Goal: Task Accomplishment & Management: Manage account settings

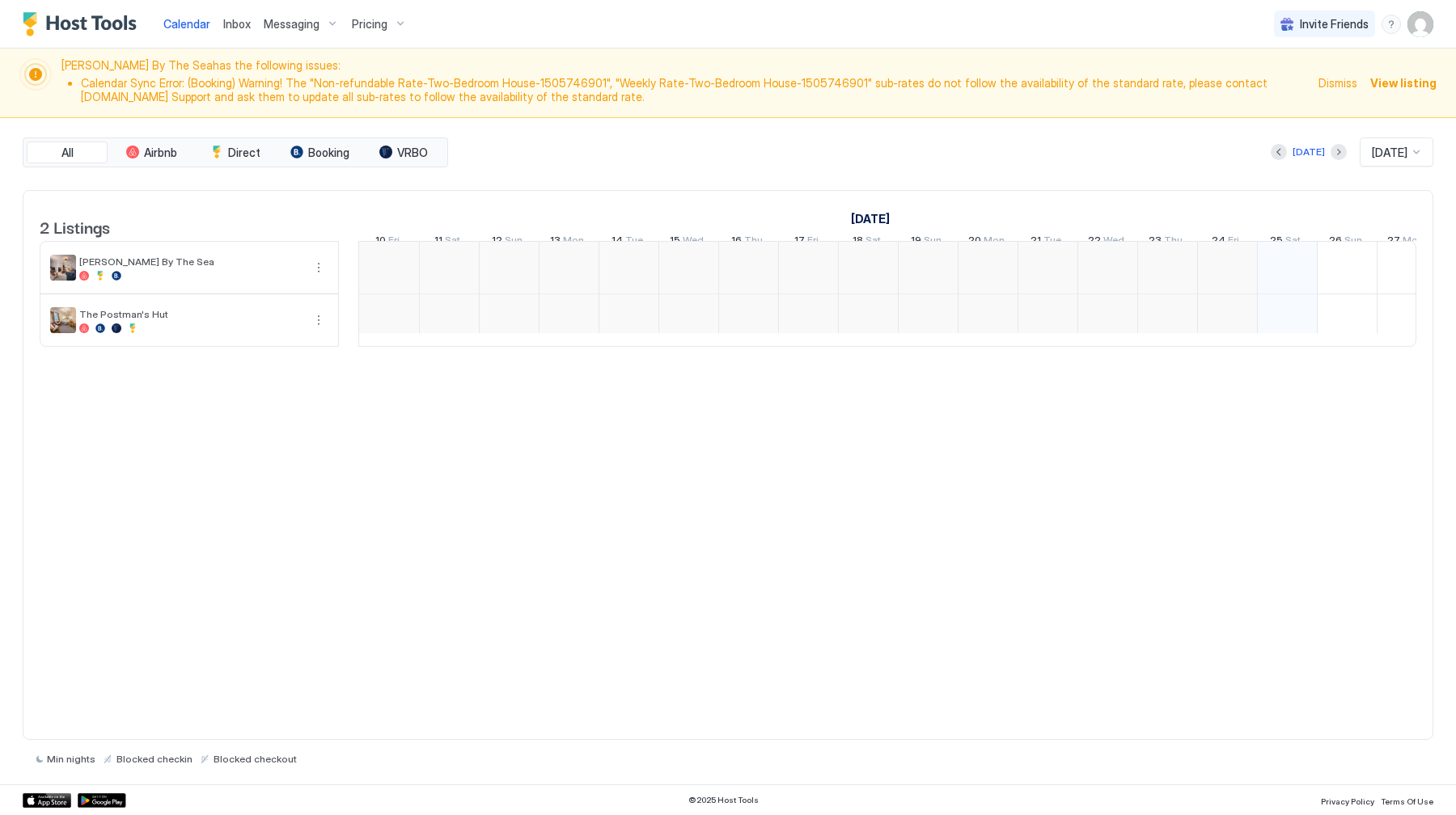
scroll to position [0, 899]
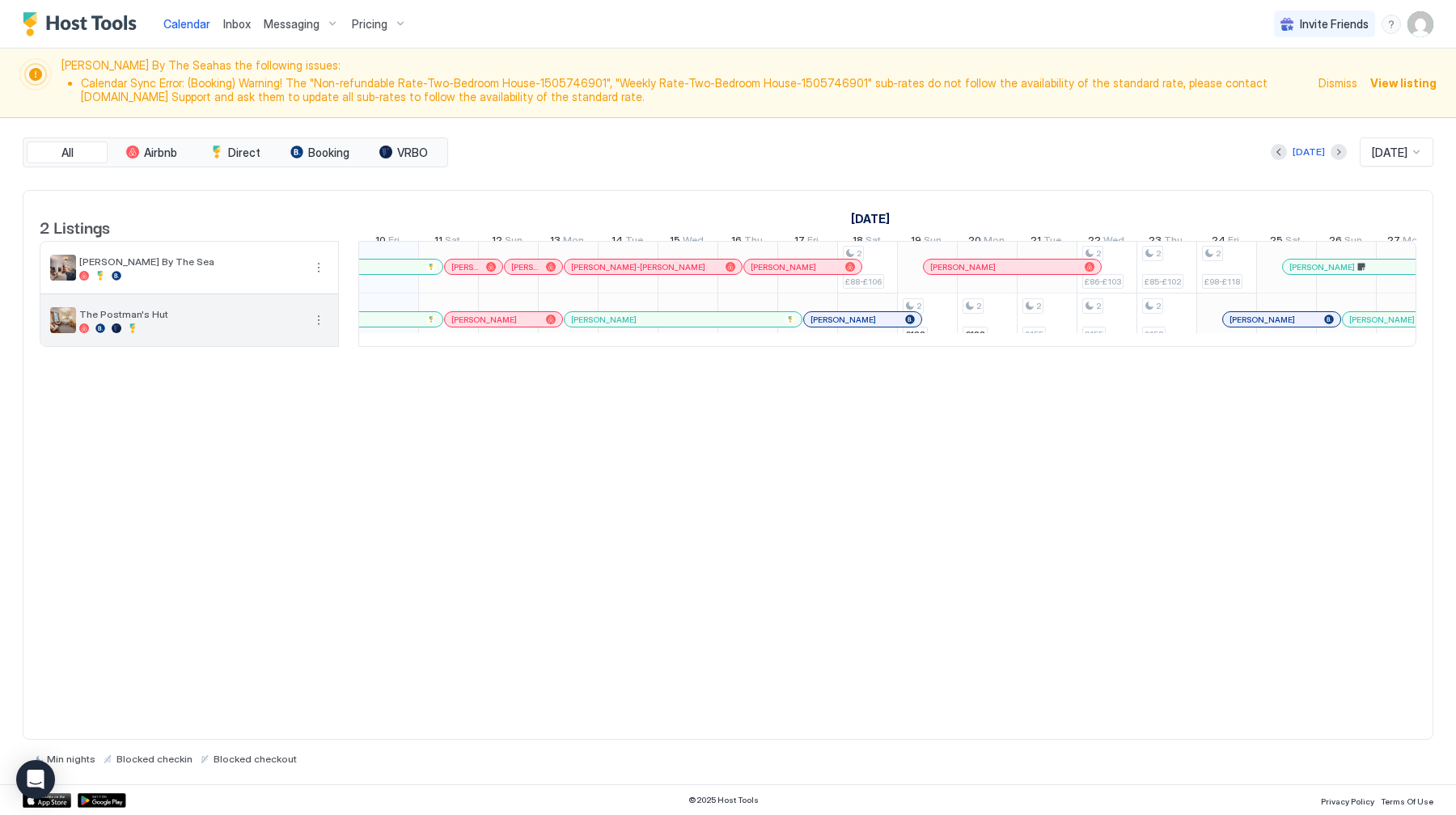
click at [323, 329] on button "More options" at bounding box center [319, 320] width 20 height 20
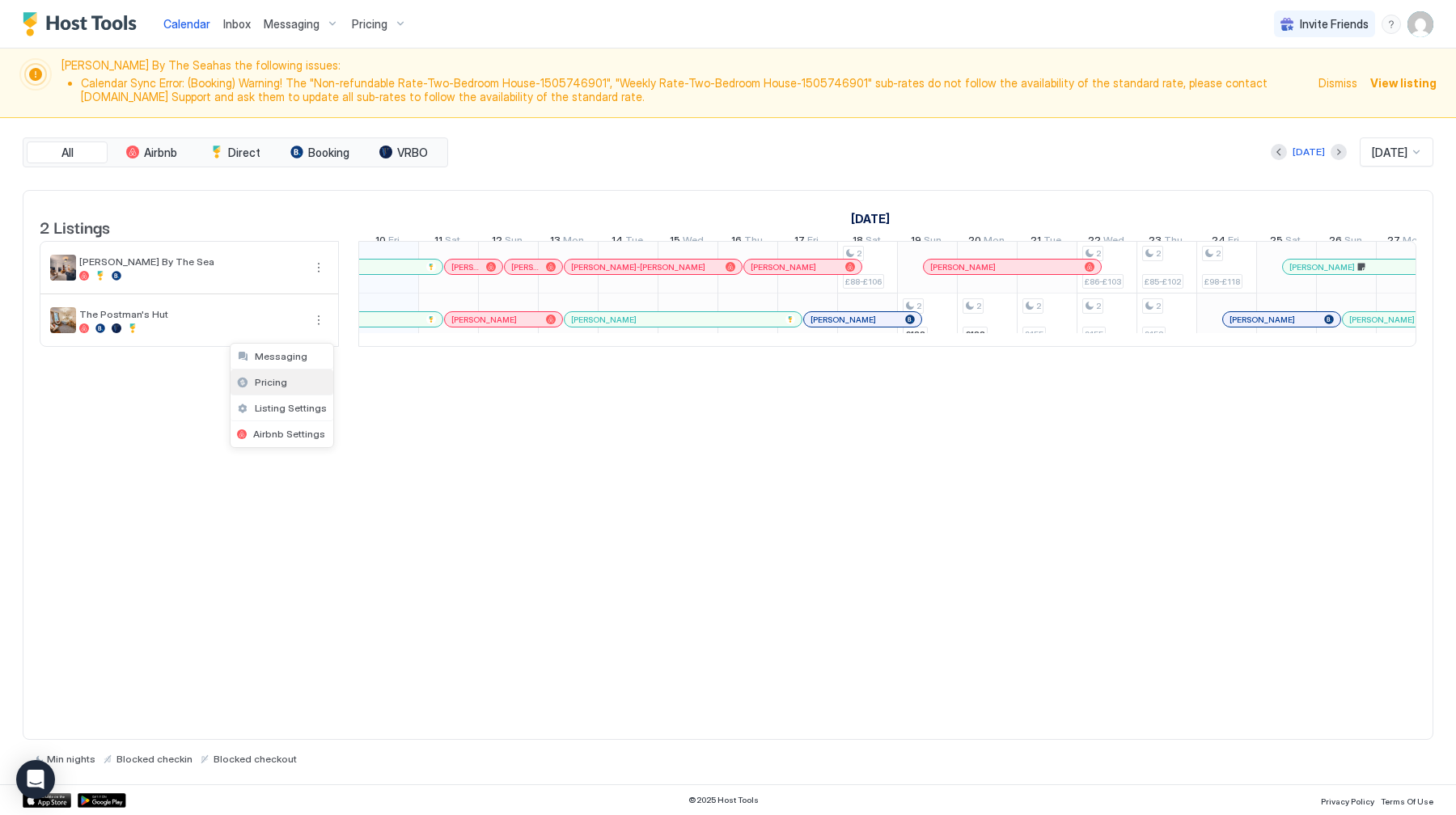
click at [304, 388] on div "Pricing" at bounding box center [282, 382] width 103 height 26
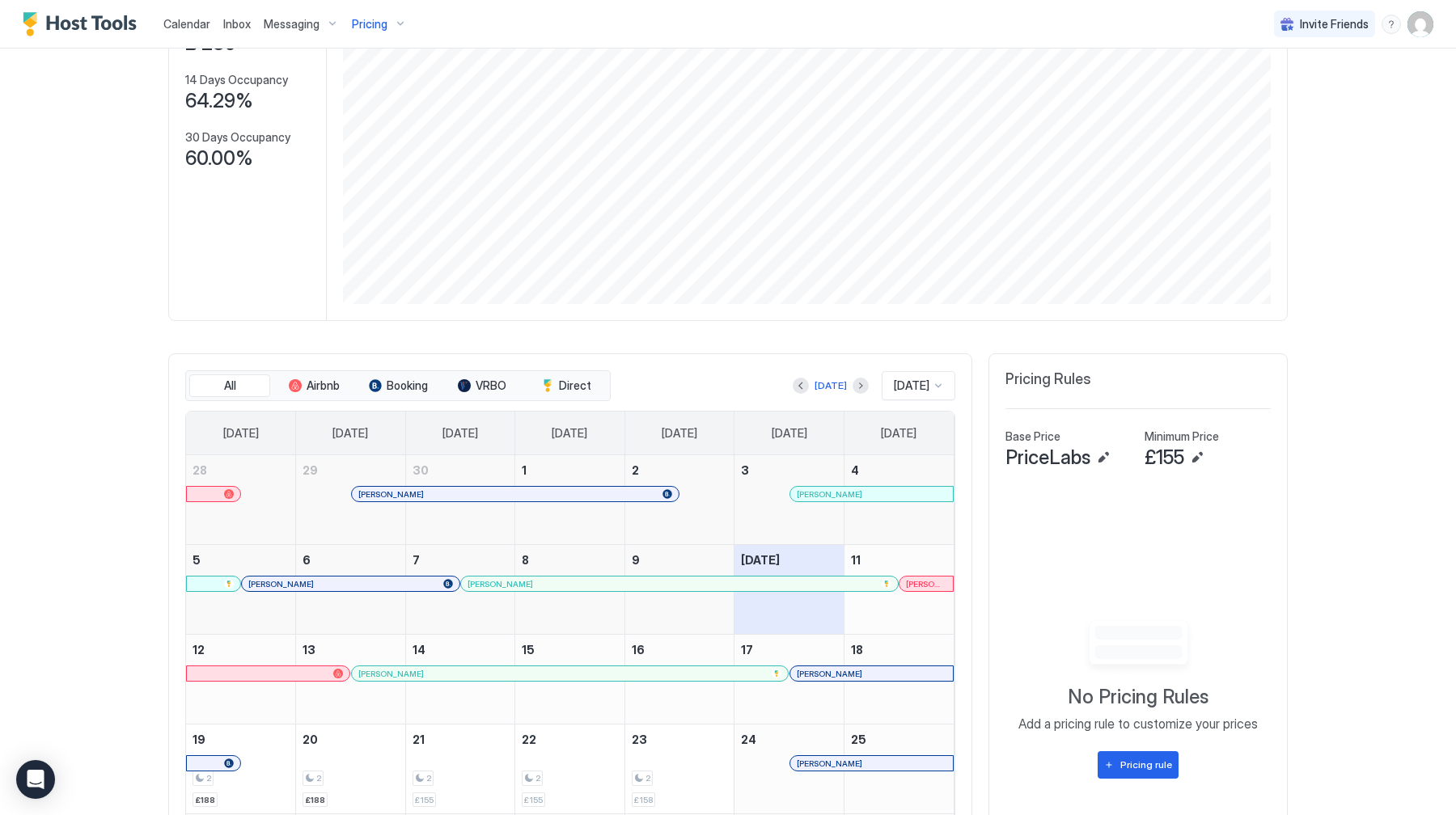
scroll to position [259, 0]
click at [1201, 455] on button "Edit" at bounding box center [1197, 457] width 20 height 20
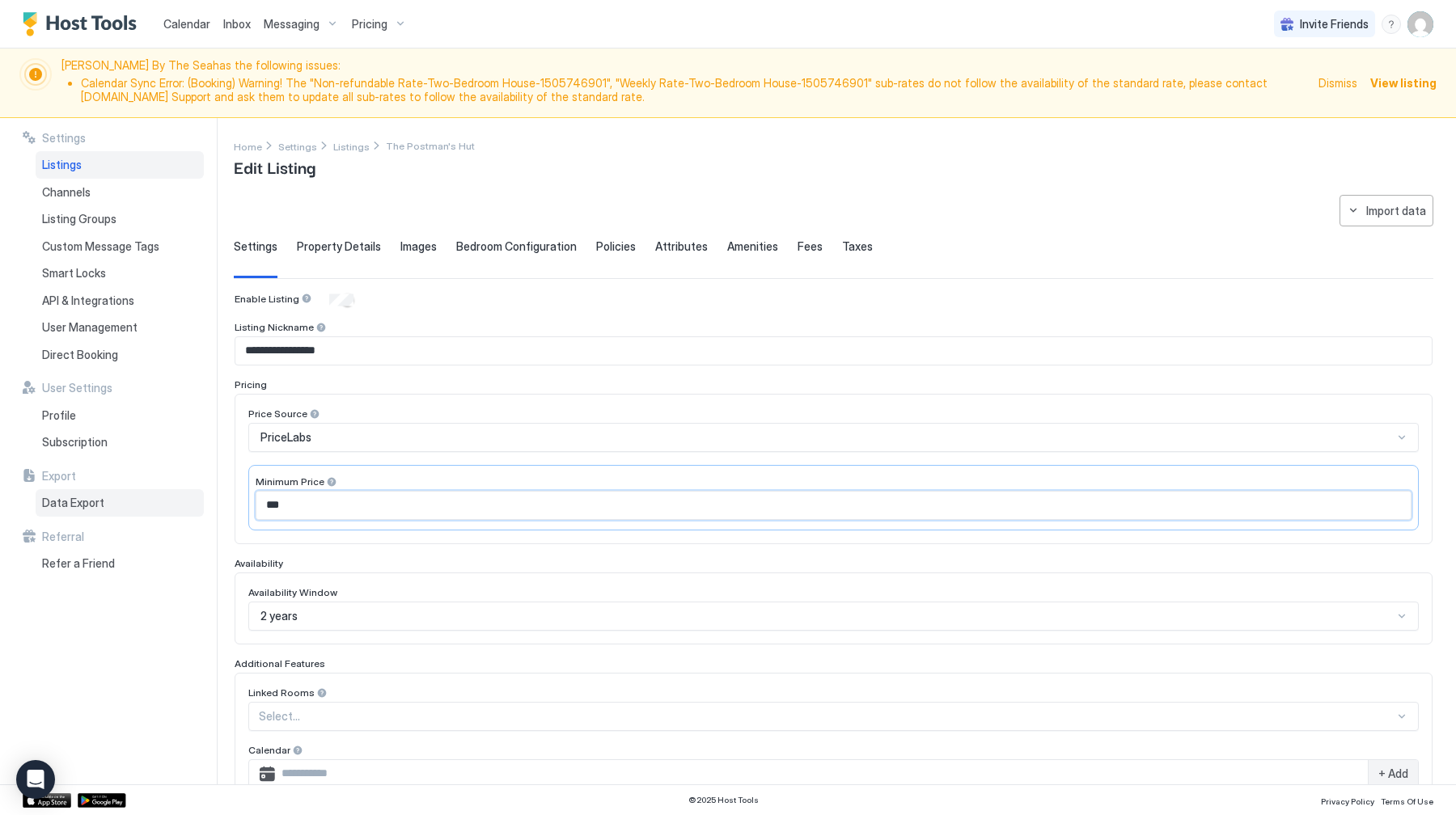
drag, startPoint x: 292, startPoint y: 511, endPoint x: 195, endPoint y: 511, distance: 97.0
click at [195, 511] on div "**********" at bounding box center [728, 452] width 1456 height 668
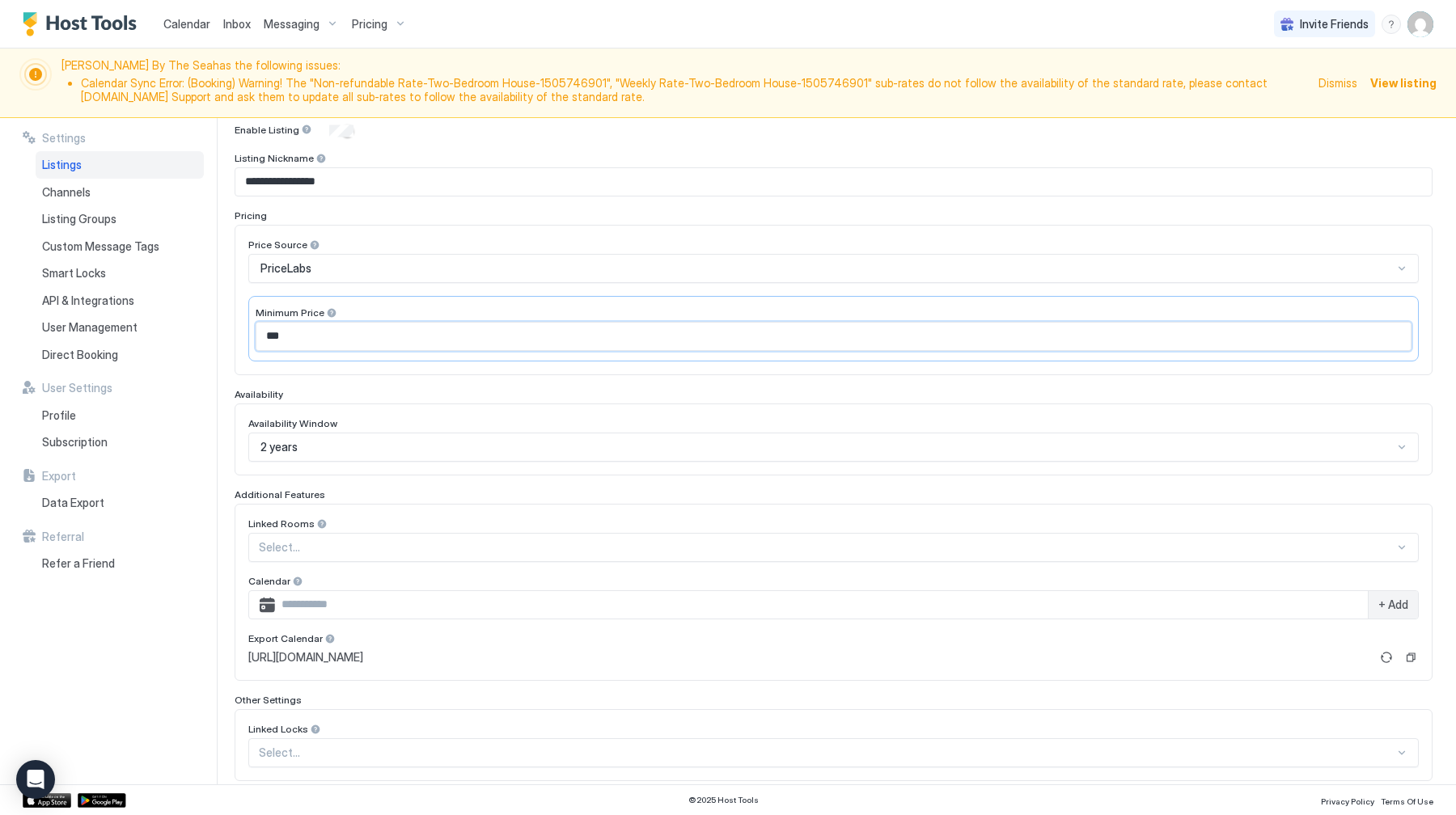
scroll to position [257, 0]
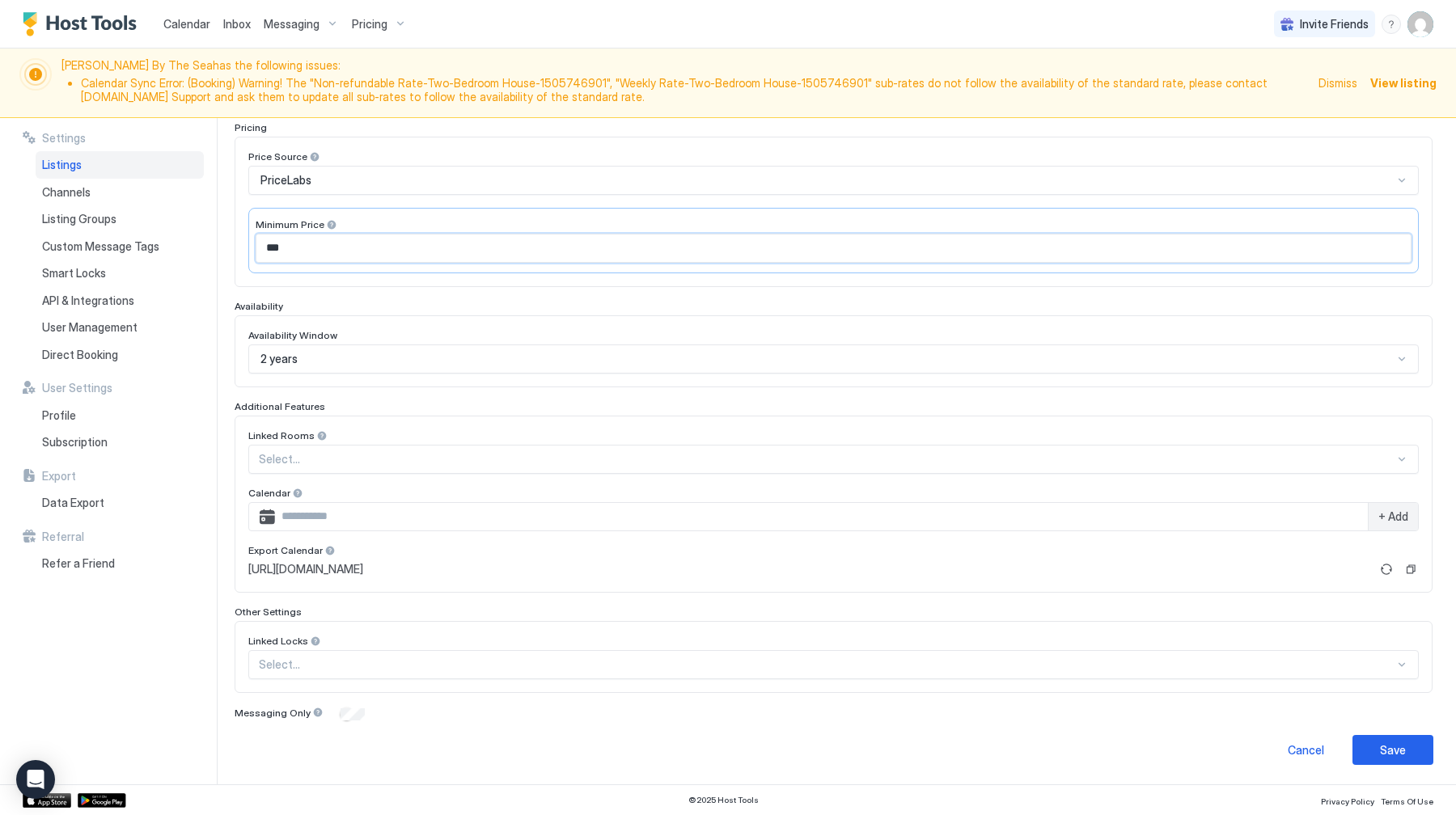
type input "***"
click at [1379, 753] on button "Save" at bounding box center [1393, 750] width 81 height 30
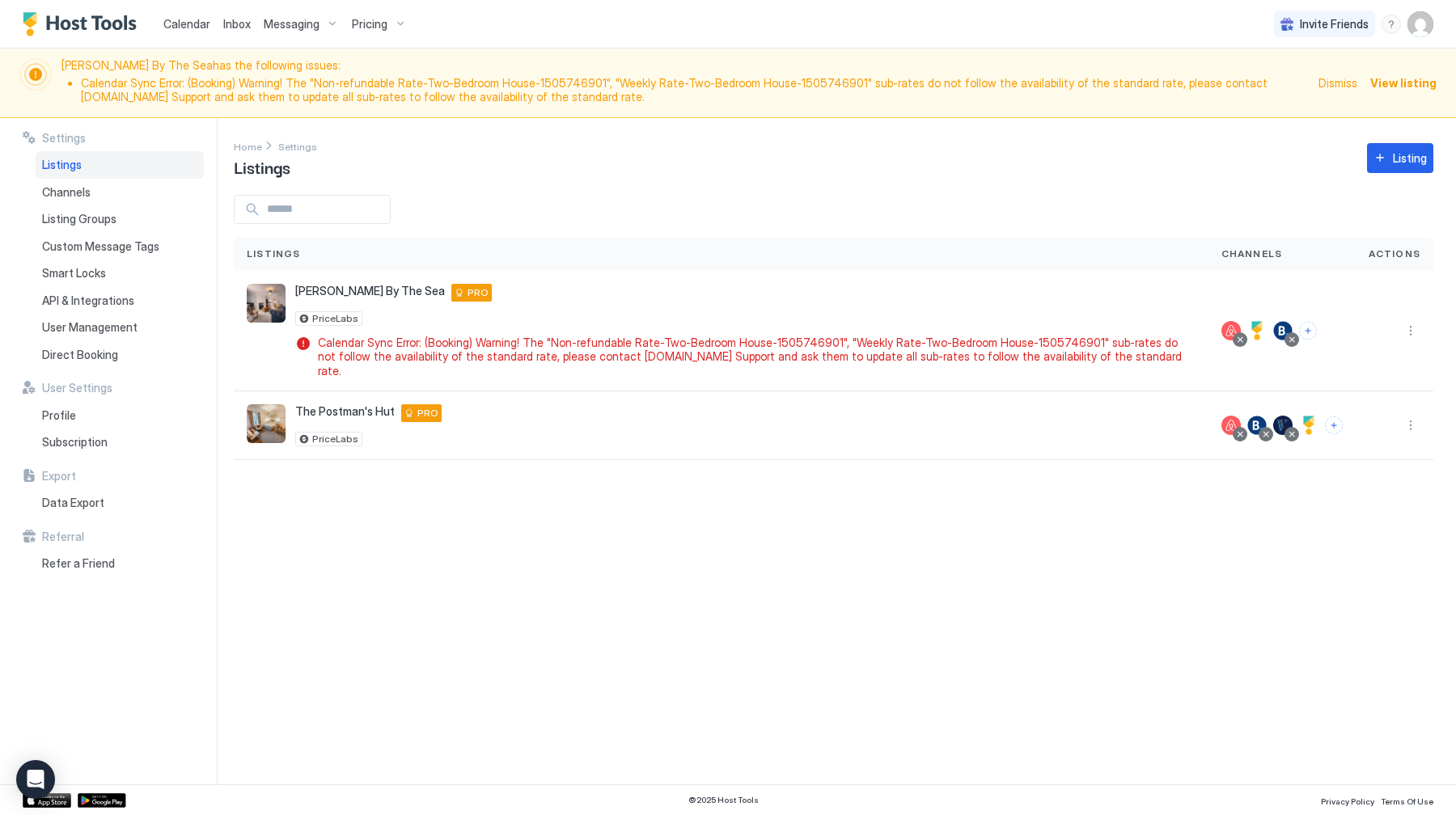
click at [199, 26] on span "Calendar" at bounding box center [186, 24] width 46 height 14
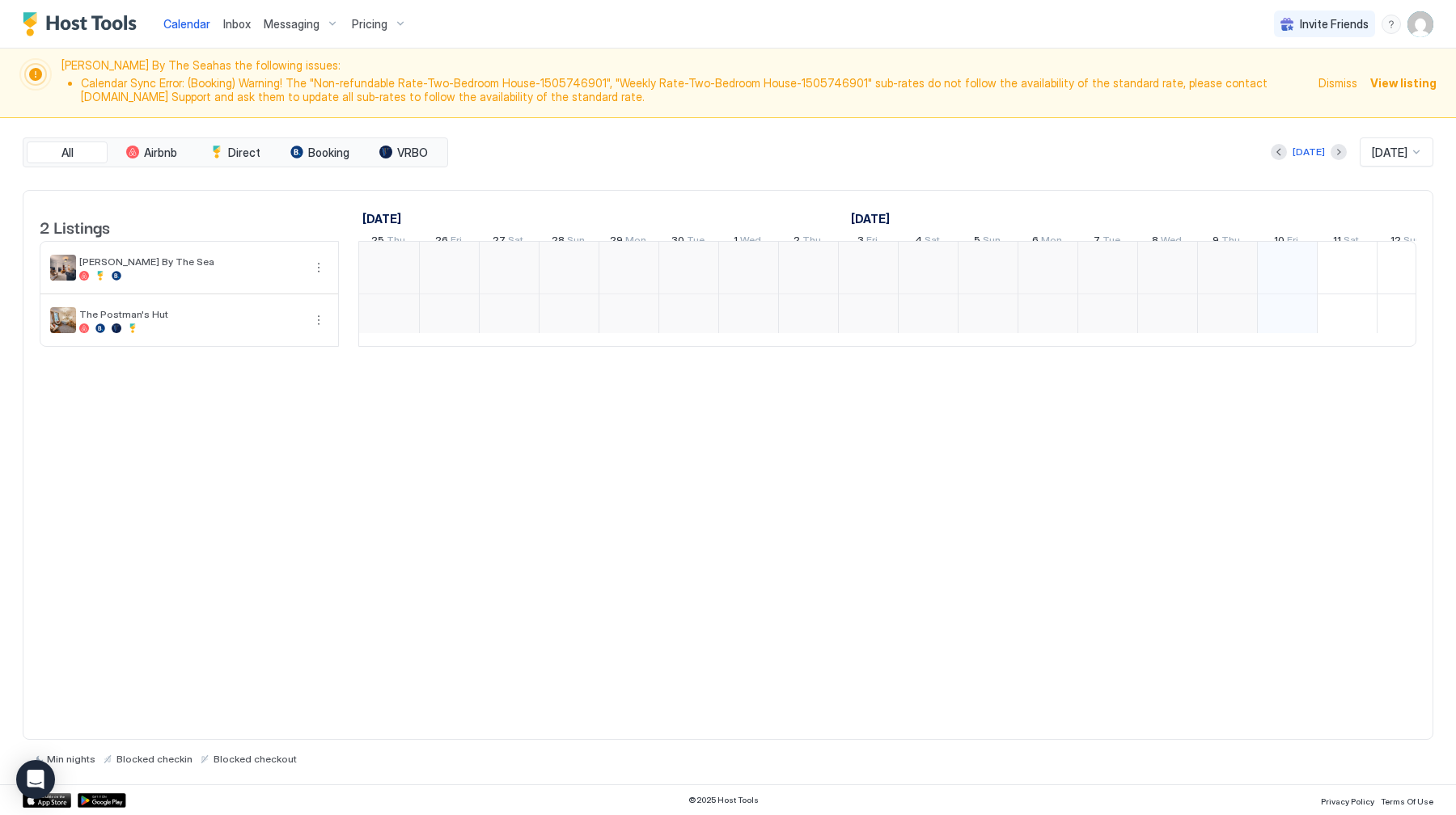
scroll to position [0, 899]
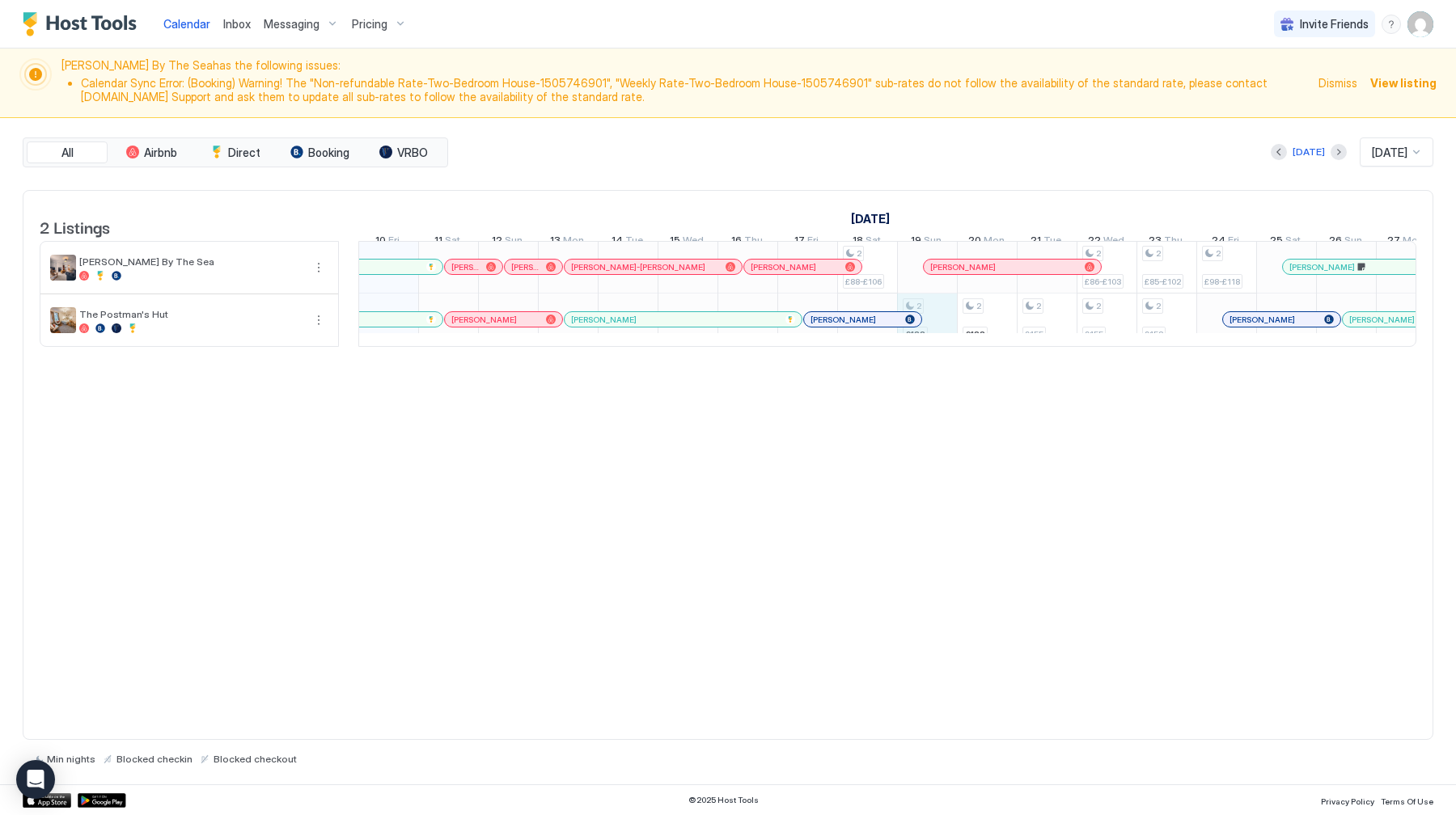
click at [925, 345] on div "2 £88-£106 2 £188 2 £188 2 £155 2 £86-£103 2 £155 2 £85-£102 2 £158 2 £98-£118 …" at bounding box center [1196, 293] width 3472 height 105
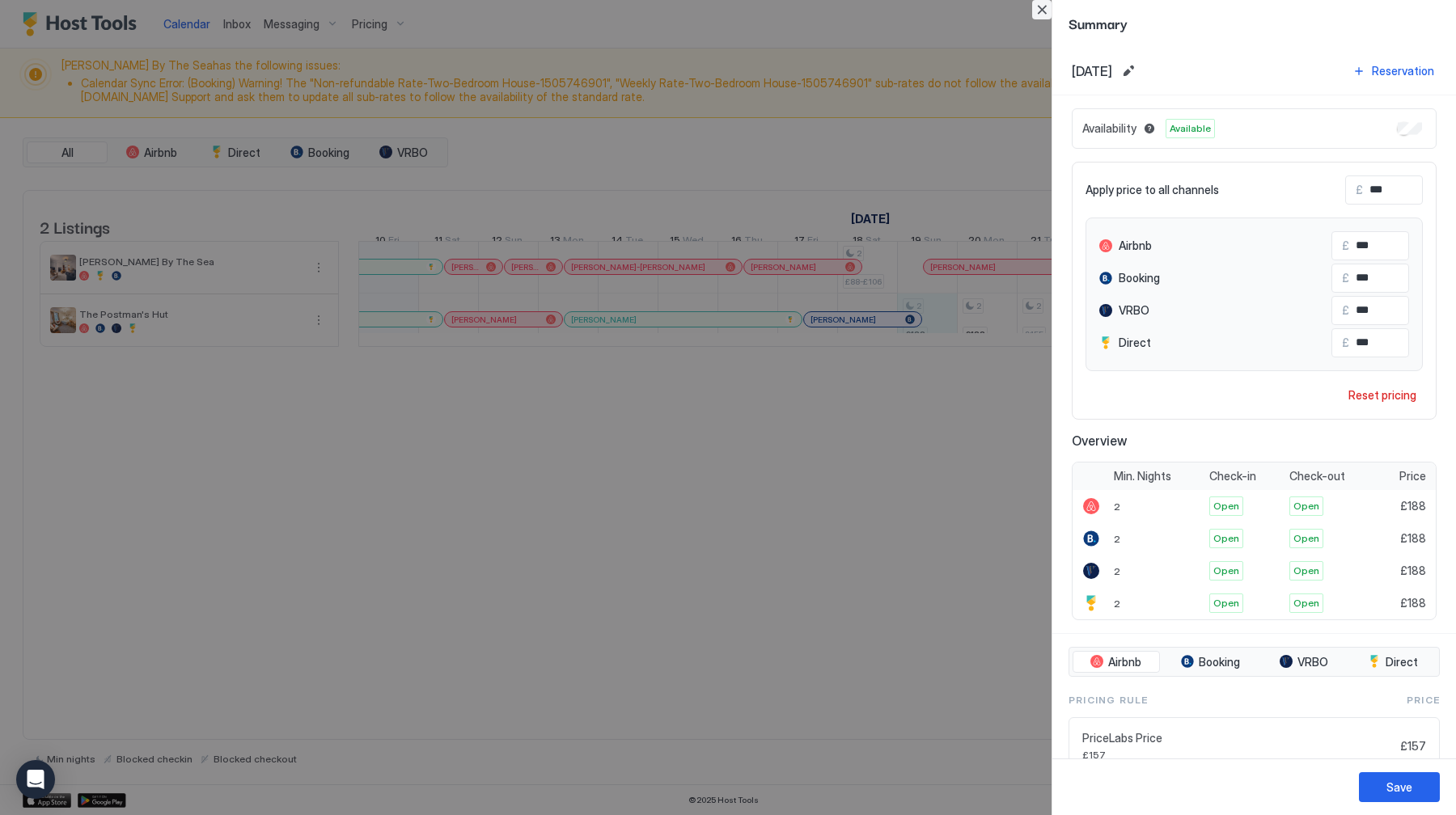
click at [1047, 14] on button "Close" at bounding box center [1042, 10] width 20 height 20
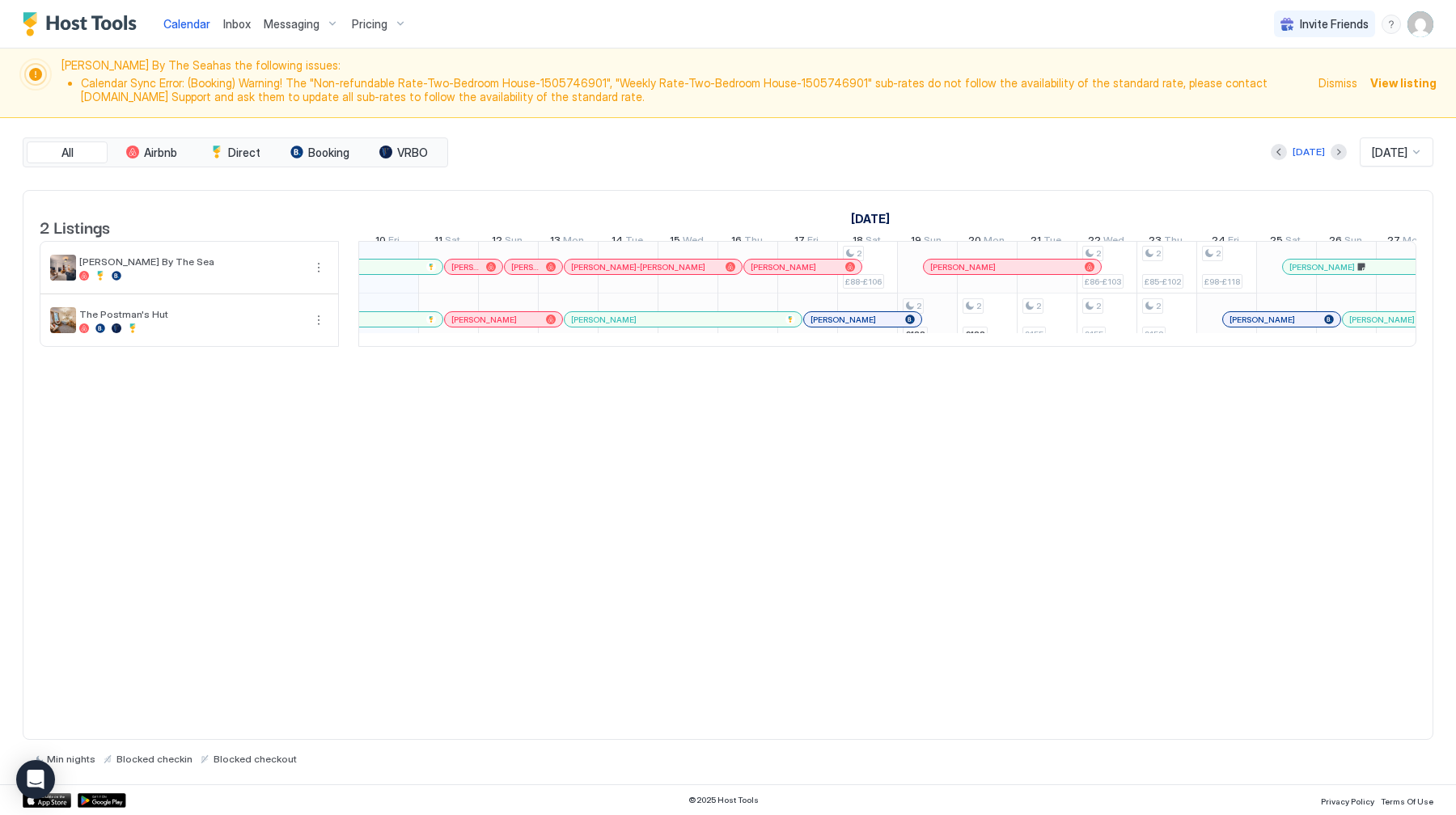
click at [930, 346] on div "2 £88-£106 2 £188 2 £188 2 £155 2 £86-£103 2 £155 2 £85-£102 2 £158 2 £98-£118 …" at bounding box center [1196, 293] width 3472 height 105
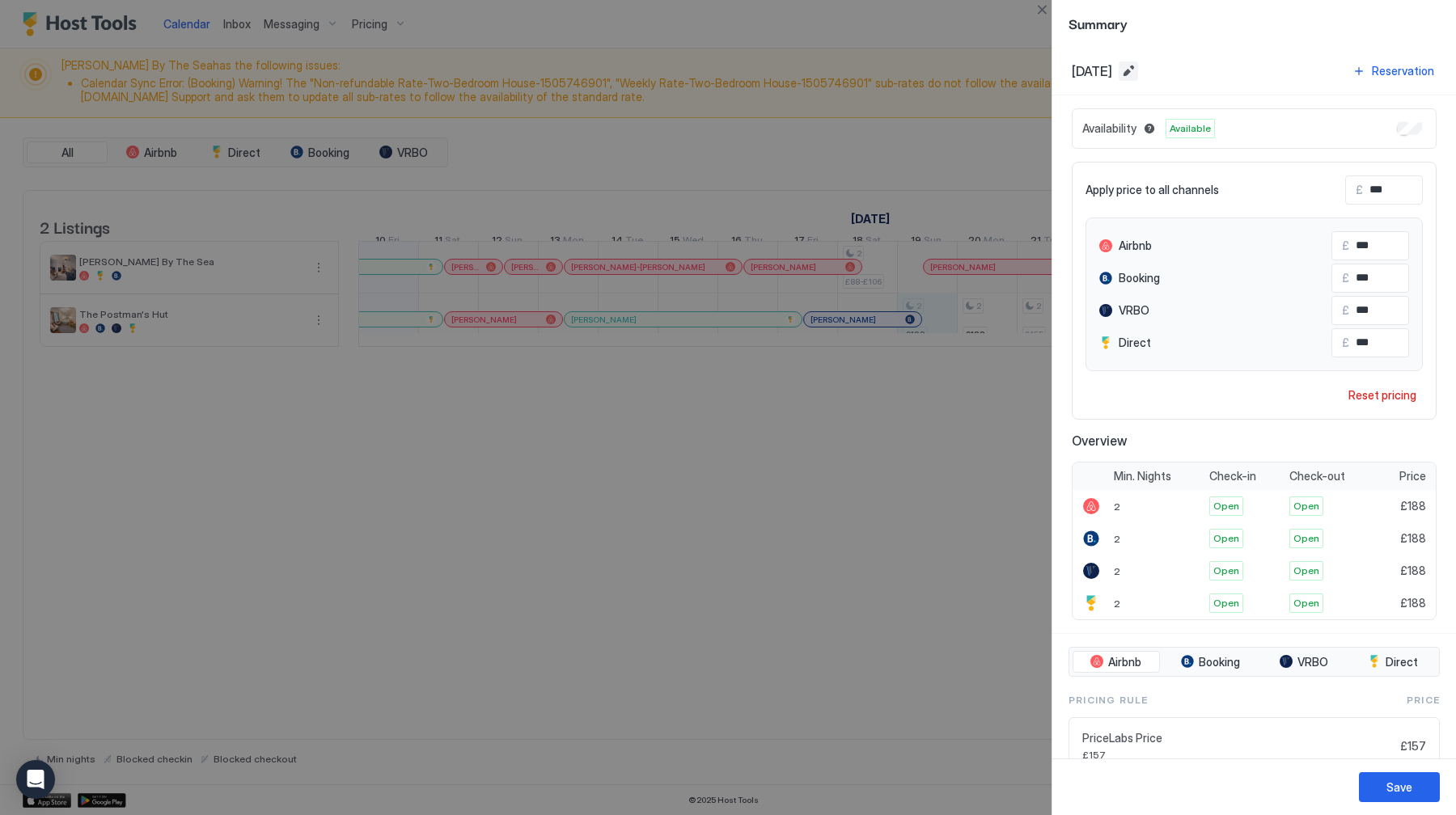
click at [1138, 75] on button "Edit date range" at bounding box center [1129, 71] width 20 height 20
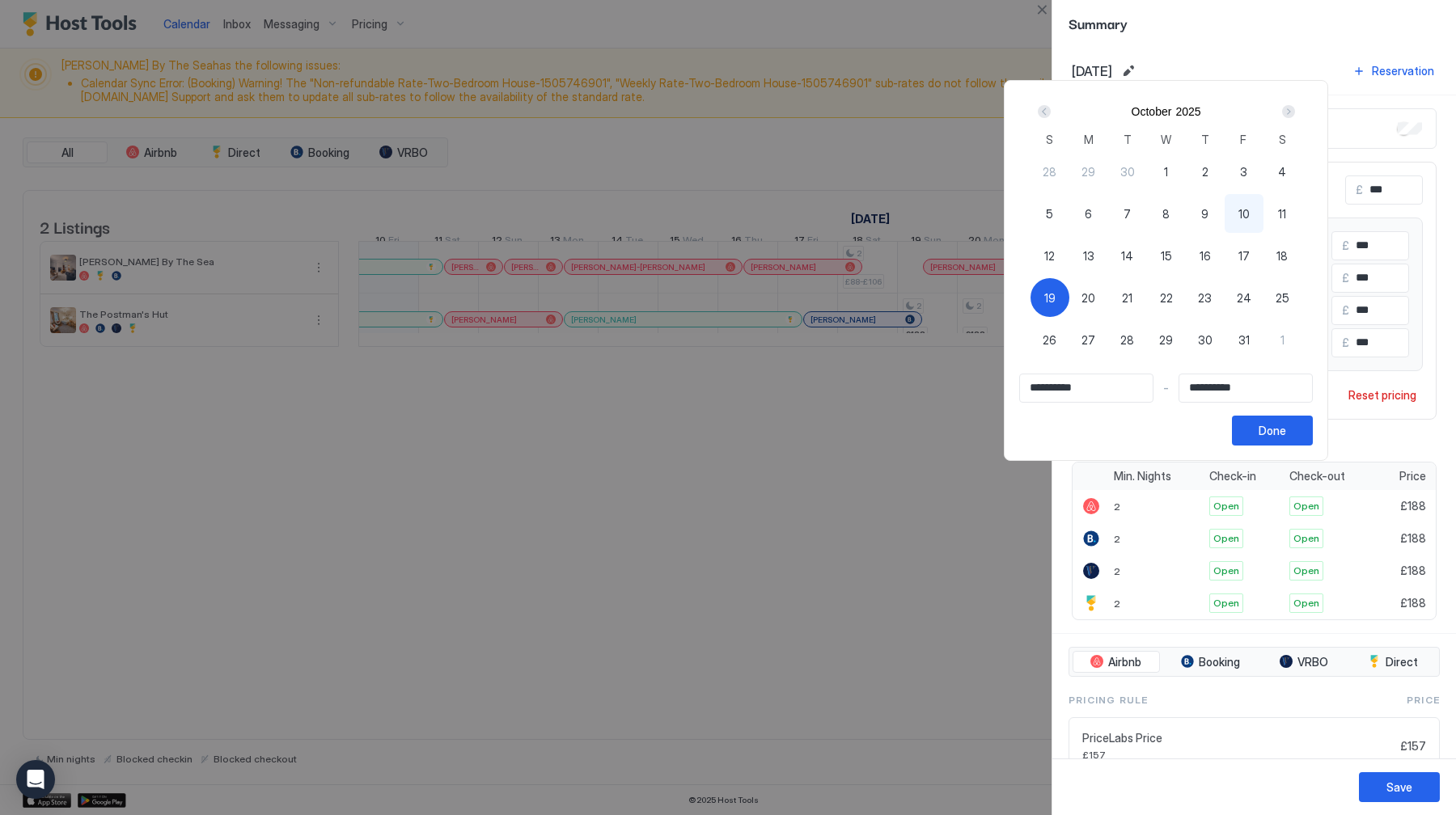
click at [1252, 297] on span "24" at bounding box center [1244, 297] width 15 height 17
type input "**********"
click at [1056, 295] on span "19" at bounding box center [1049, 297] width 11 height 17
type input "**********"
click at [1246, 299] on span "24" at bounding box center [1244, 297] width 15 height 17
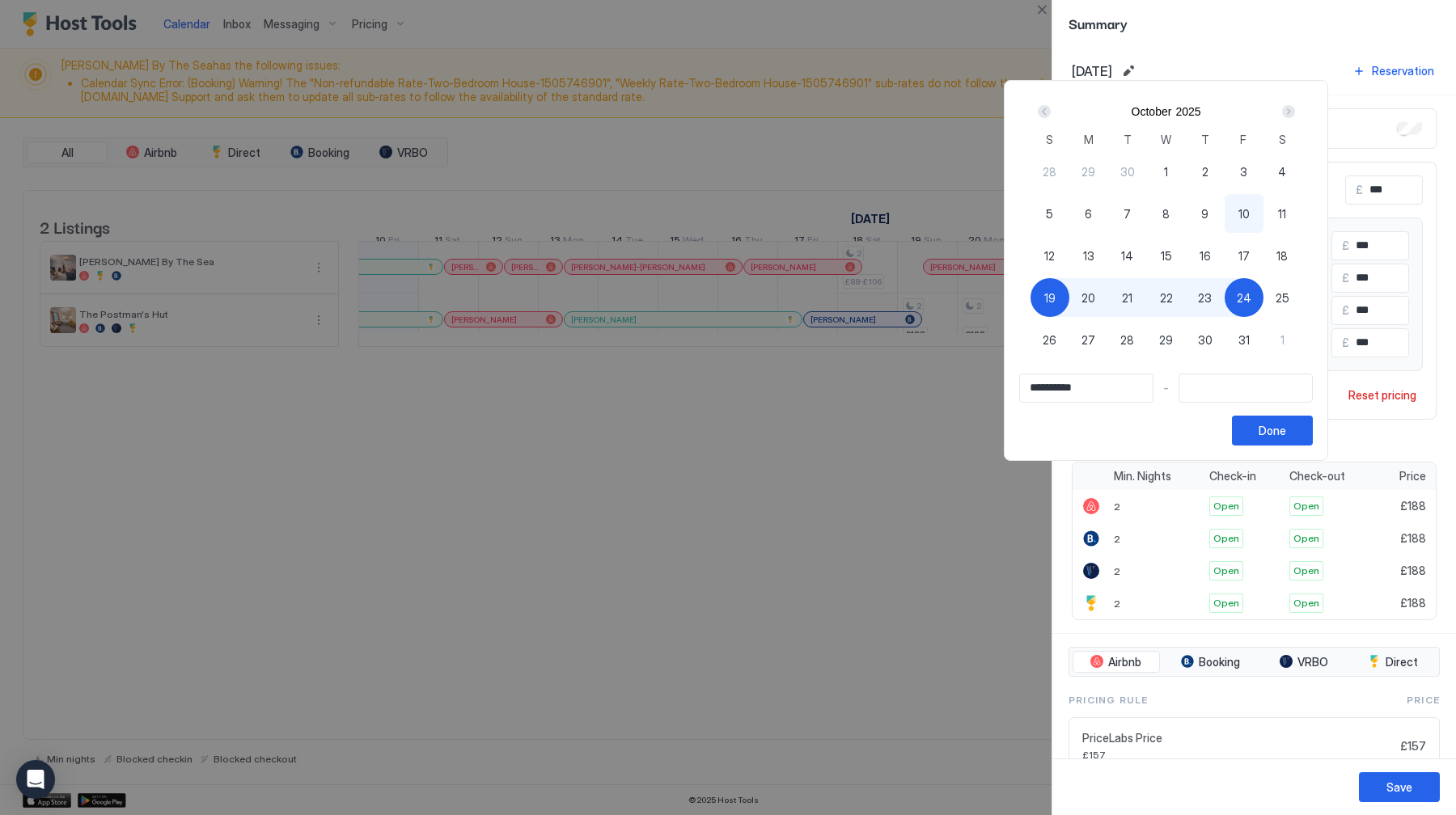
type input "**********"
click at [1286, 432] on div "Done" at bounding box center [1272, 430] width 28 height 17
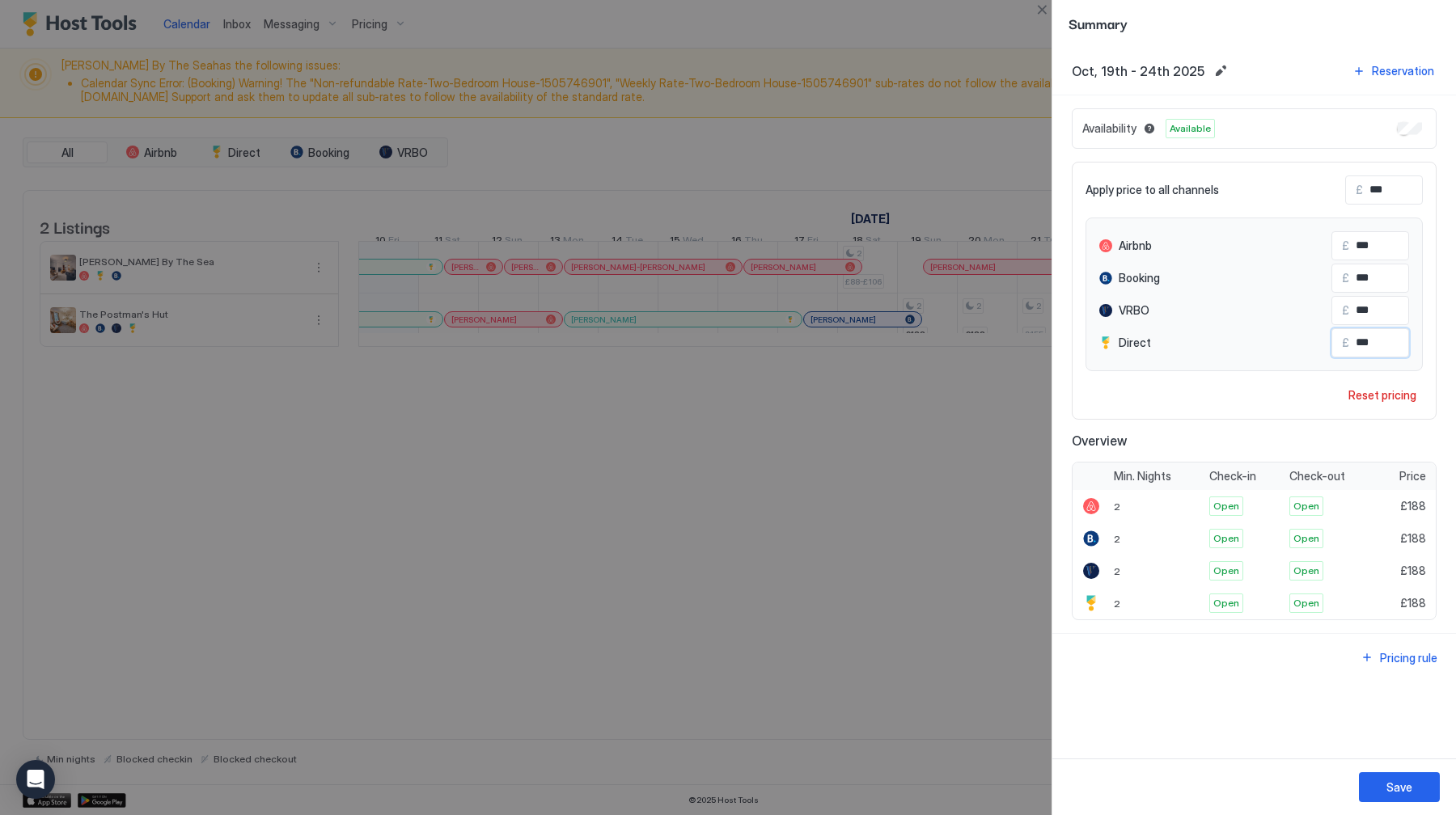
drag, startPoint x: 1371, startPoint y: 348, endPoint x: 1196, endPoint y: 348, distance: 175.0
click at [1196, 348] on div "Direct £ ***" at bounding box center [1254, 342] width 310 height 29
type input "***"
click at [1395, 786] on div "Save" at bounding box center [1400, 787] width 26 height 17
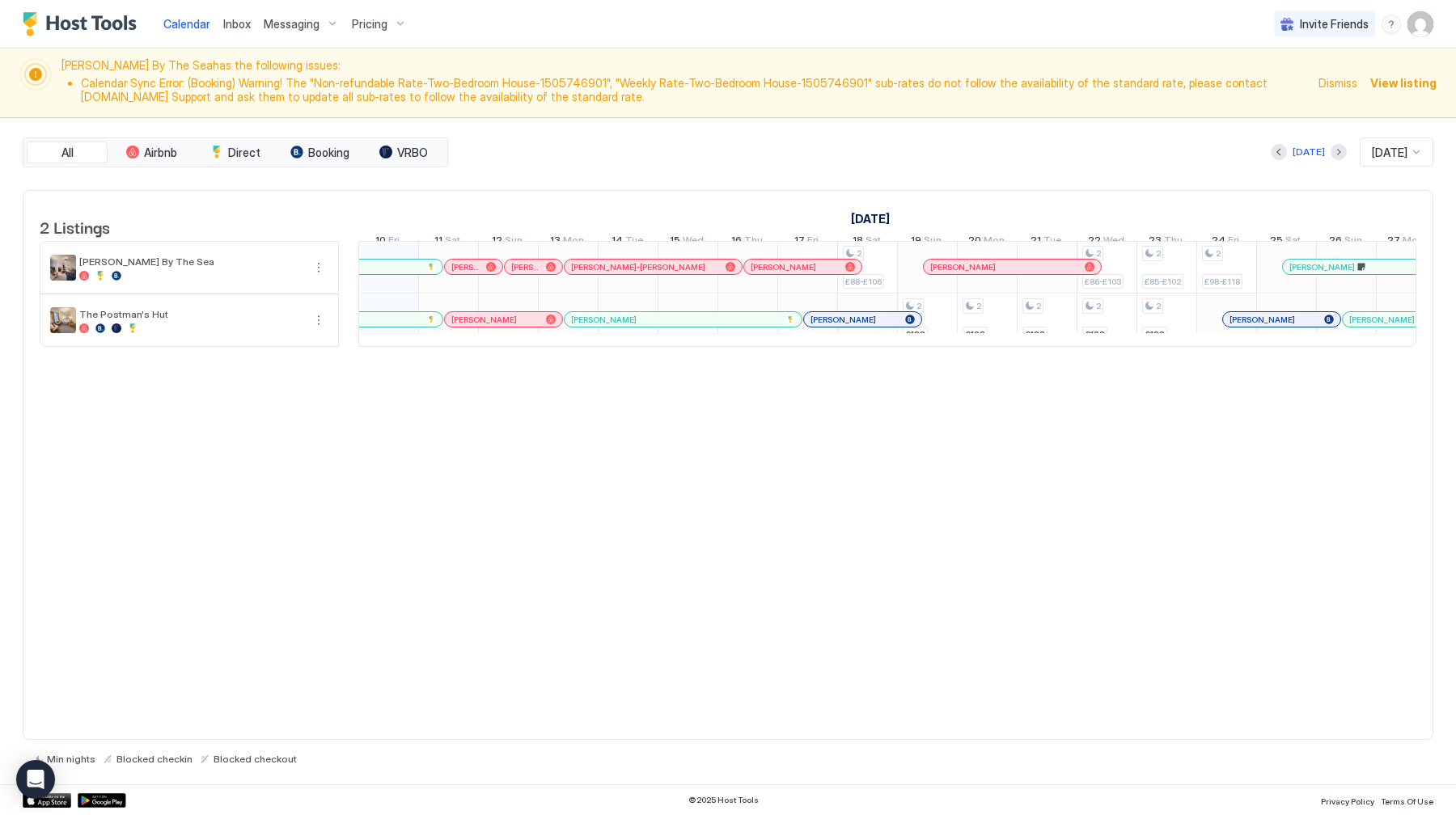
click at [236, 25] on span "Inbox" at bounding box center [237, 24] width 28 height 14
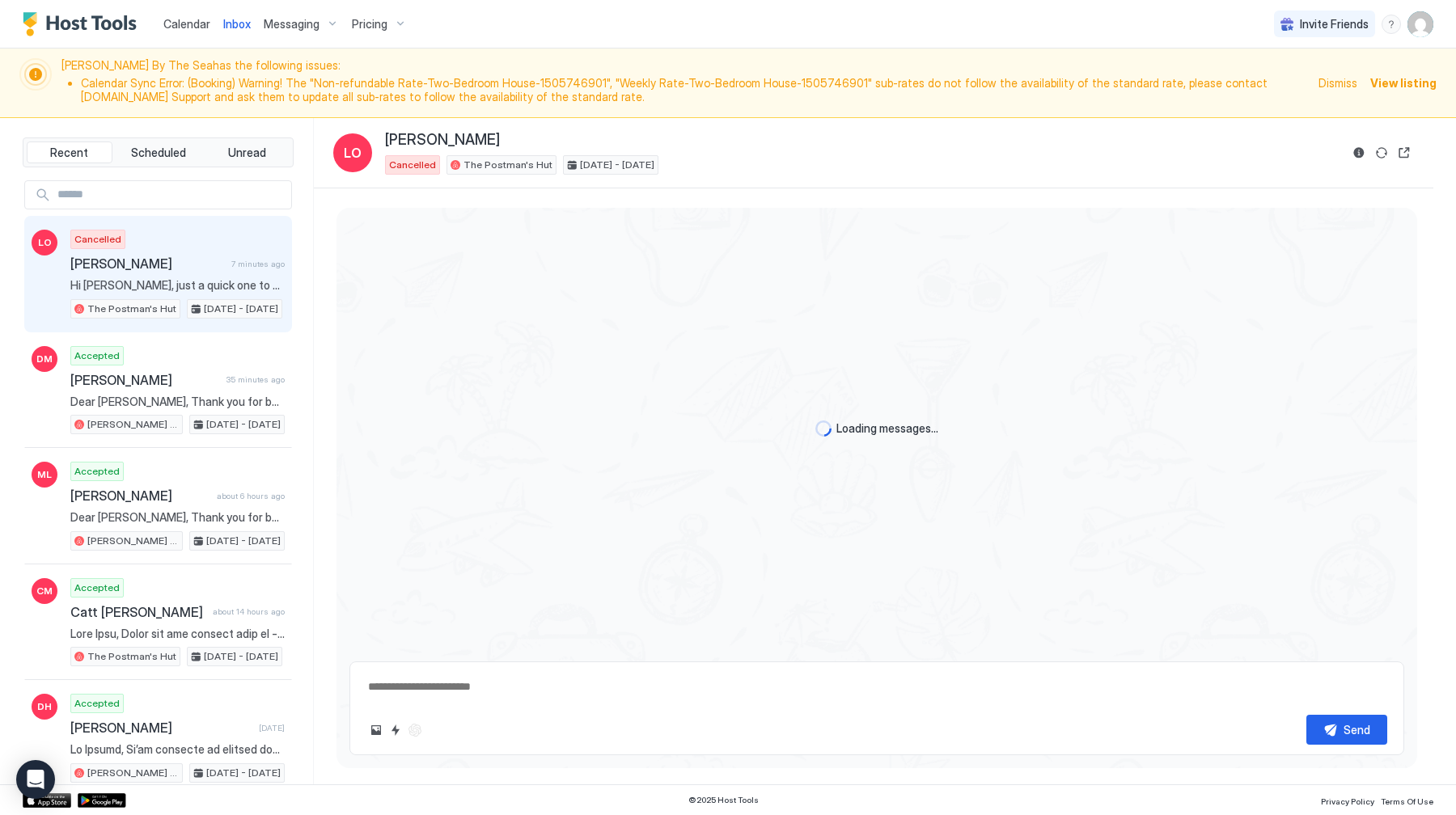
click at [202, 299] on div "[DATE] - [DATE]" at bounding box center [234, 309] width 96 height 20
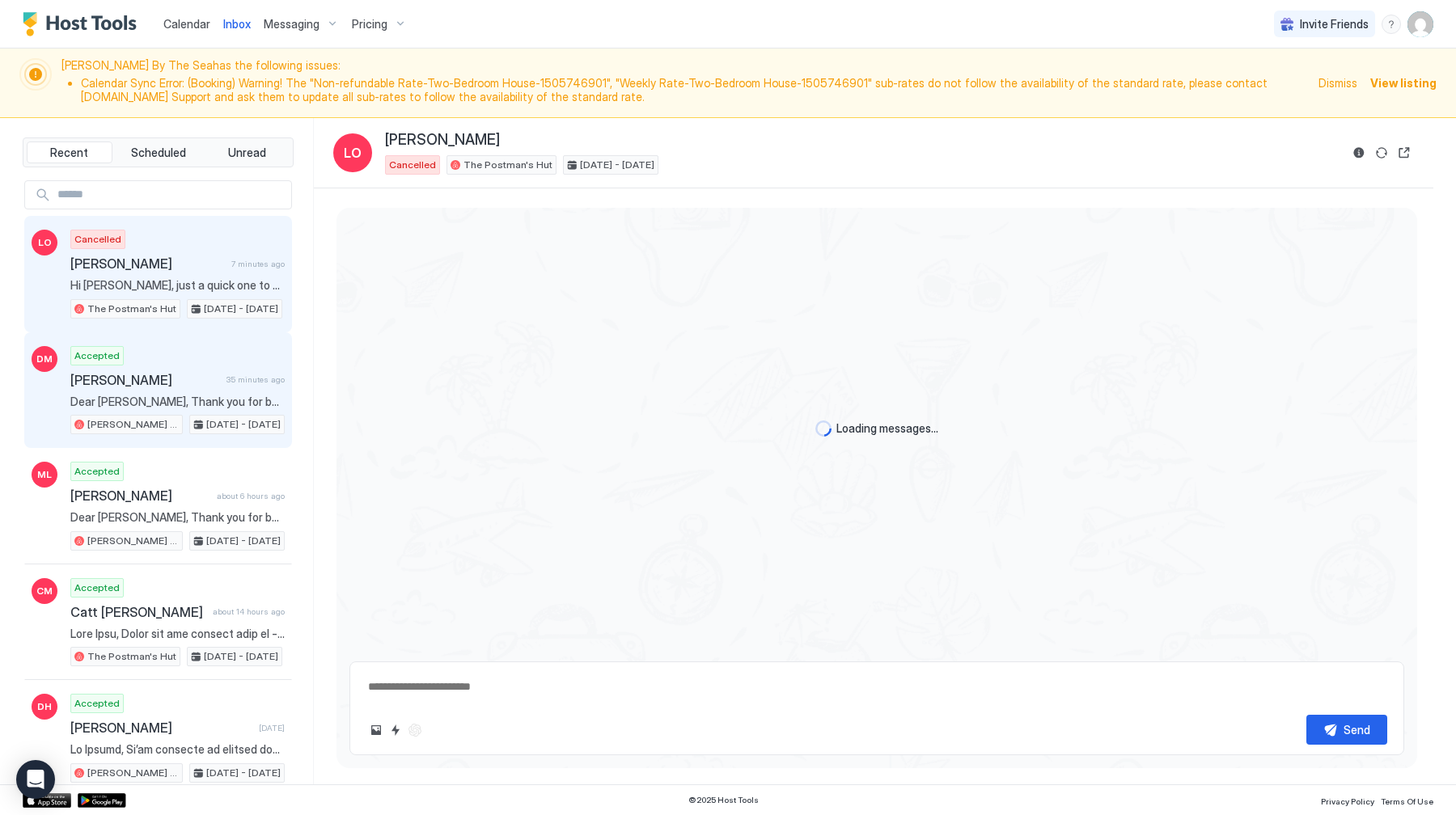
click at [190, 418] on div "[DATE] - [DATE]" at bounding box center [237, 425] width 96 height 20
click at [176, 257] on span "[PERSON_NAME]" at bounding box center [147, 264] width 154 height 16
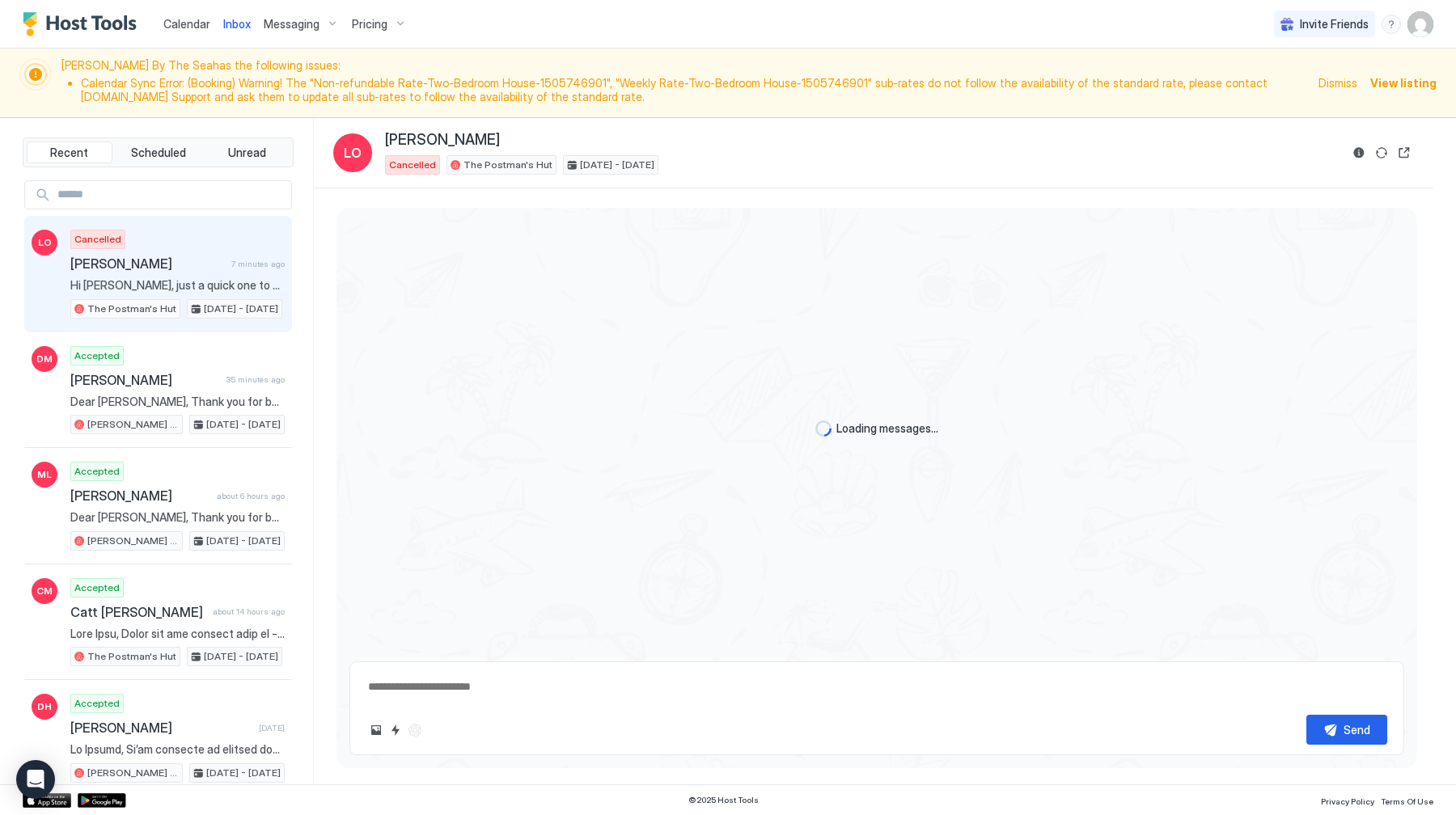
scroll to position [475, 0]
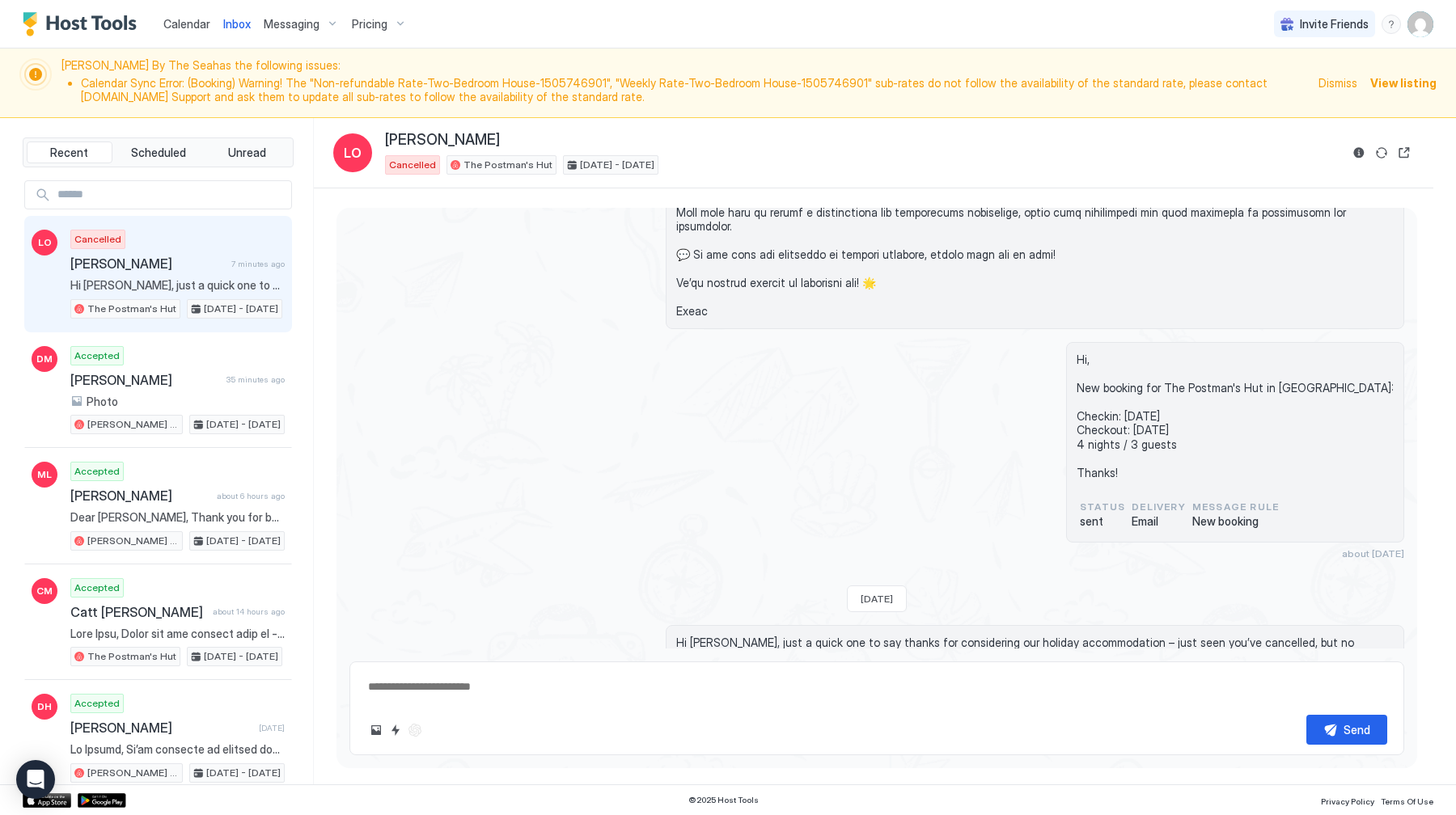
click at [770, 636] on span "Hi [PERSON_NAME], just a quick one to say thanks for considering our holiday ac…" at bounding box center [1035, 650] width 717 height 29
copy span "Hi [PERSON_NAME], just a quick one to say thanks for considering our holiday ac…"
type textarea "*"
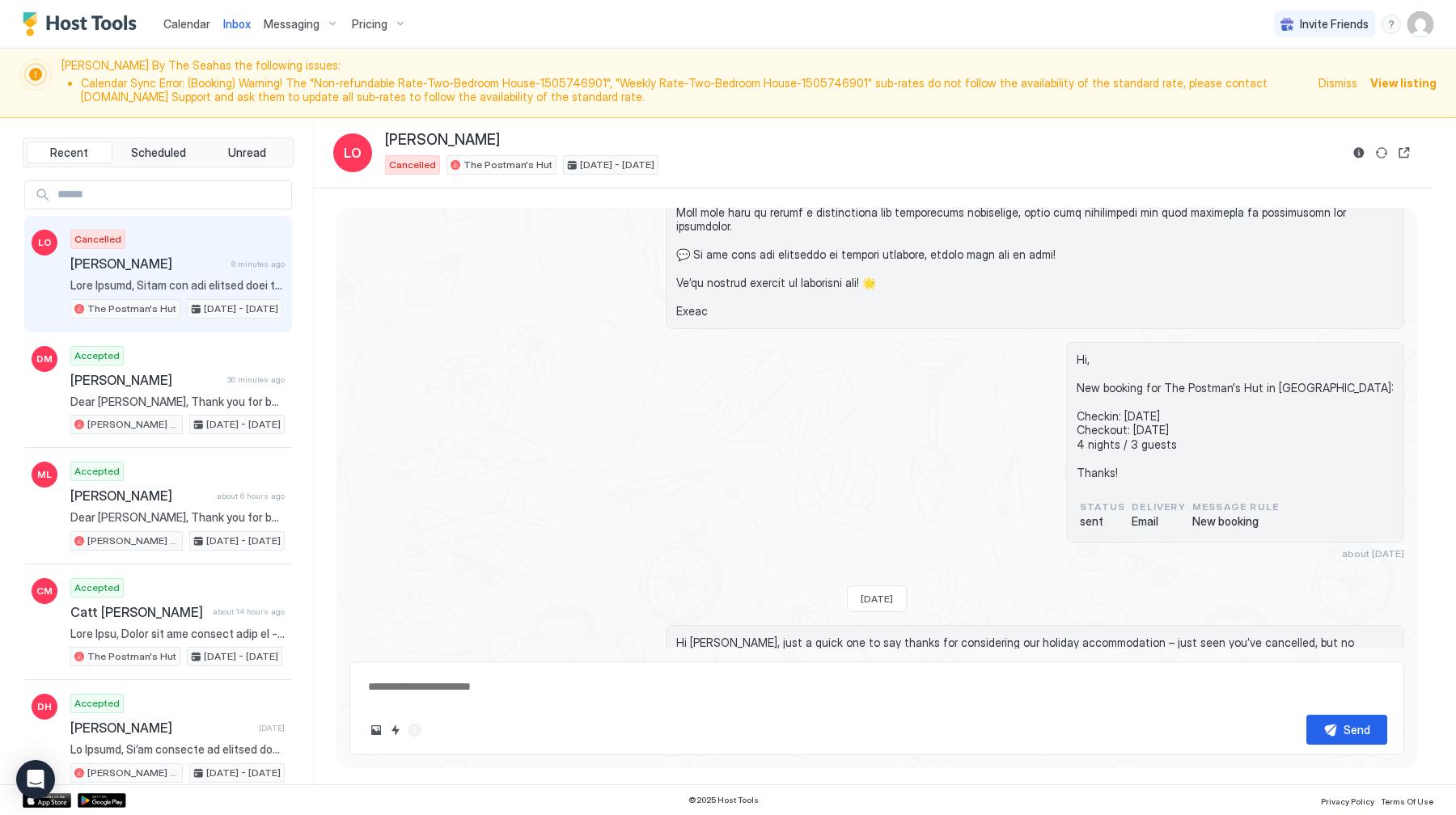
click at [465, 381] on div "Hi, New booking for The Postman's Hut in [GEOGRAPHIC_DATA]: Checkin: [DATE] Che…" at bounding box center [877, 450] width 1055 height 217
click at [169, 22] on span "Calendar" at bounding box center [186, 24] width 46 height 14
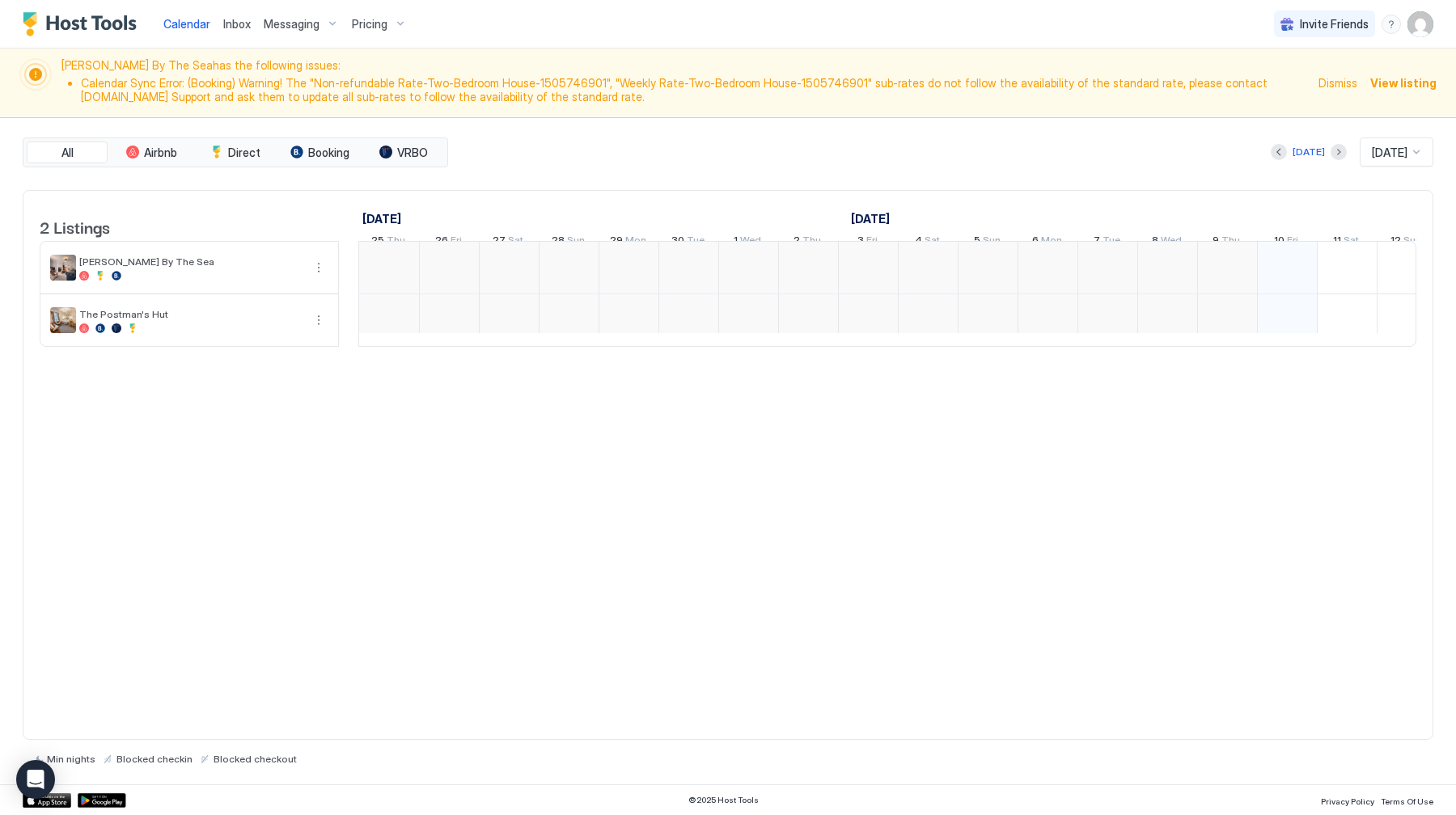
scroll to position [0, 899]
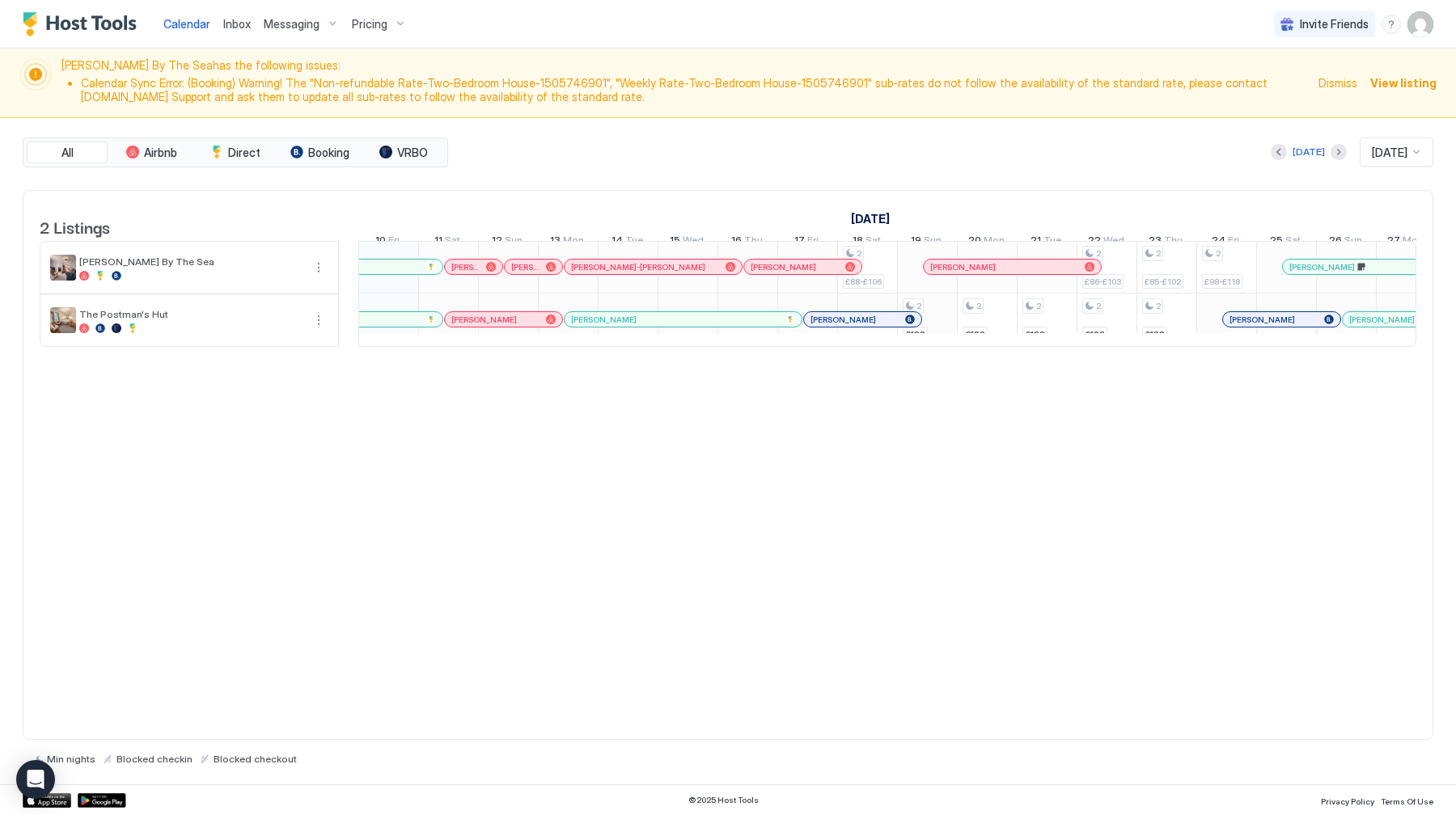
click at [933, 335] on div "2 £88-£106 2 £188 2 £188 2 £188 2 £86-£103 2 £188 2 £85-£102 2 £188 2 £98-£118 …" at bounding box center [1196, 293] width 3472 height 105
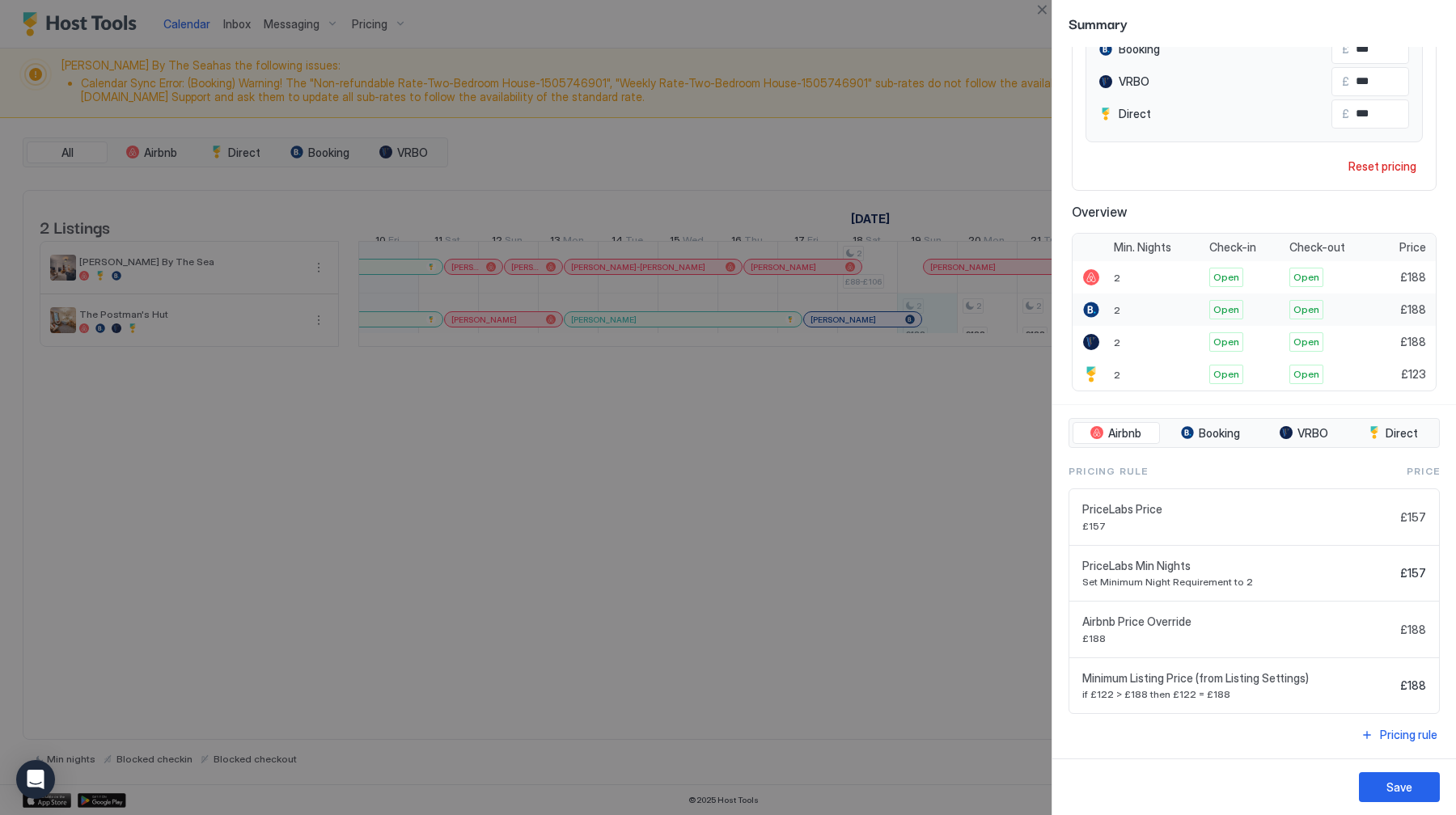
scroll to position [0, 0]
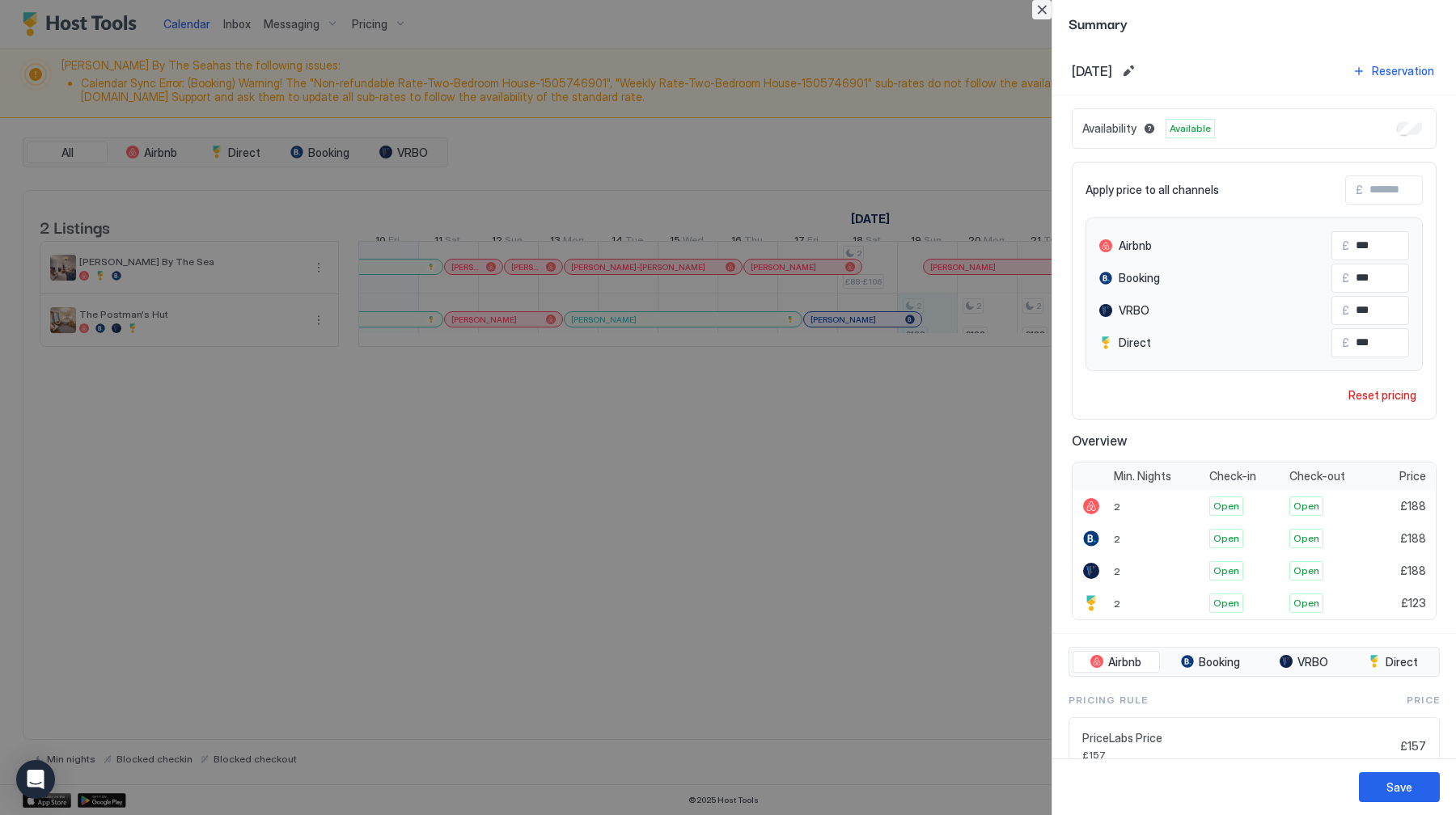
click at [1043, 11] on button "Close" at bounding box center [1042, 10] width 20 height 20
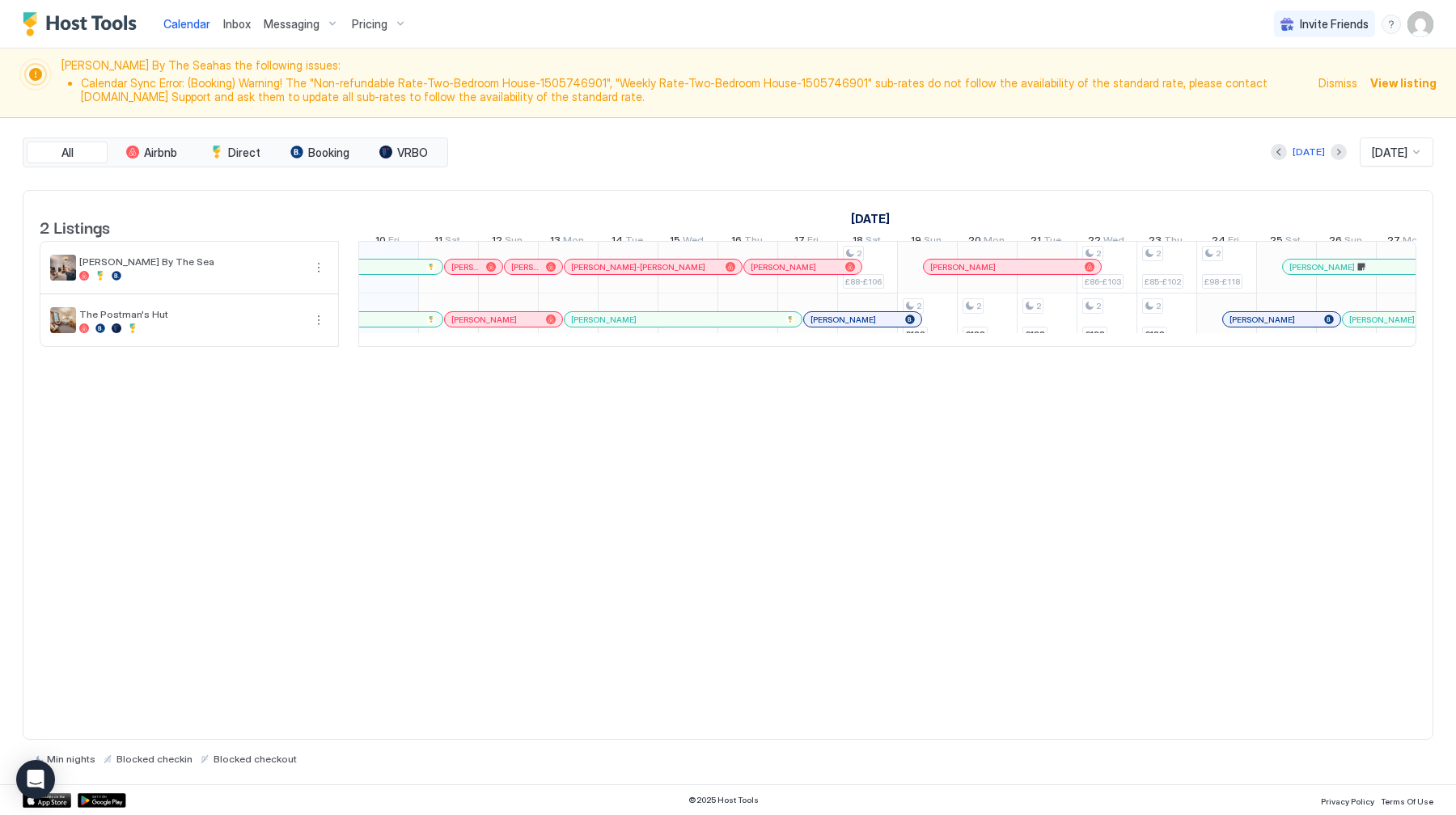
click at [379, 25] on span "Pricing" at bounding box center [369, 24] width 36 height 15
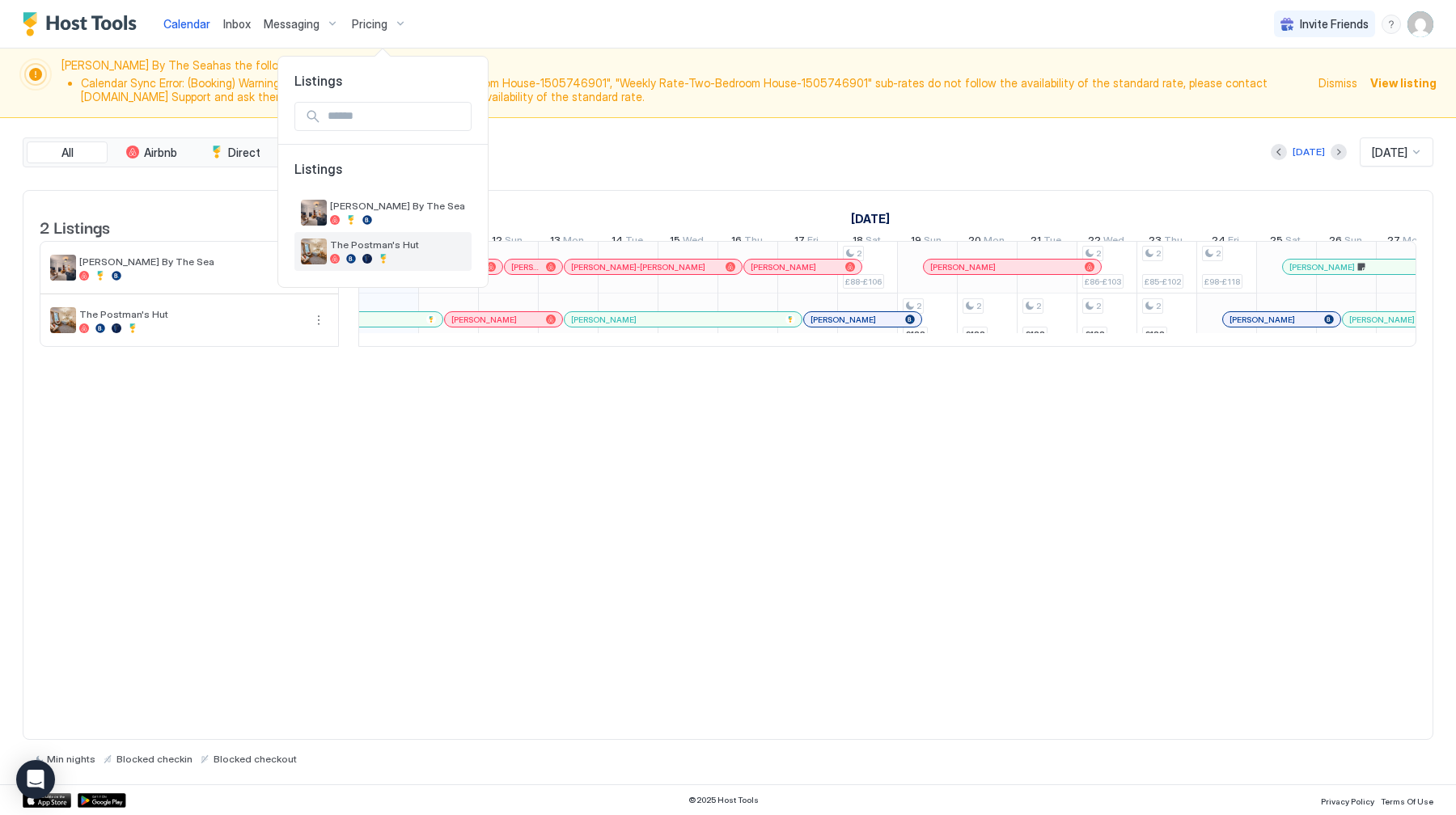
click at [387, 251] on div "The Postman's Hut" at bounding box center [397, 251] width 135 height 25
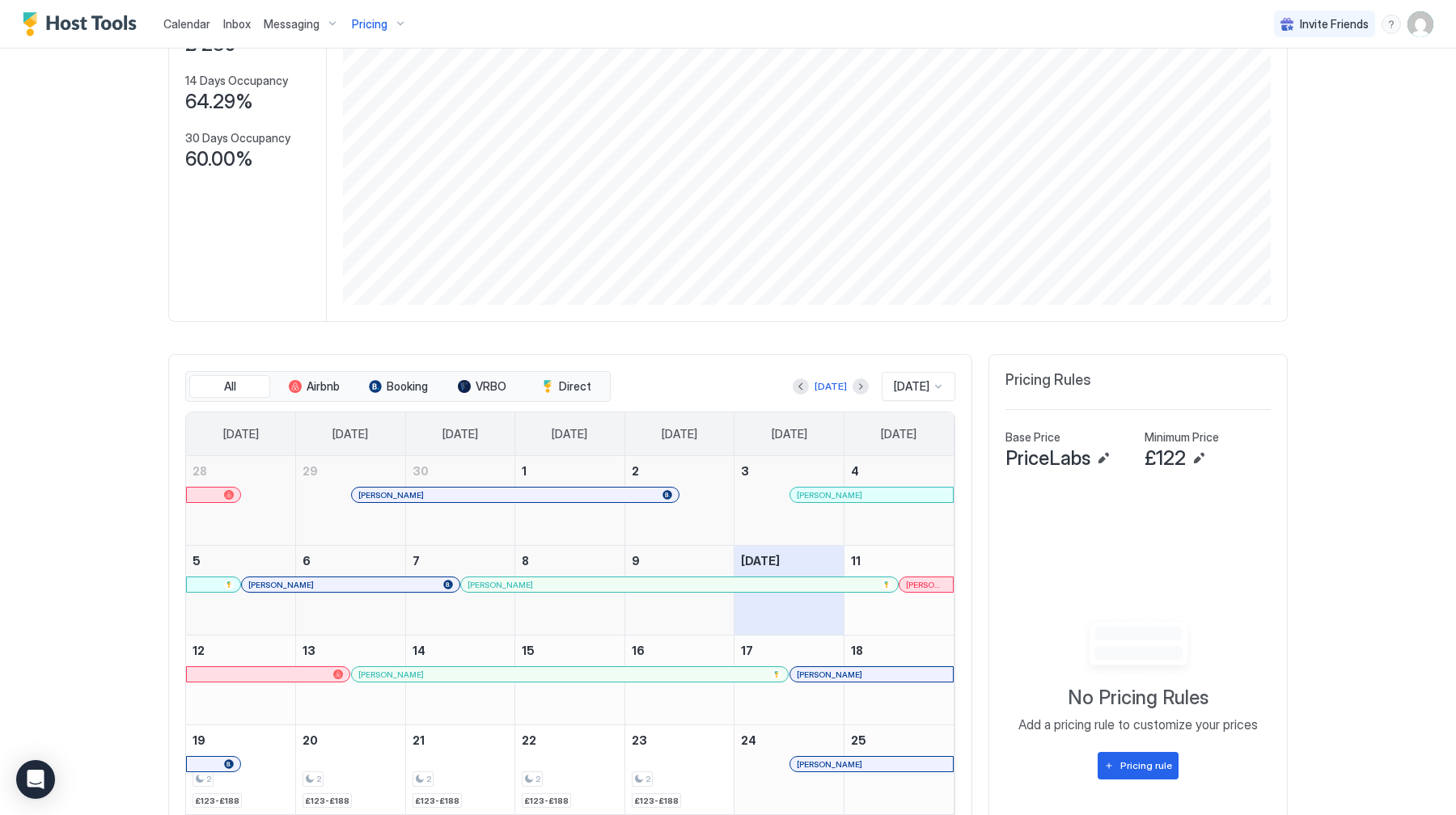
scroll to position [410, 0]
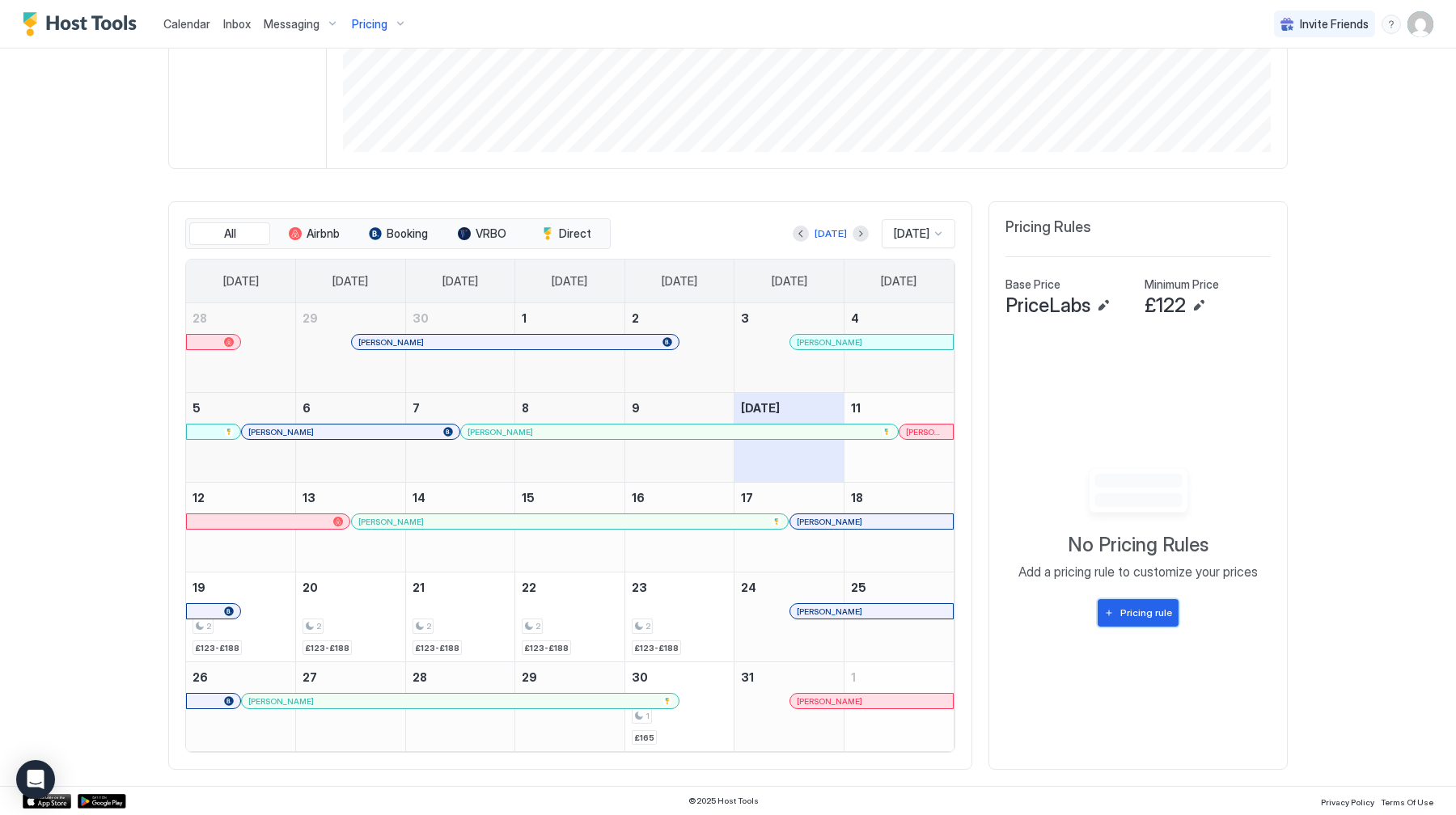
click at [1142, 617] on div "Pricing rule" at bounding box center [1146, 612] width 51 height 15
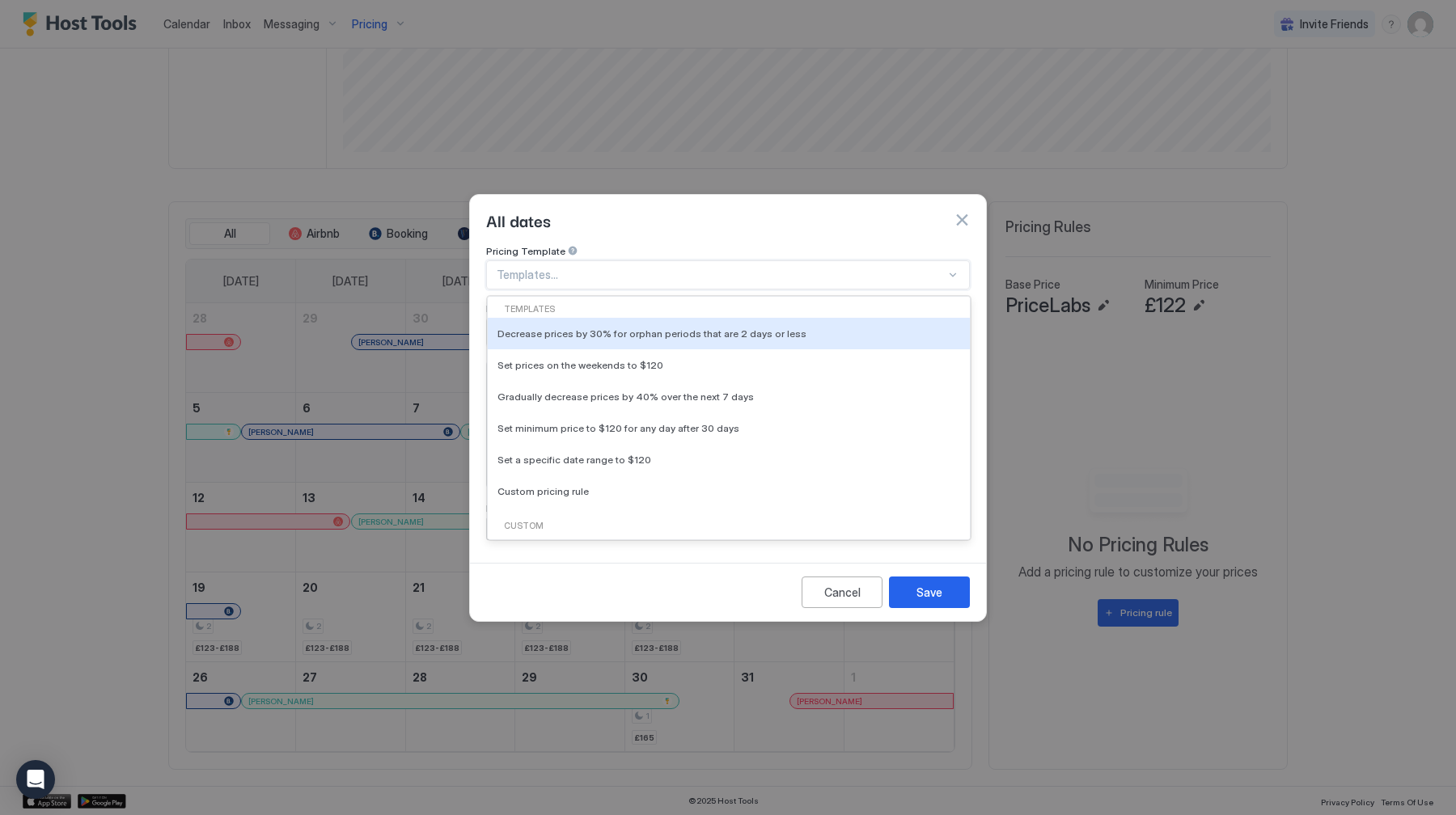
click at [529, 268] on div at bounding box center [721, 275] width 449 height 15
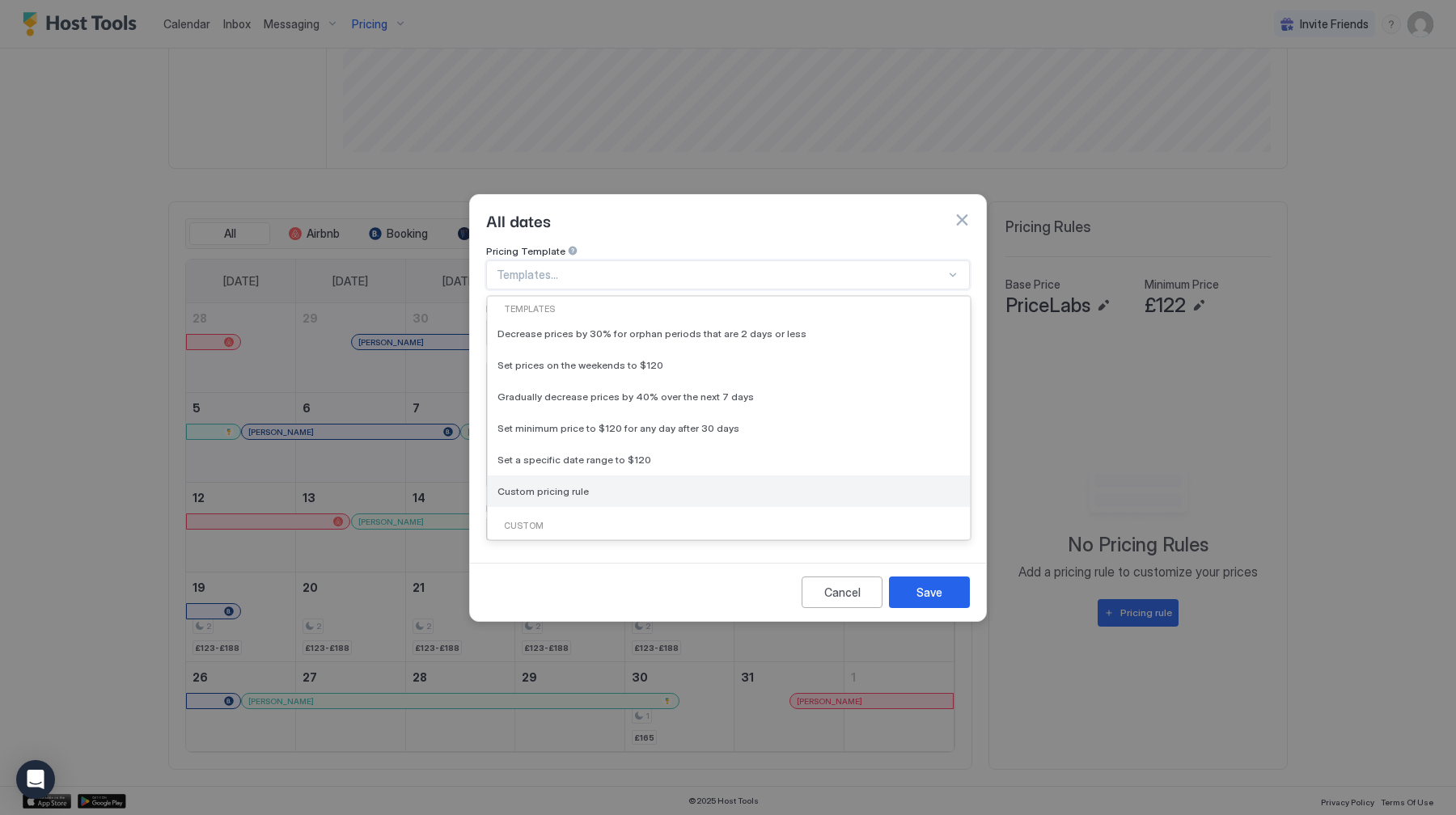
click at [549, 476] on div "Custom pricing rule" at bounding box center [729, 492] width 482 height 32
type input "***"
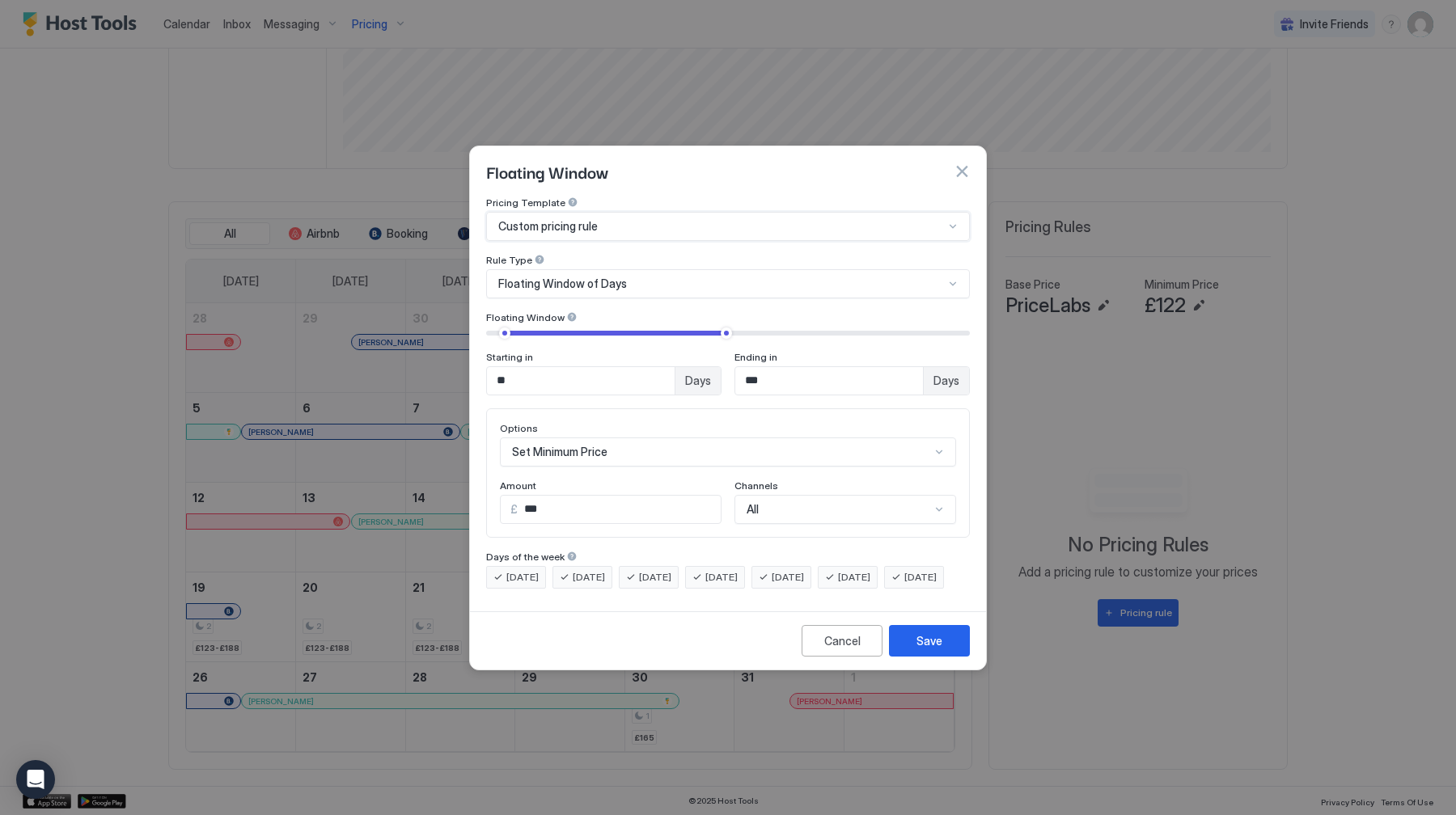
click at [564, 219] on span "Custom pricing rule" at bounding box center [547, 226] width 100 height 15
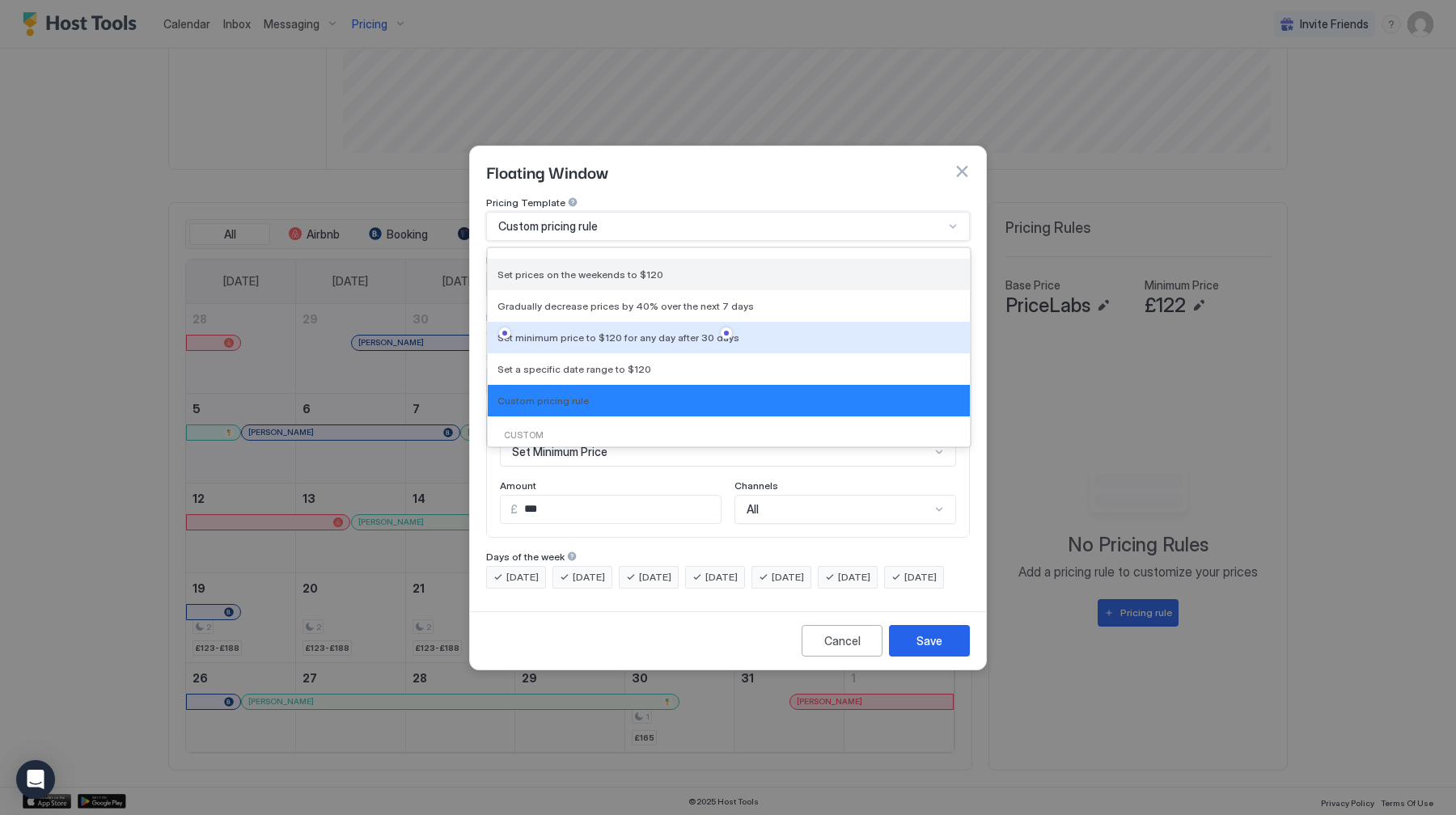
scroll to position [78, 0]
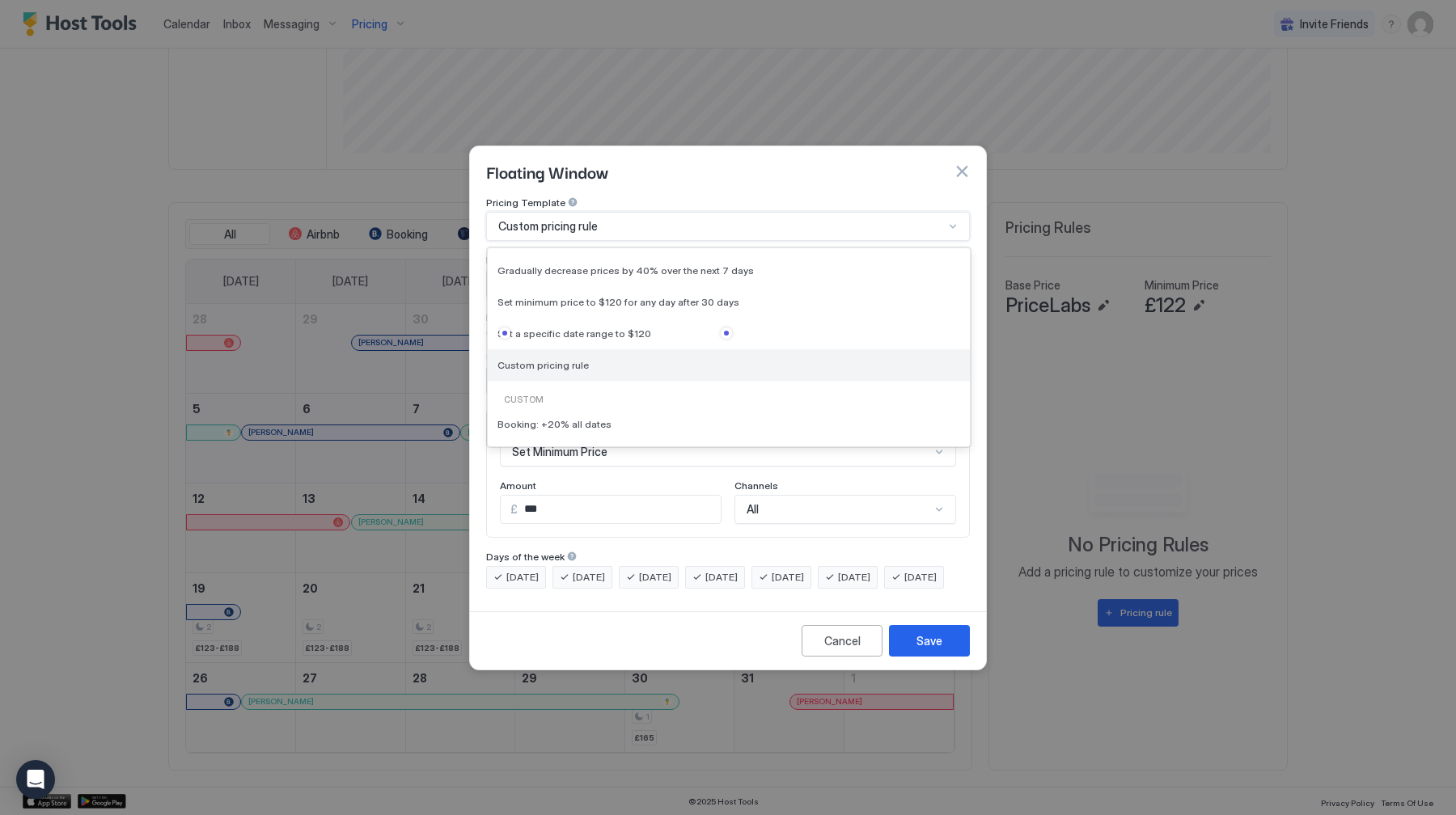
click at [576, 360] on div "Custom pricing rule" at bounding box center [729, 366] width 482 height 32
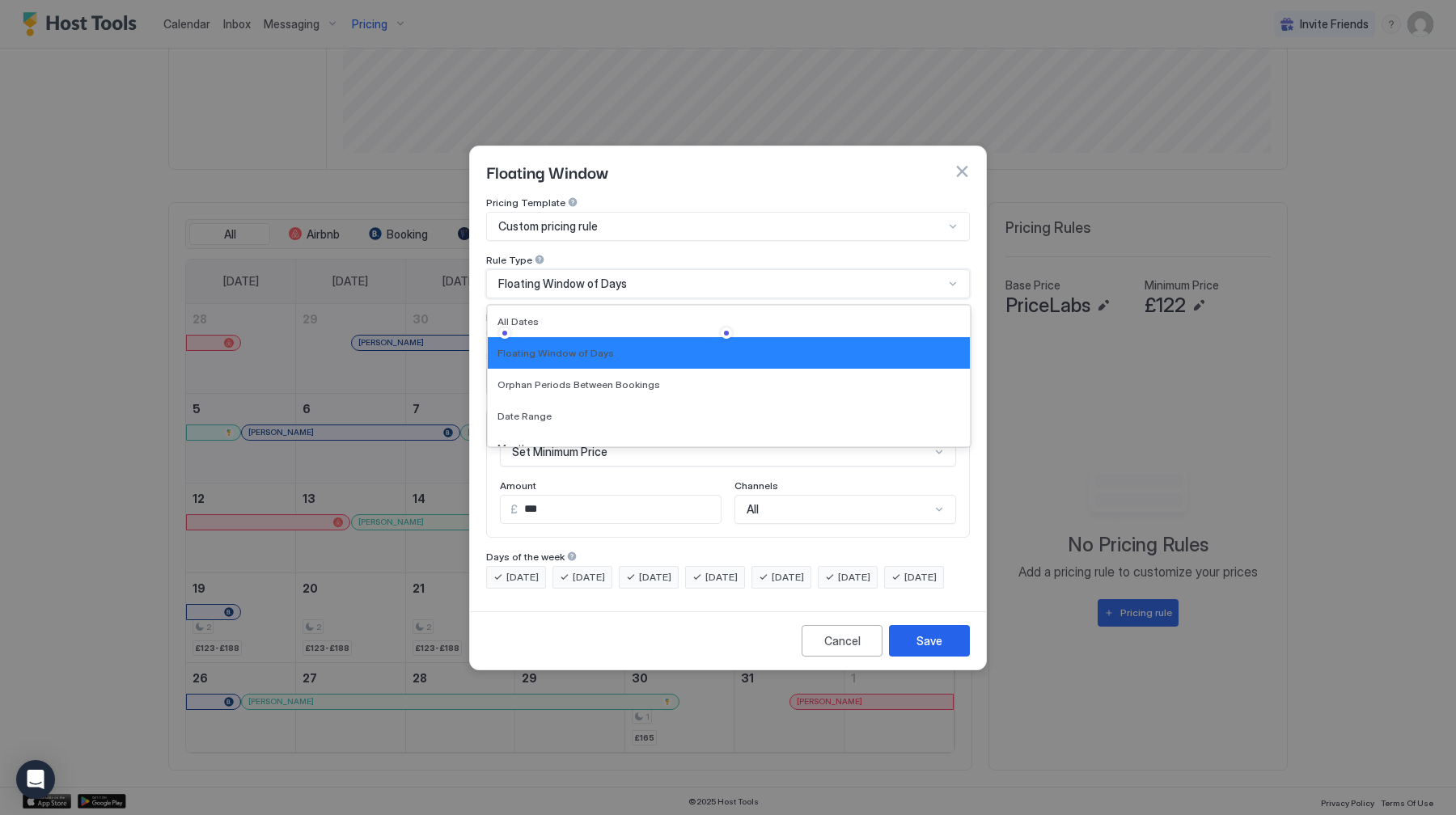
click at [569, 277] on span "Floating Window of Days" at bounding box center [562, 284] width 128 height 15
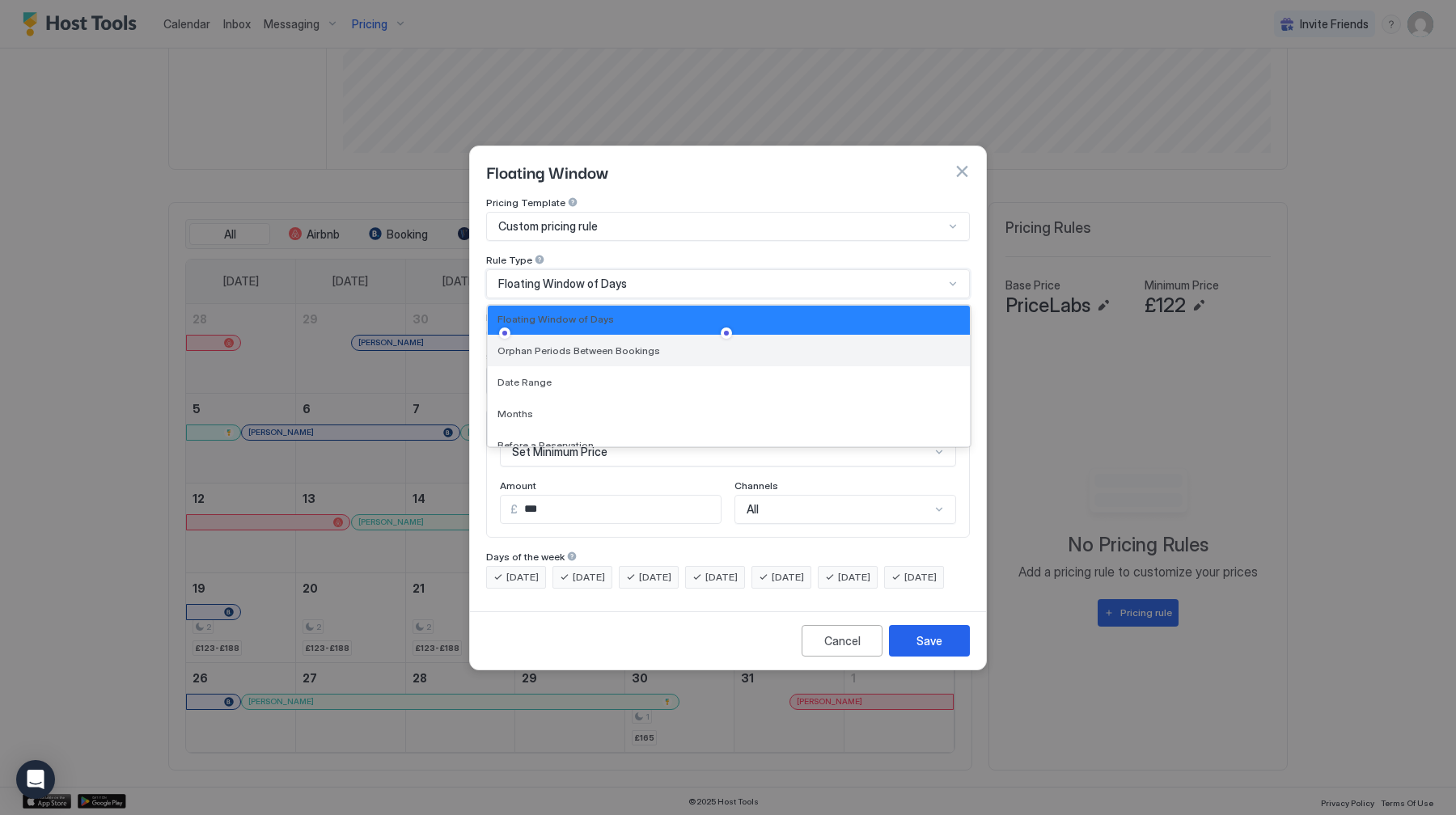
scroll to position [0, 0]
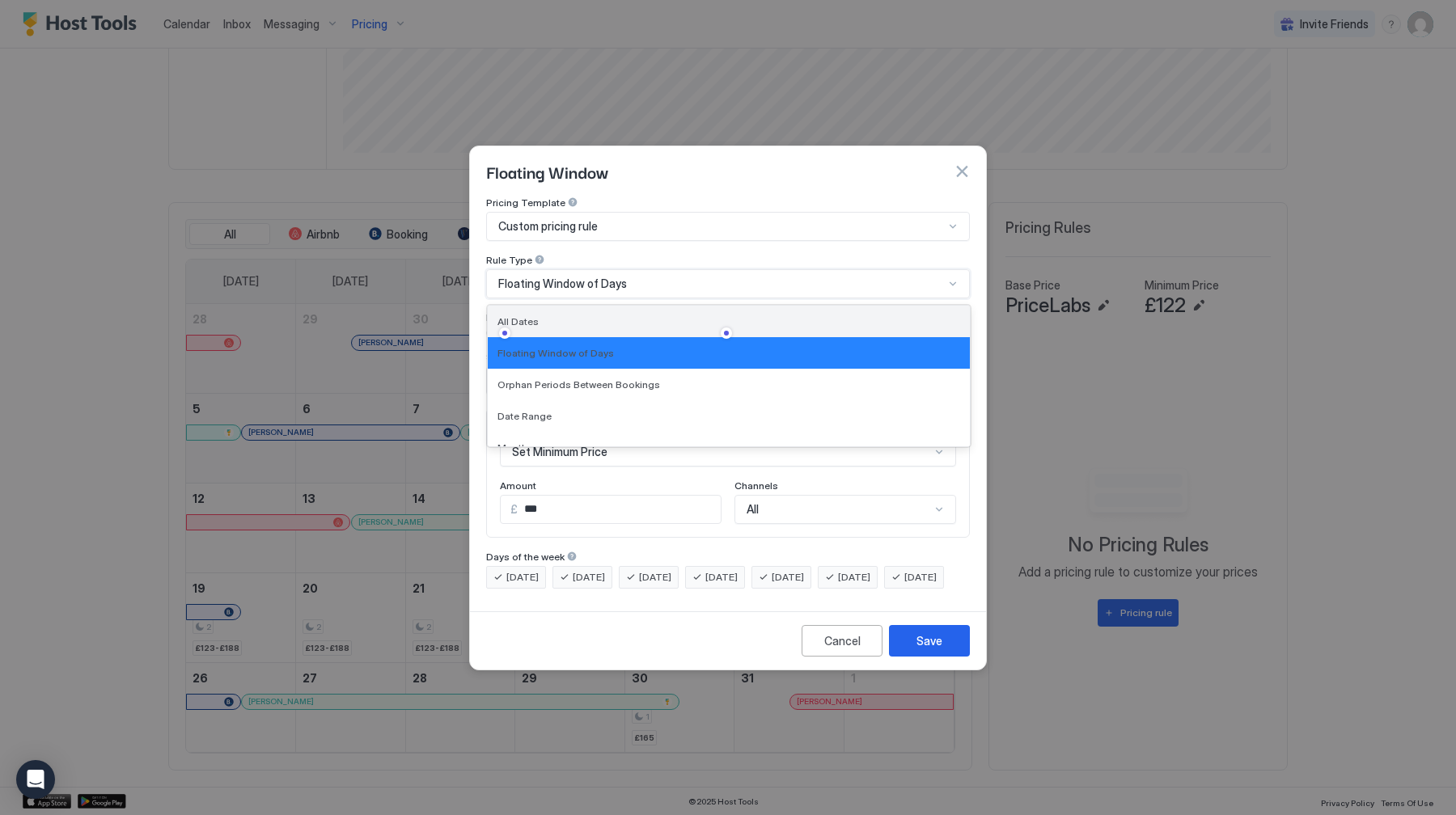
click at [551, 306] on div "All Dates" at bounding box center [729, 322] width 482 height 32
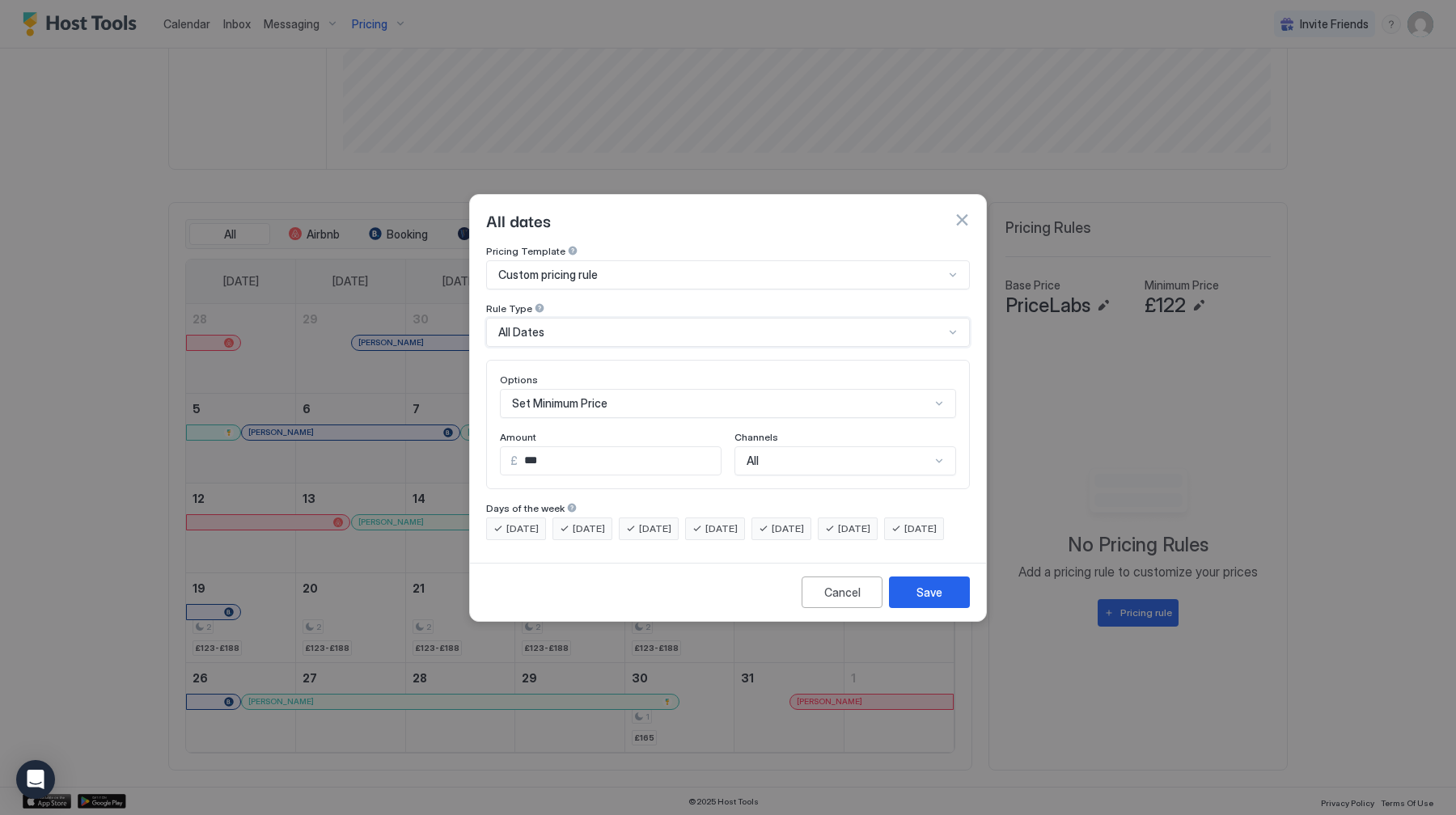
click at [545, 389] on div "Set Minimum Price" at bounding box center [728, 403] width 456 height 29
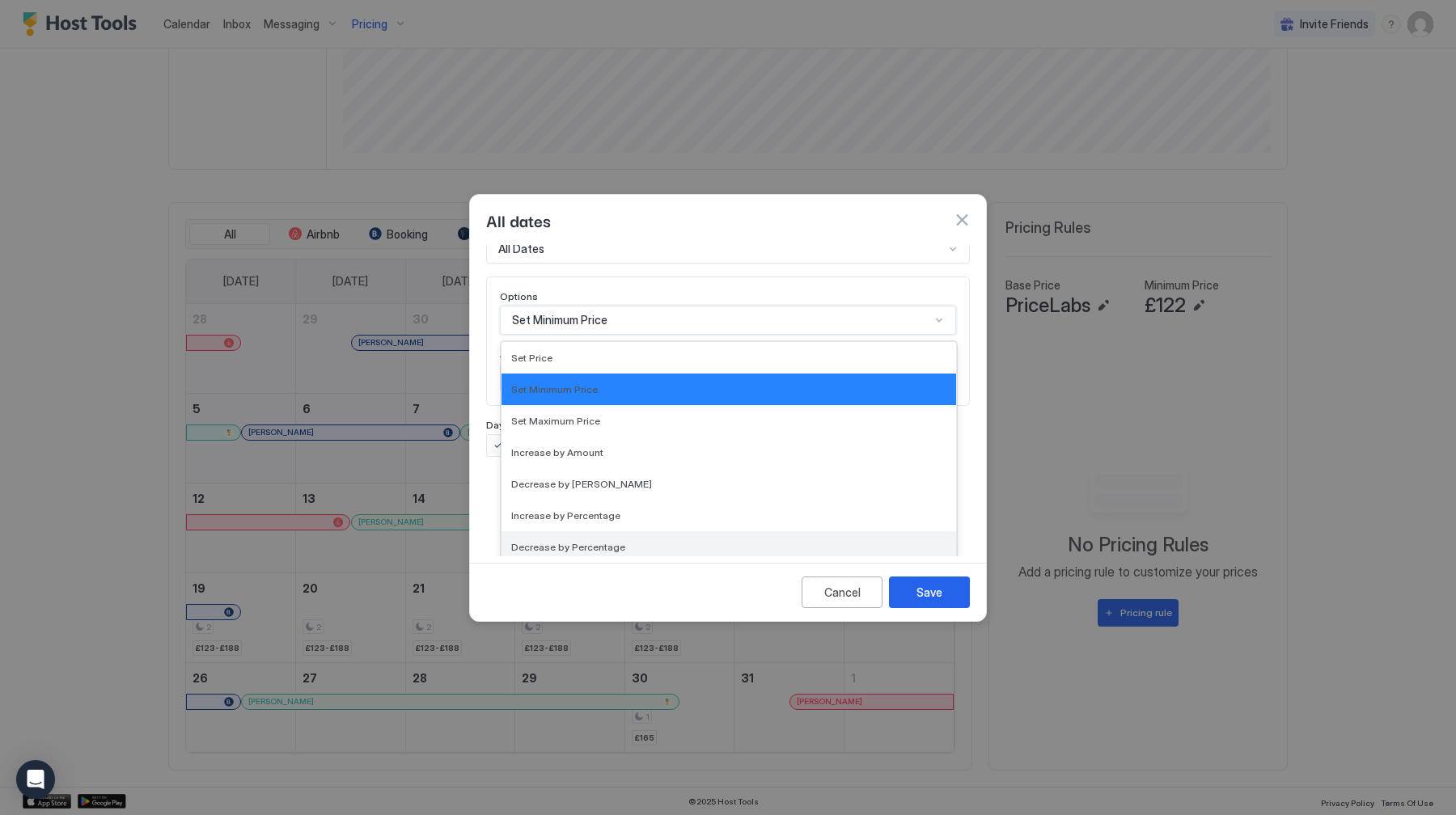
click at [591, 540] on div "Decrease by Percentage" at bounding box center [729, 547] width 454 height 32
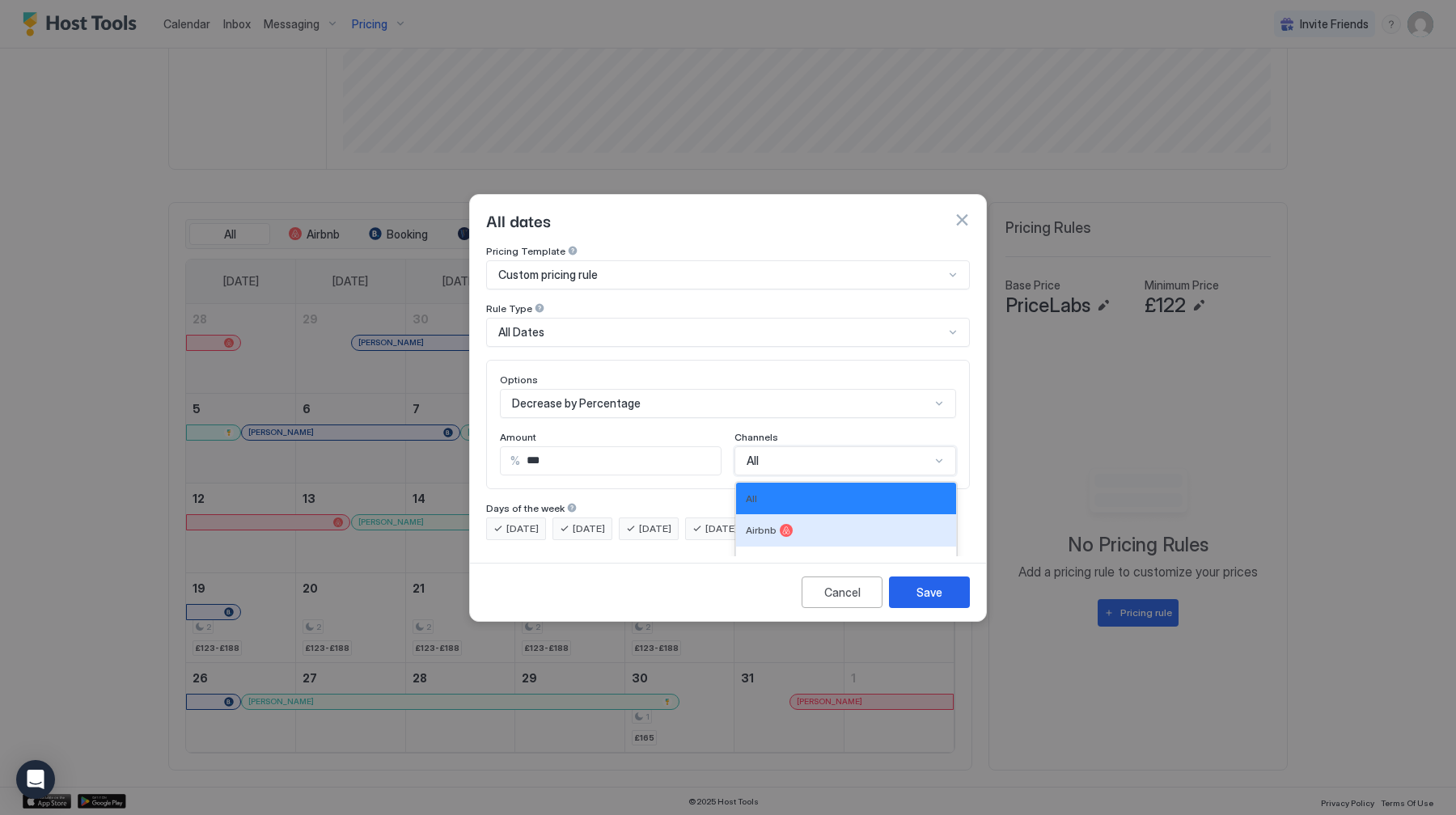
scroll to position [92, 0]
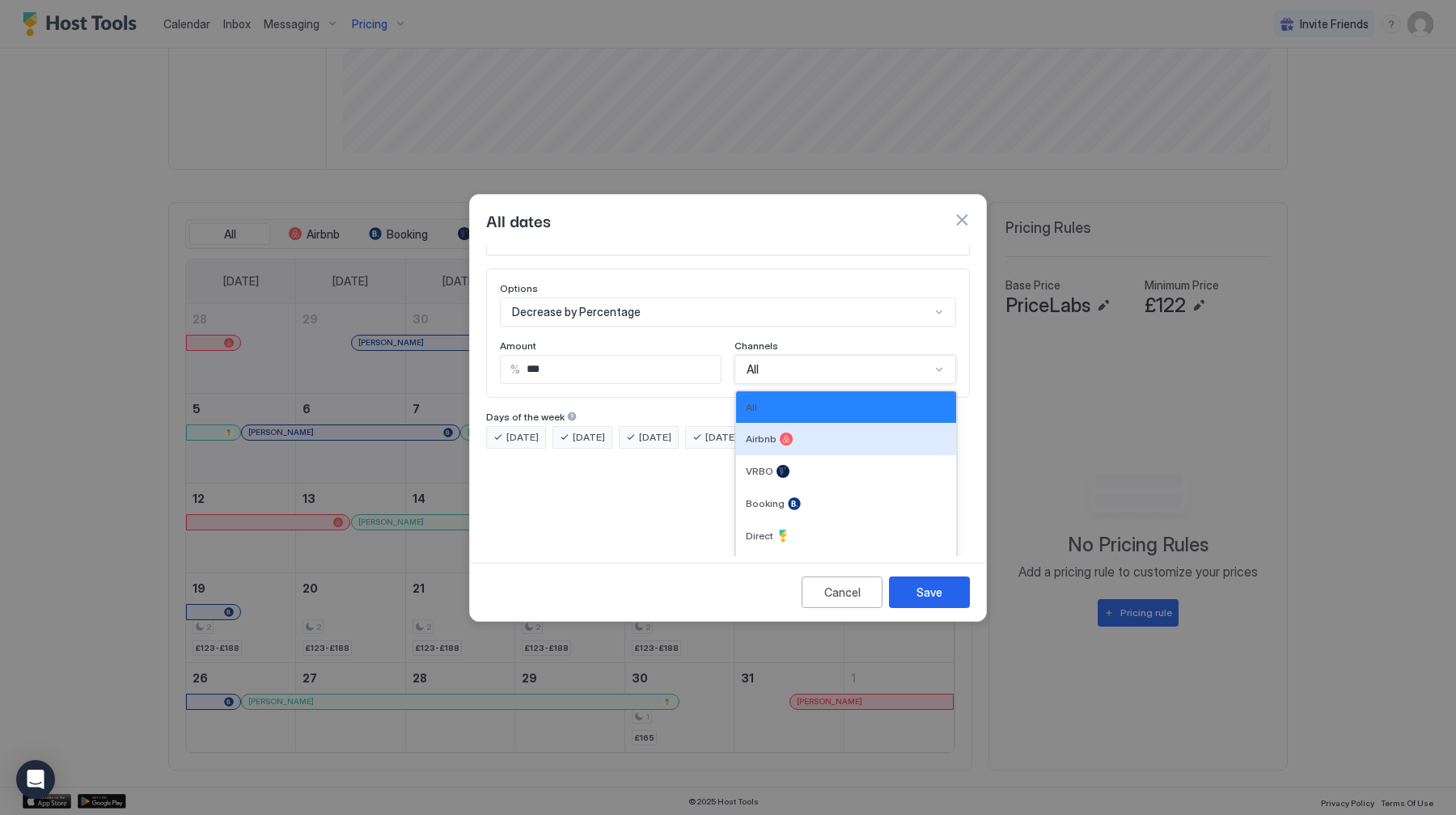
click at [820, 384] on div "Airbnb, 2 of 6. 6 results available. Use Up and Down to choose options, press E…" at bounding box center [846, 369] width 221 height 29
click at [798, 530] on div "Direct" at bounding box center [846, 535] width 201 height 13
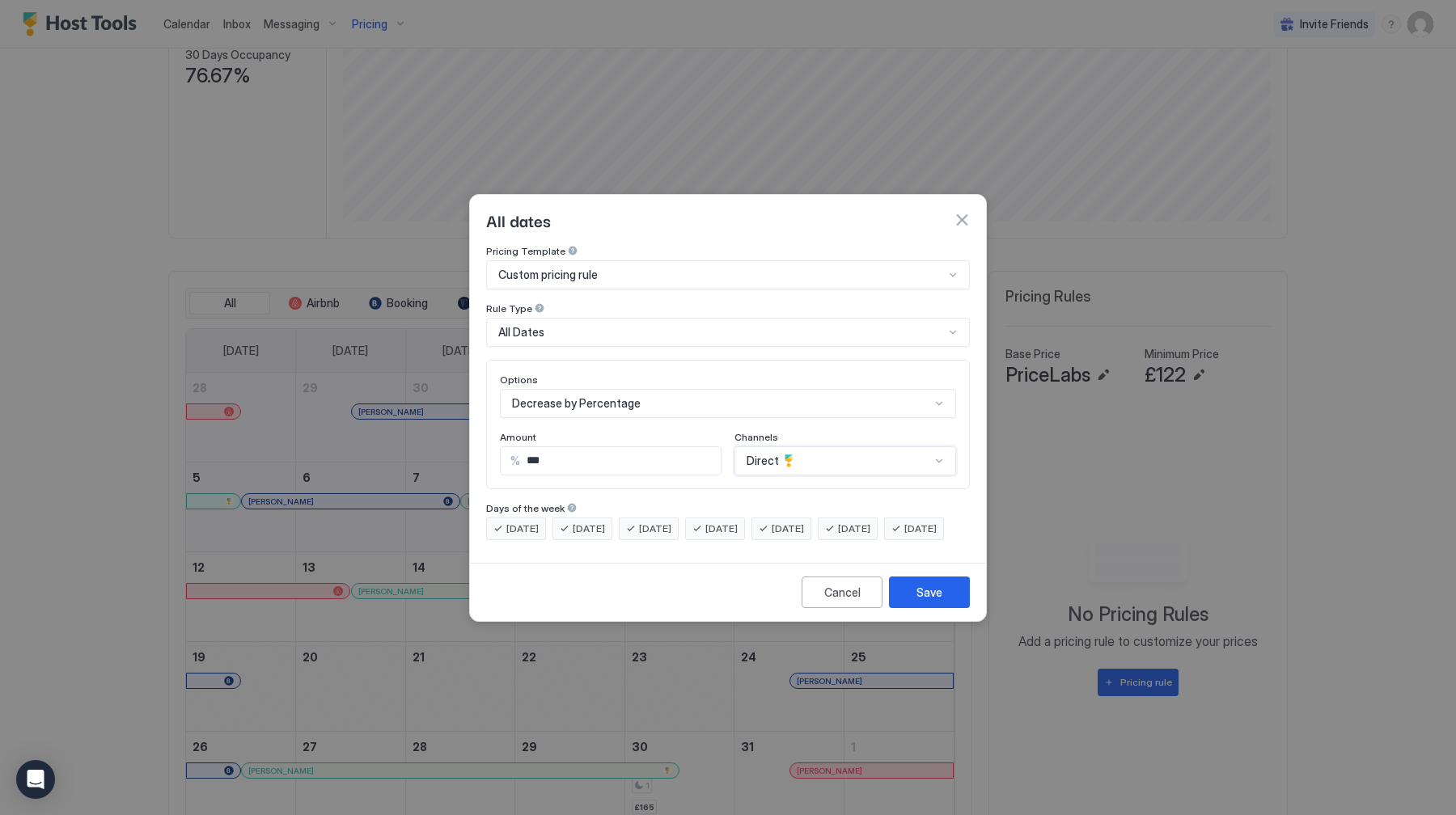
scroll to position [410, 0]
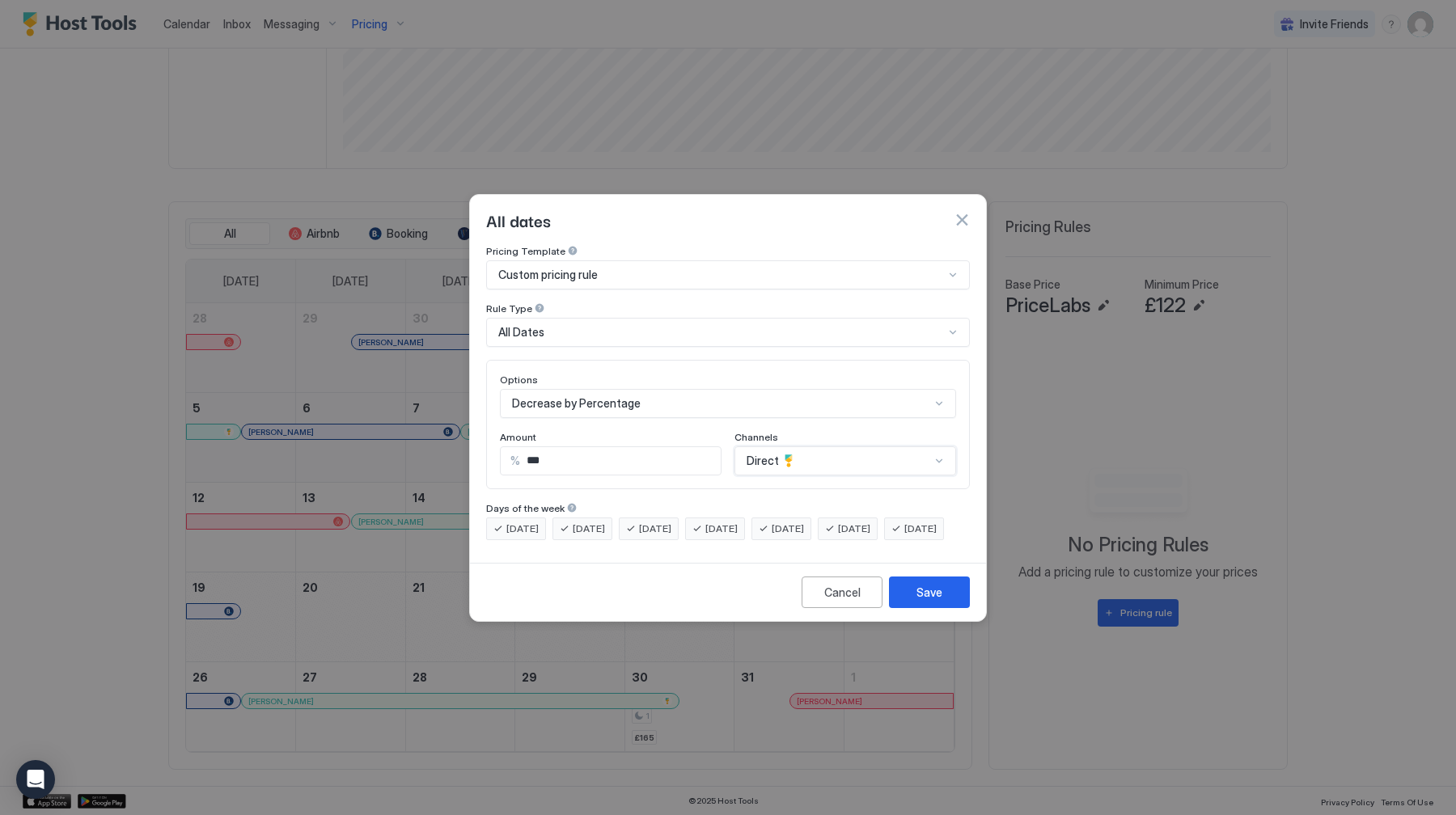
click at [958, 212] on button "button" at bounding box center [962, 220] width 16 height 16
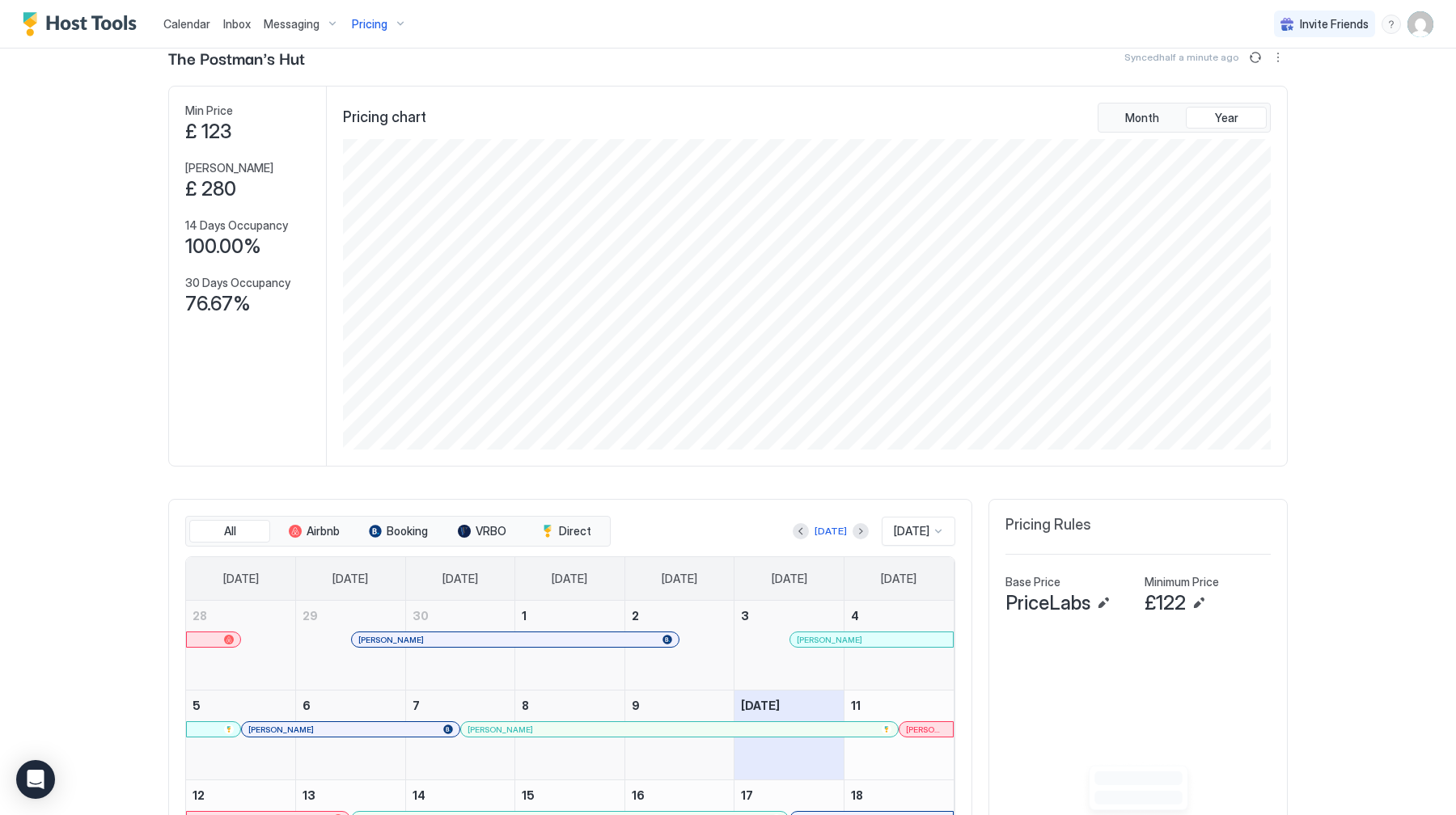
scroll to position [0, 0]
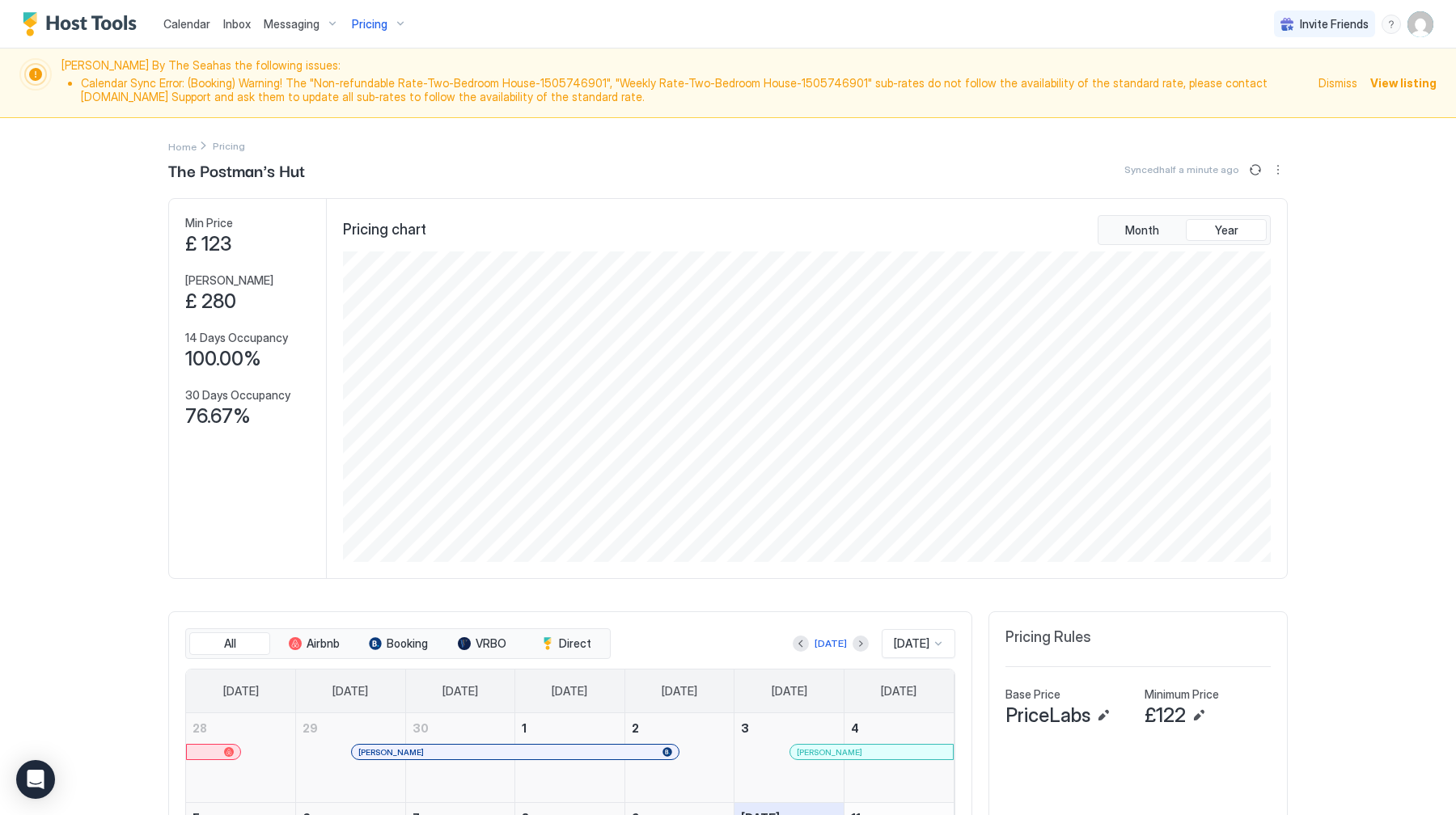
click at [174, 24] on span "Calendar" at bounding box center [186, 24] width 46 height 14
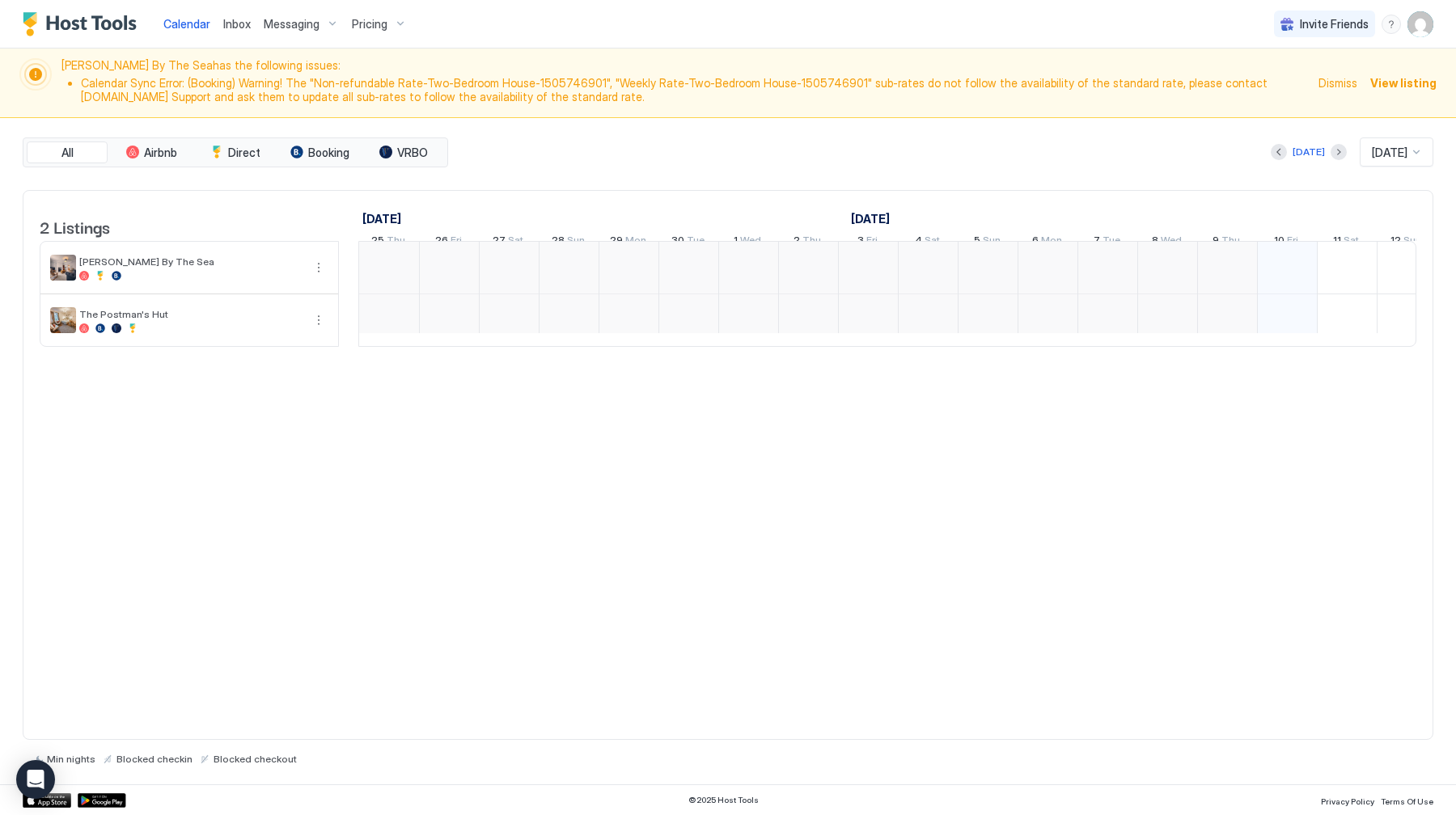
scroll to position [0, 899]
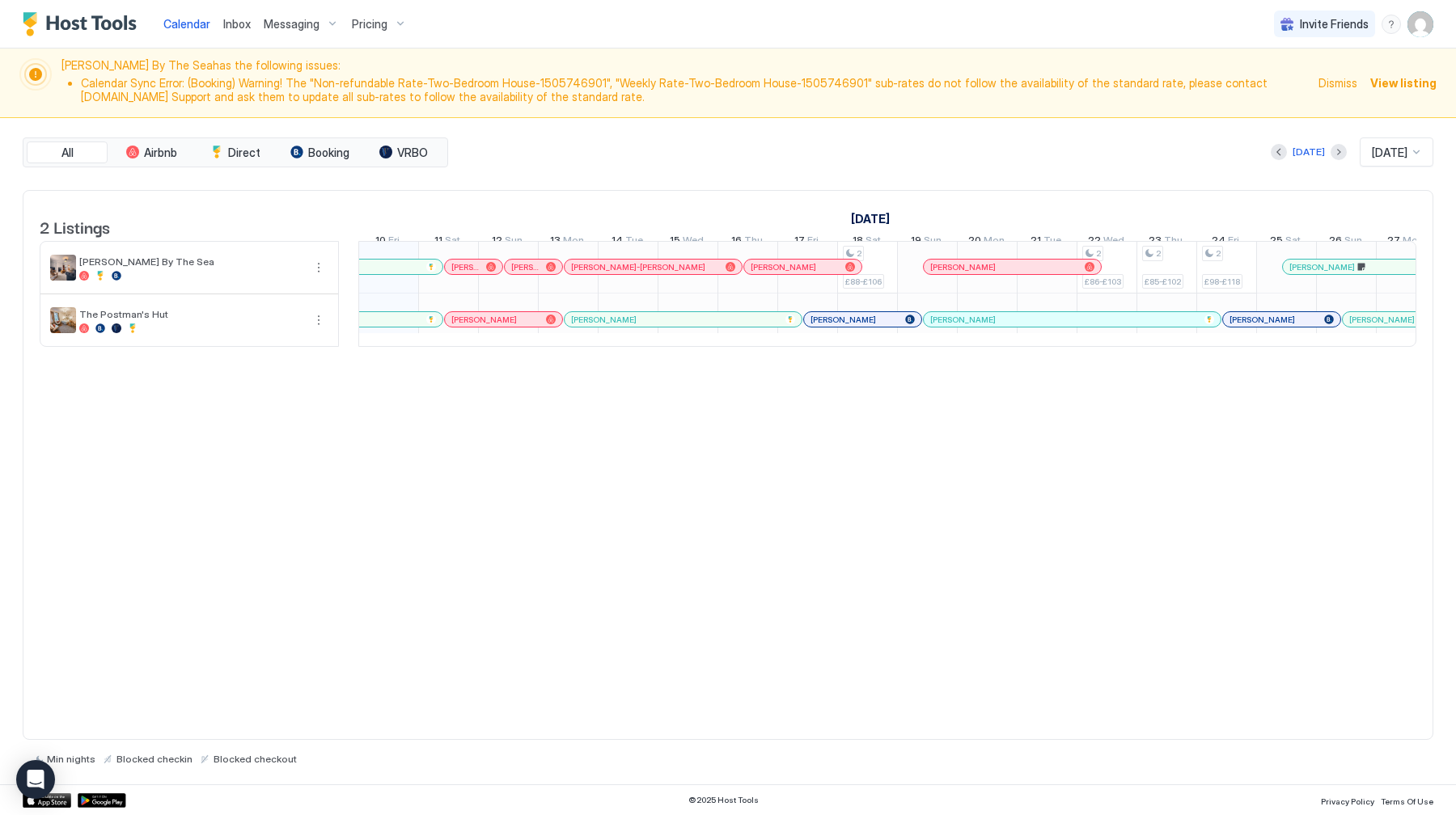
click at [216, 34] on div "Inbox" at bounding box center [236, 24] width 40 height 30
click at [234, 19] on span "Inbox" at bounding box center [237, 24] width 28 height 14
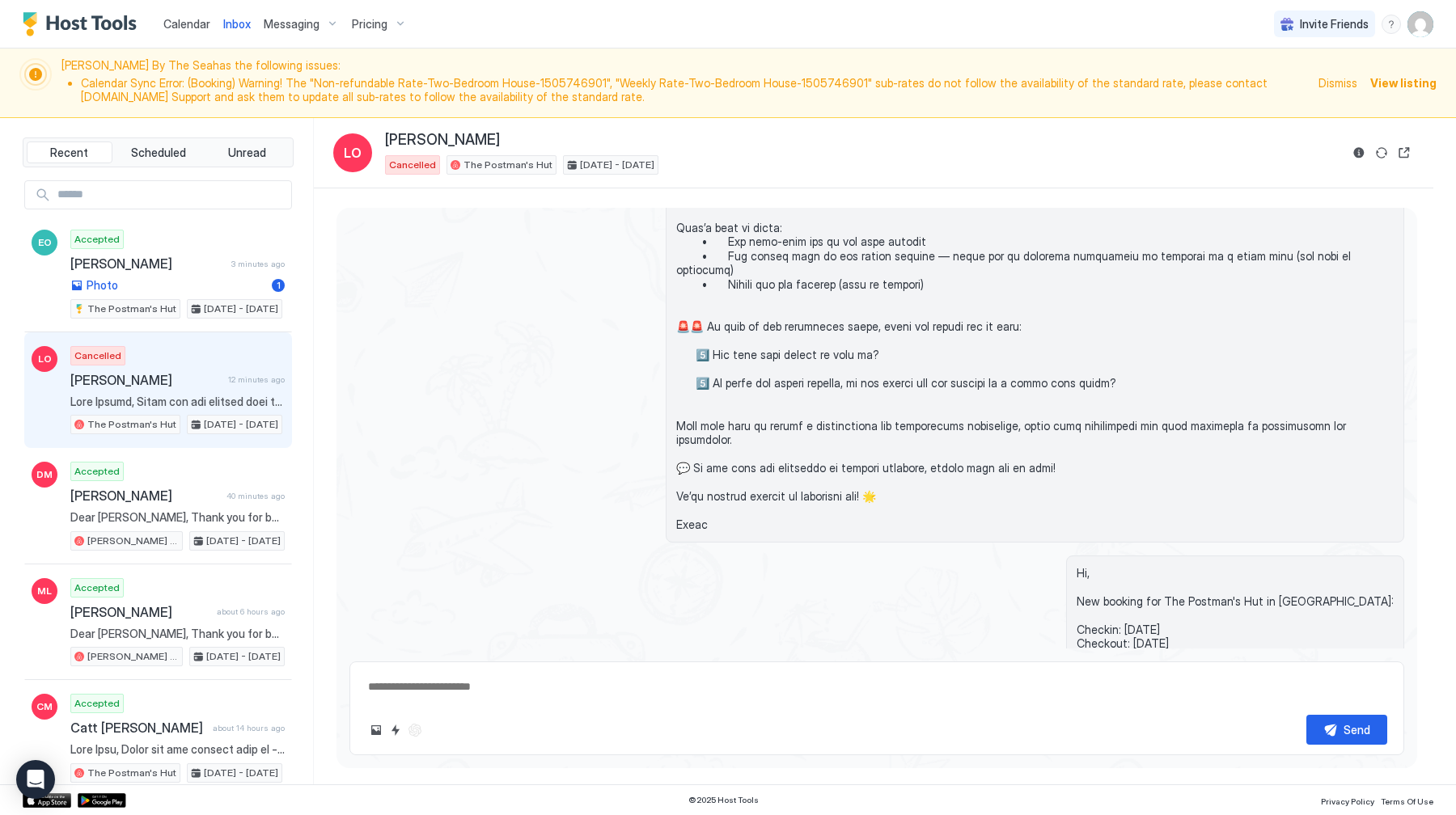
scroll to position [475, 0]
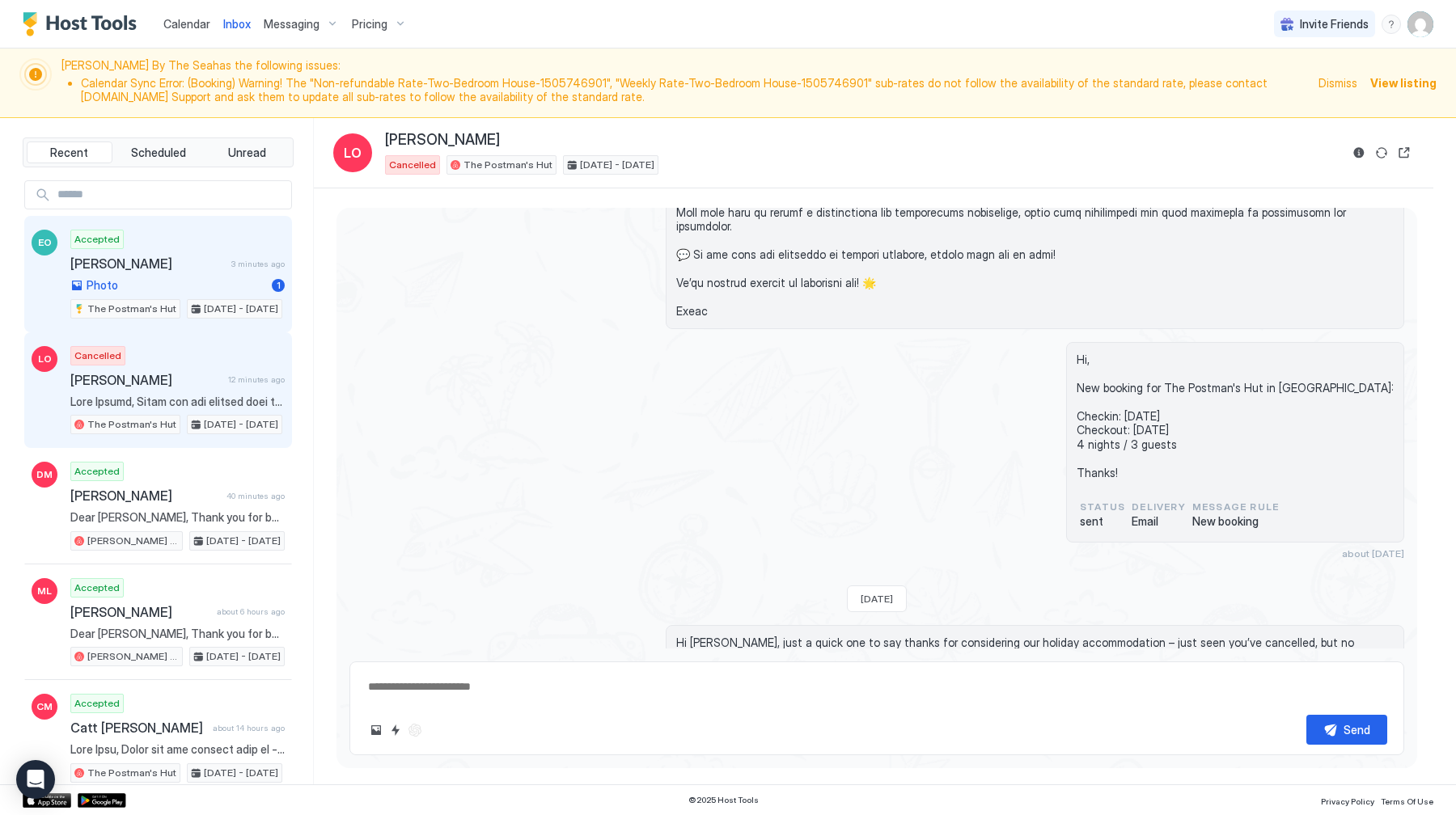
click at [152, 315] on span "The Postman's Hut" at bounding box center [131, 308] width 89 height 15
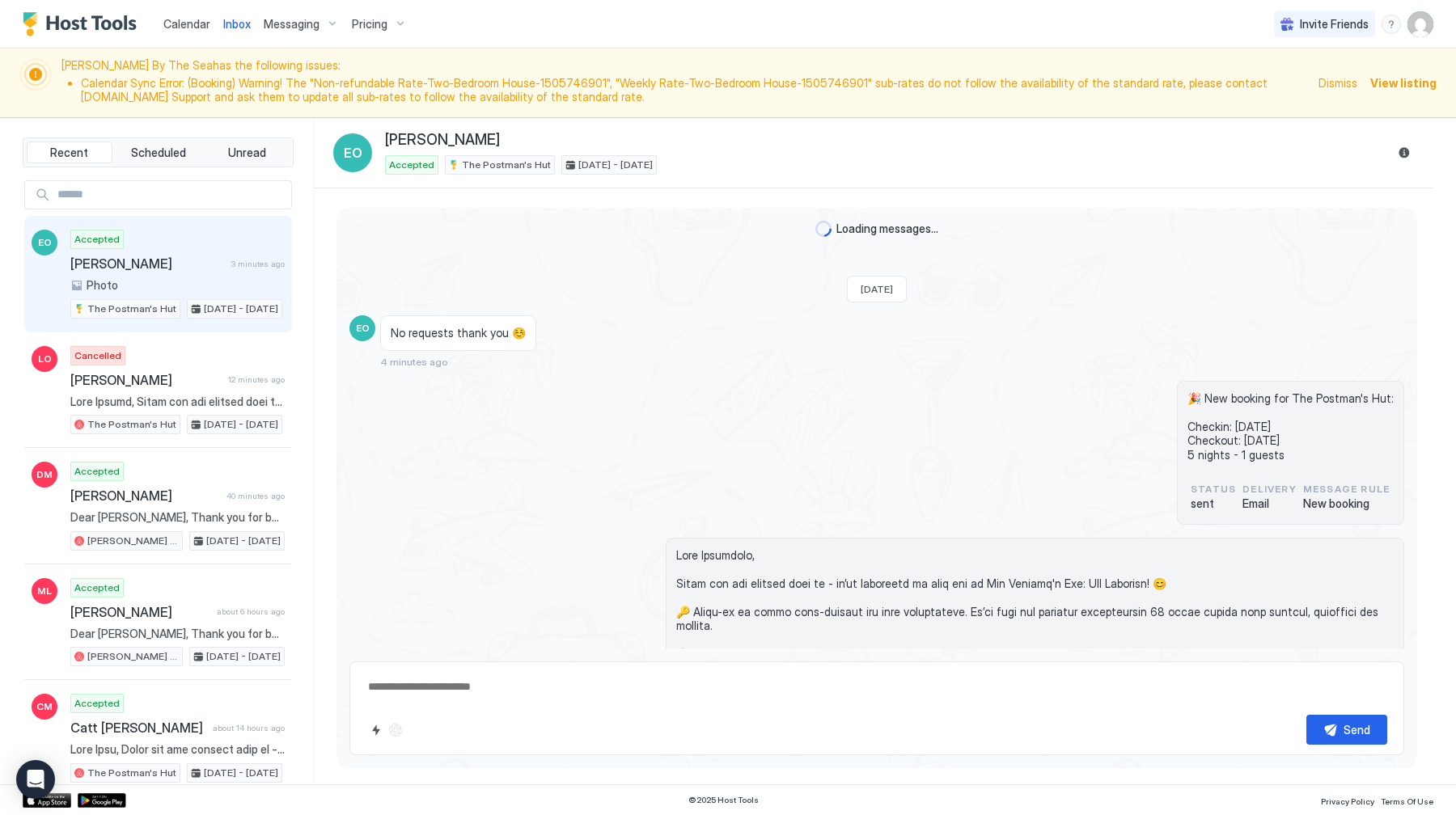
scroll to position [436, 0]
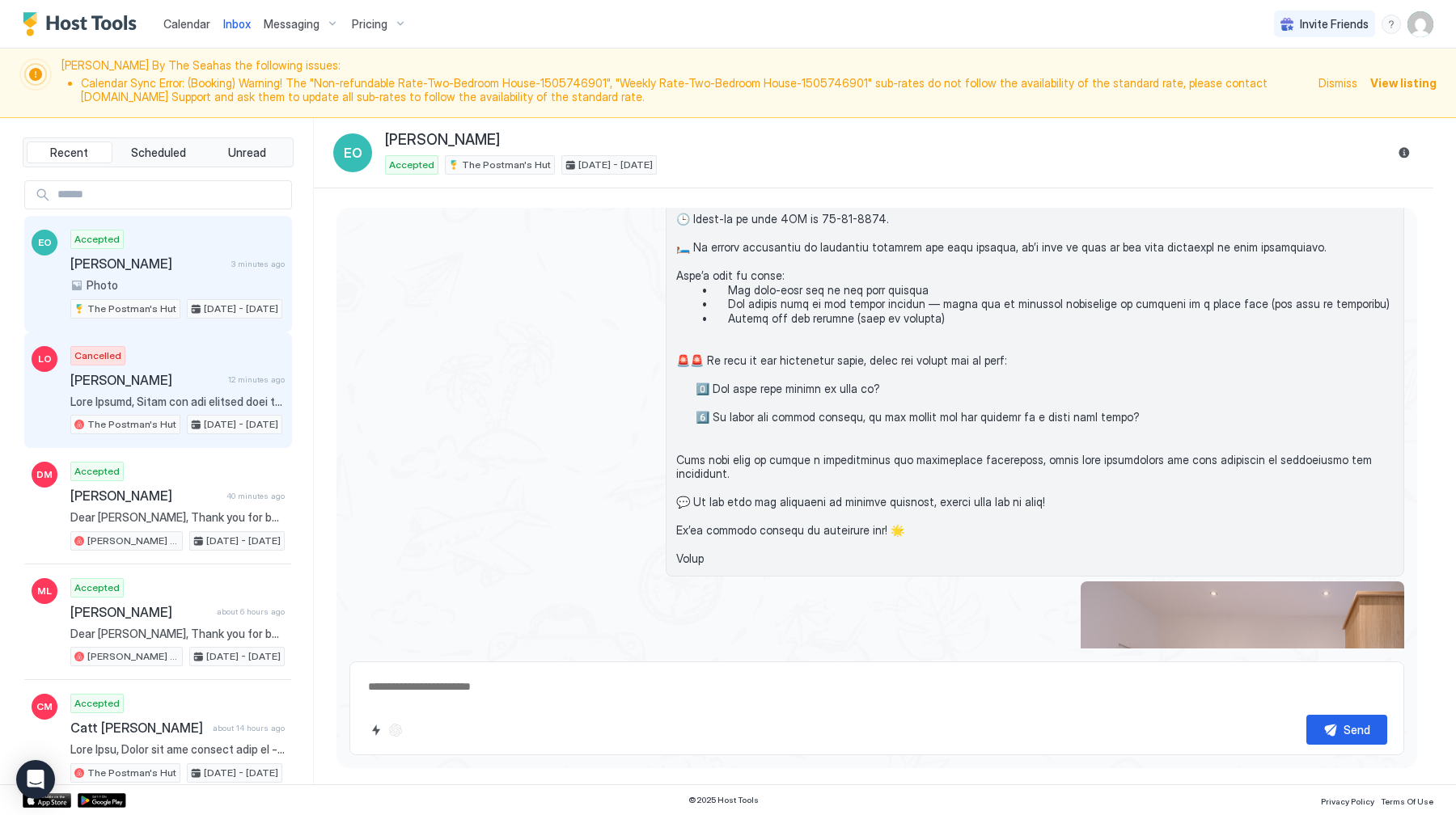
click at [161, 392] on div "Cancelled [PERSON_NAME] 12 minutes ago The Postman's Hut [DATE] - [DATE]" at bounding box center [177, 391] width 214 height 89
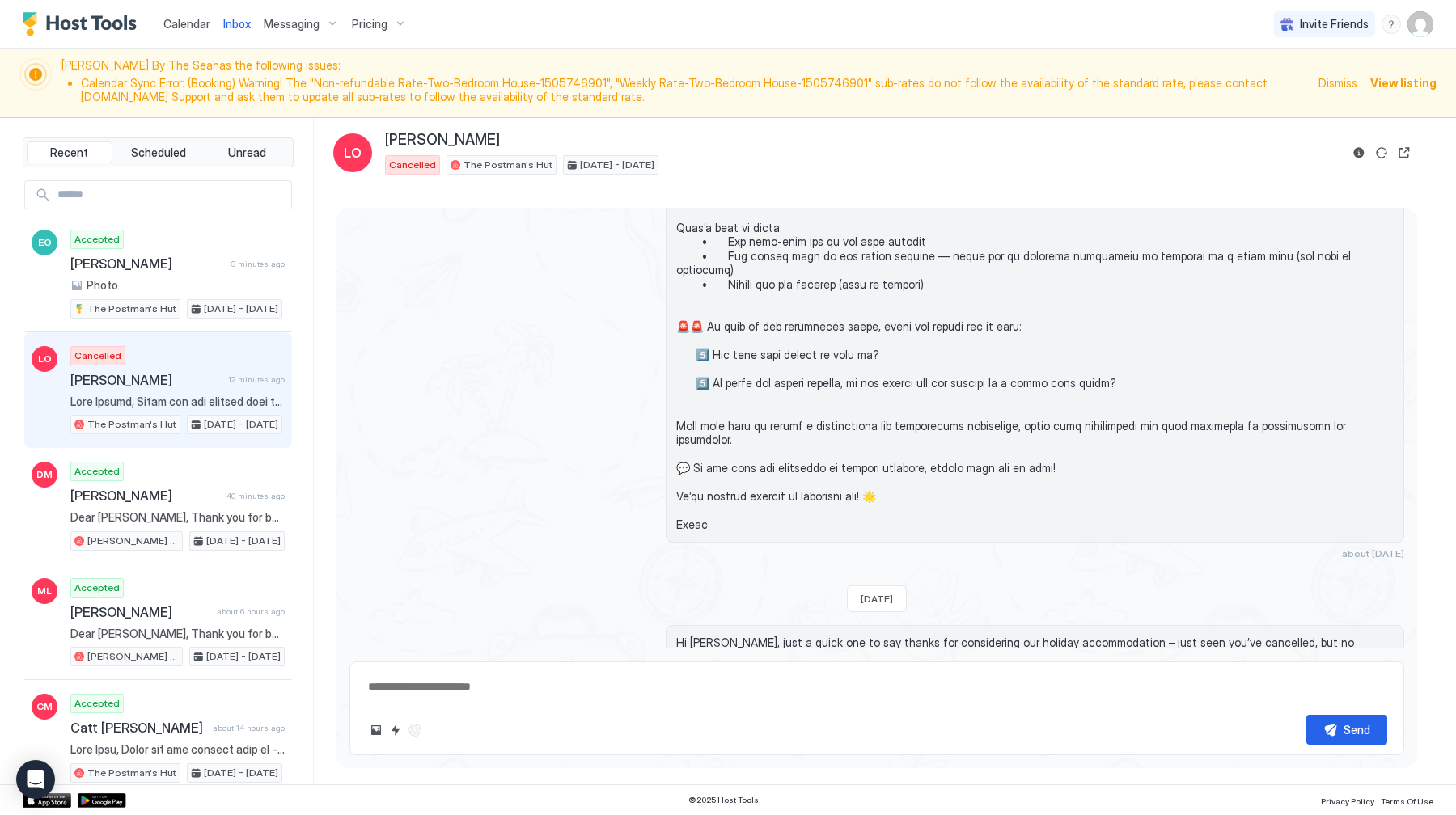
scroll to position [475, 0]
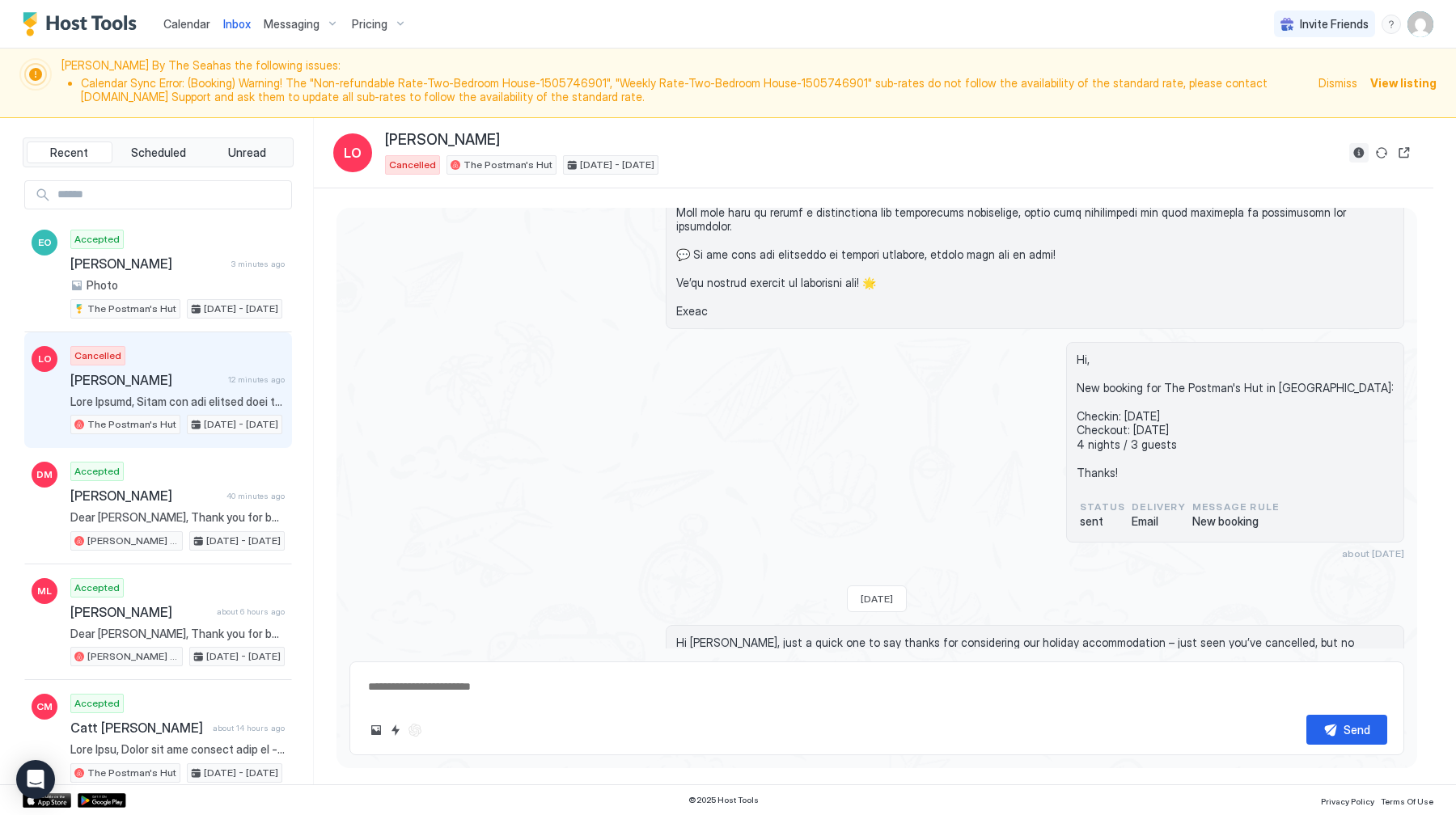
click at [1356, 156] on button "Reservation information" at bounding box center [1359, 153] width 20 height 20
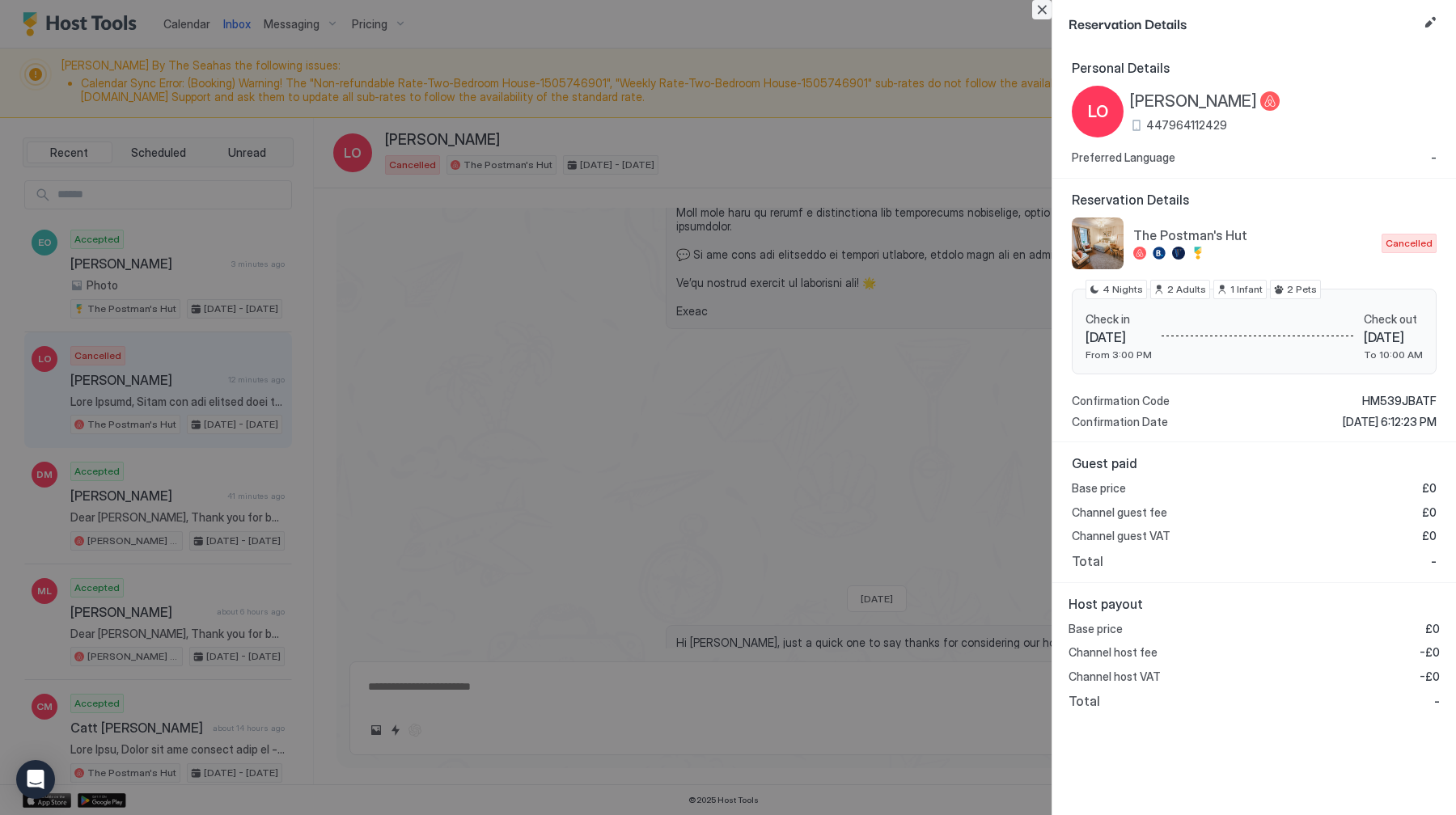
click at [1043, 12] on button "Close" at bounding box center [1042, 10] width 20 height 20
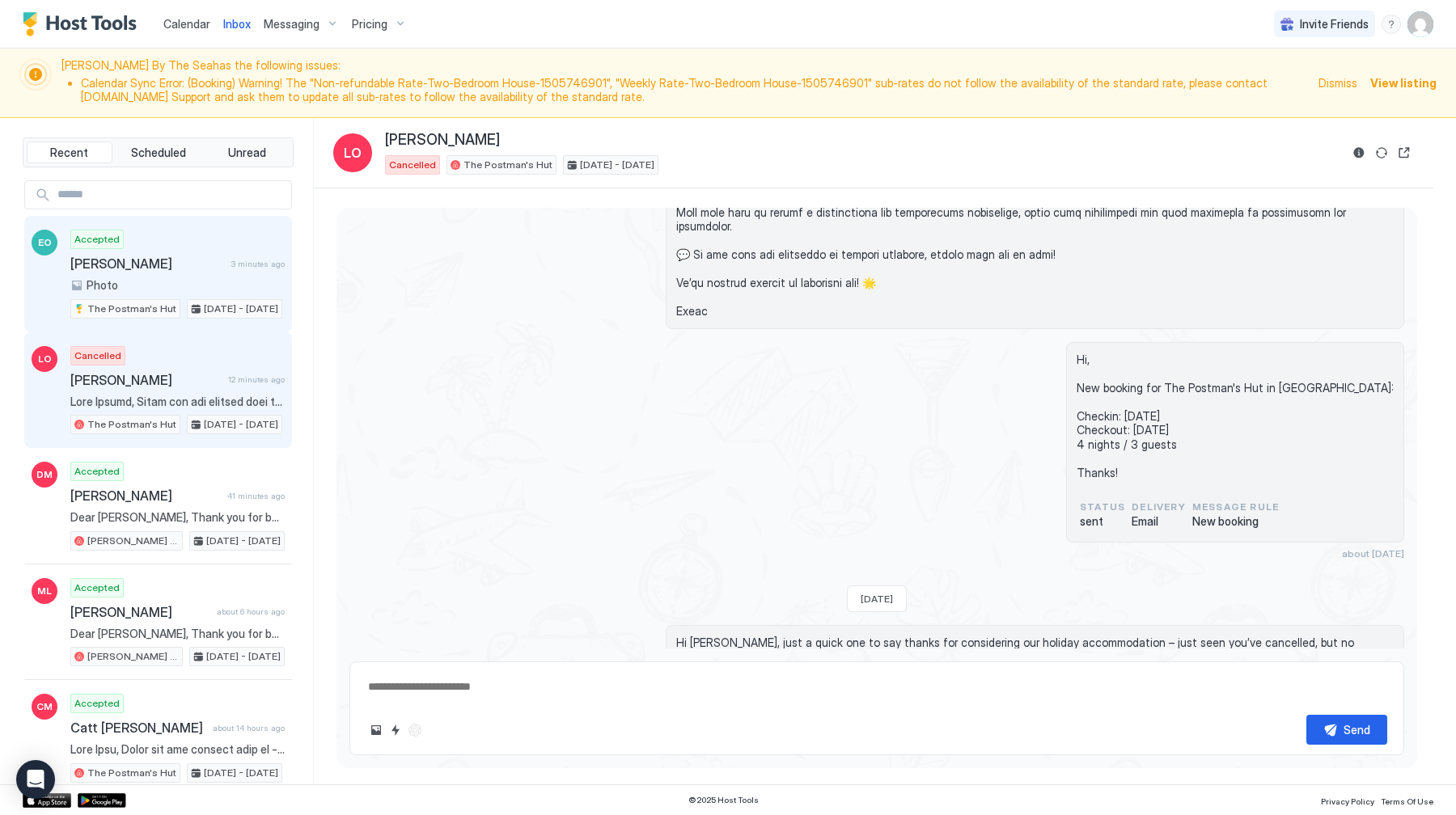
click at [187, 301] on div "[DATE] - [DATE]" at bounding box center [234, 309] width 96 height 20
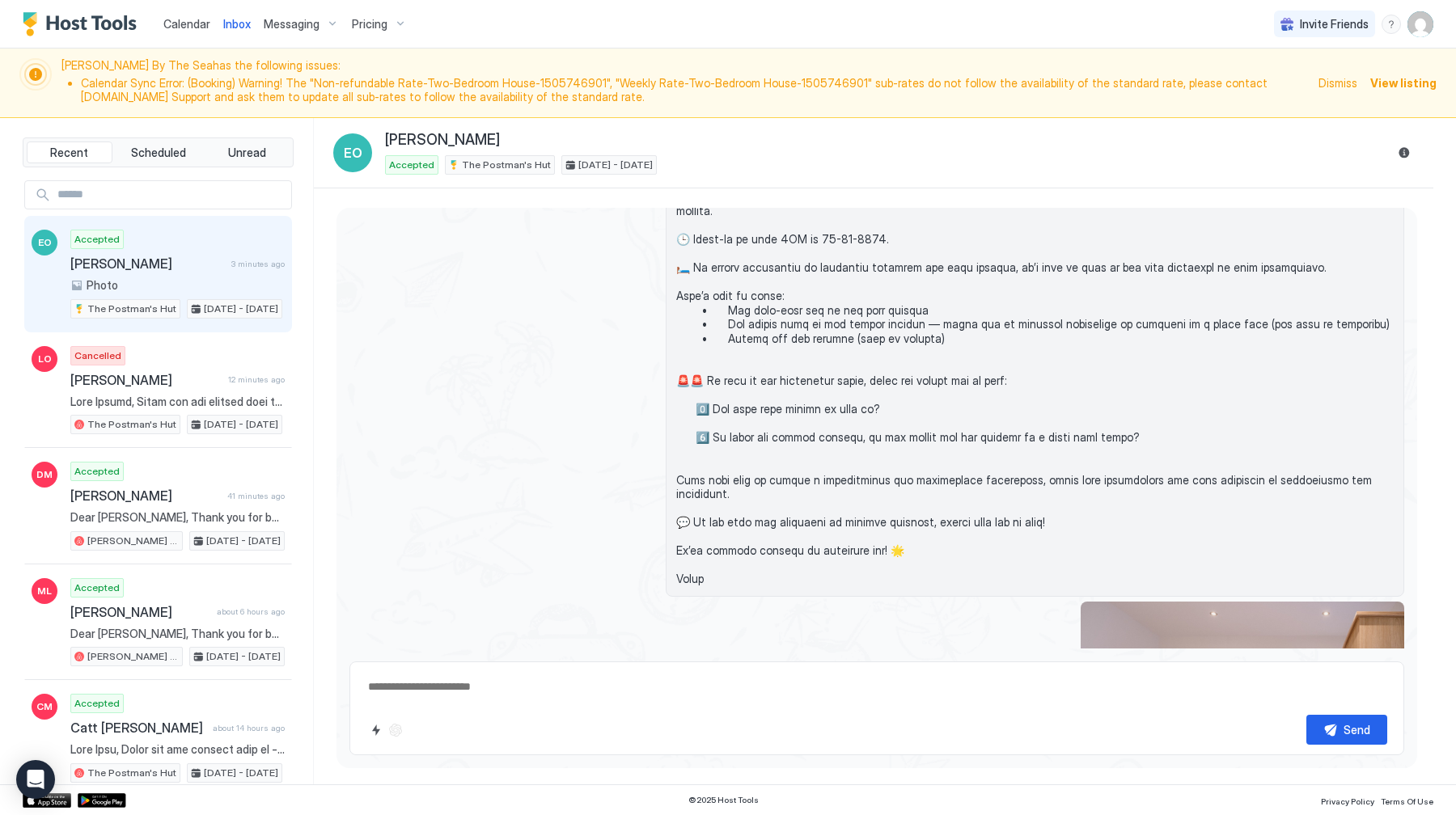
scroll to position [639, 0]
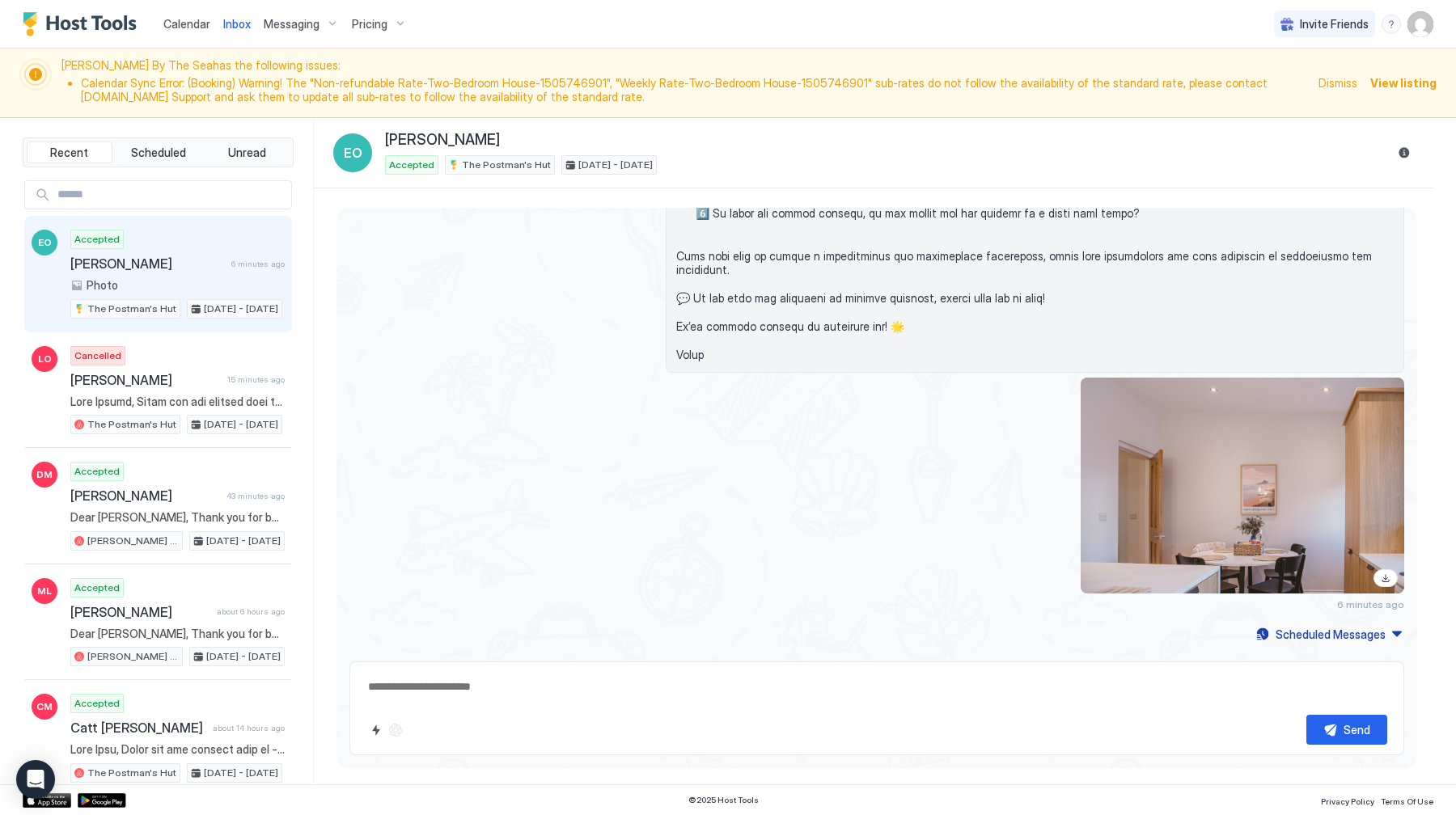
type textarea "*"
click at [377, 33] on div "Pricing" at bounding box center [379, 25] width 68 height 28
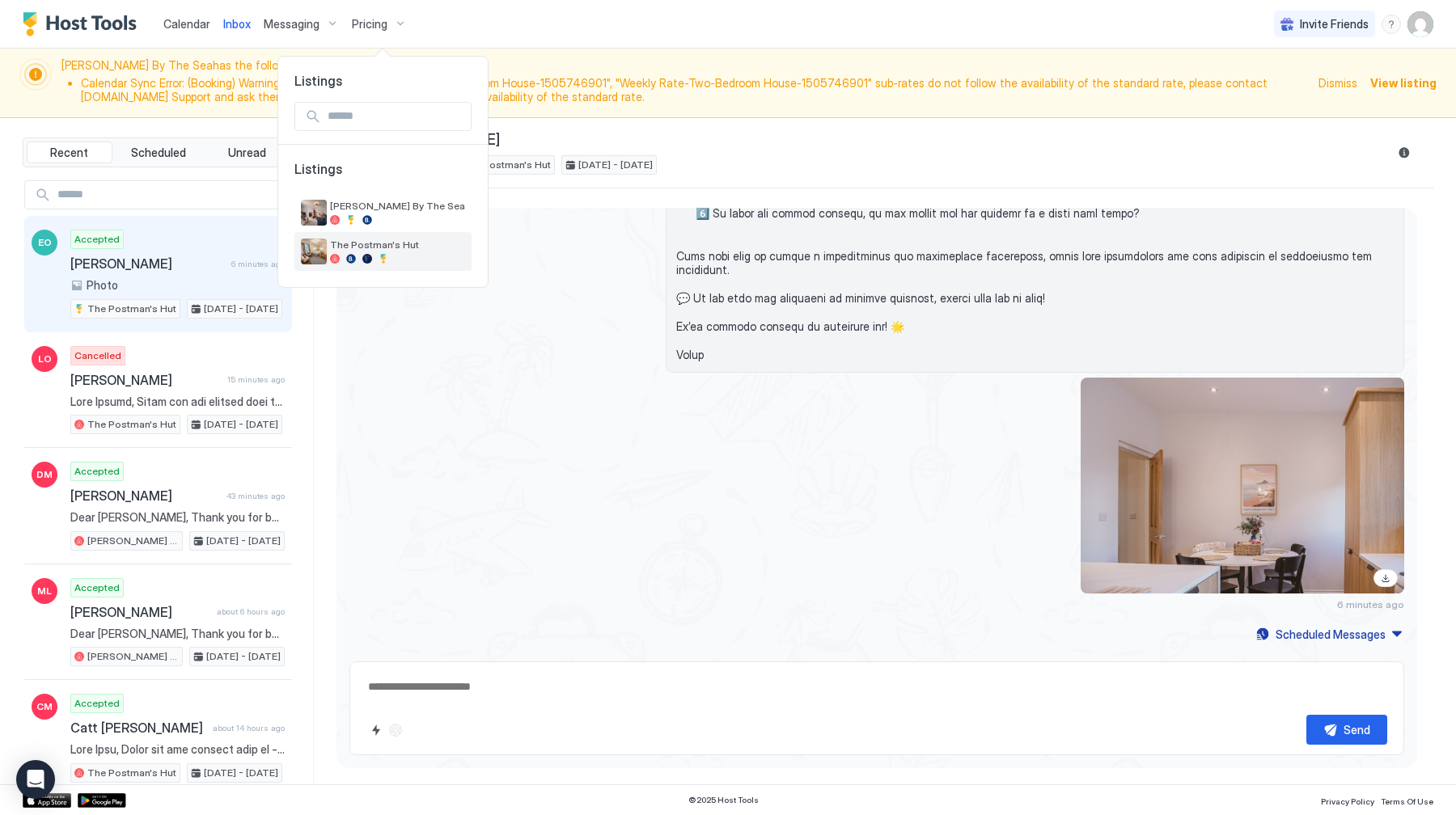
click at [352, 255] on div at bounding box center [352, 259] width 10 height 10
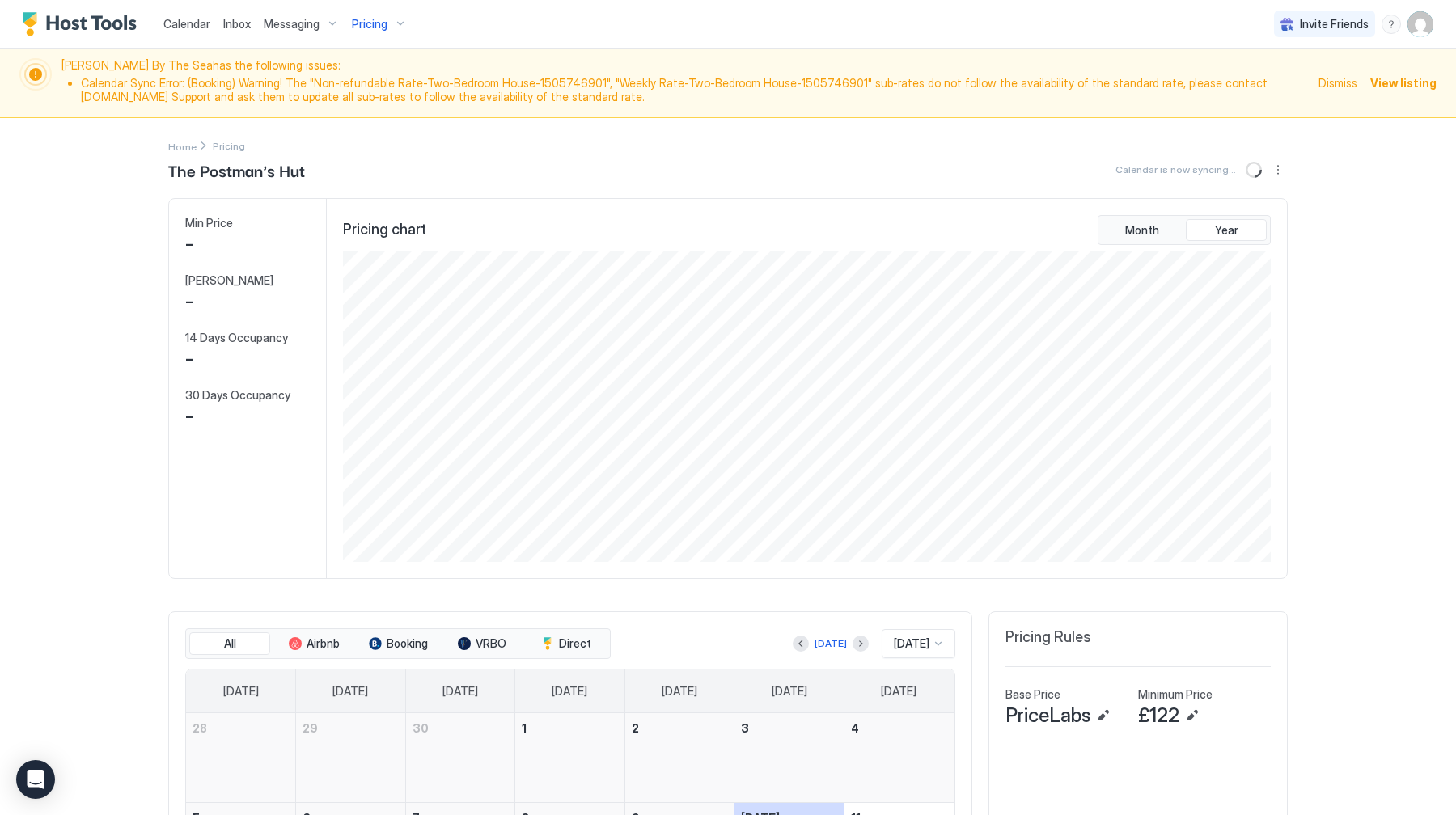
scroll to position [310, 931]
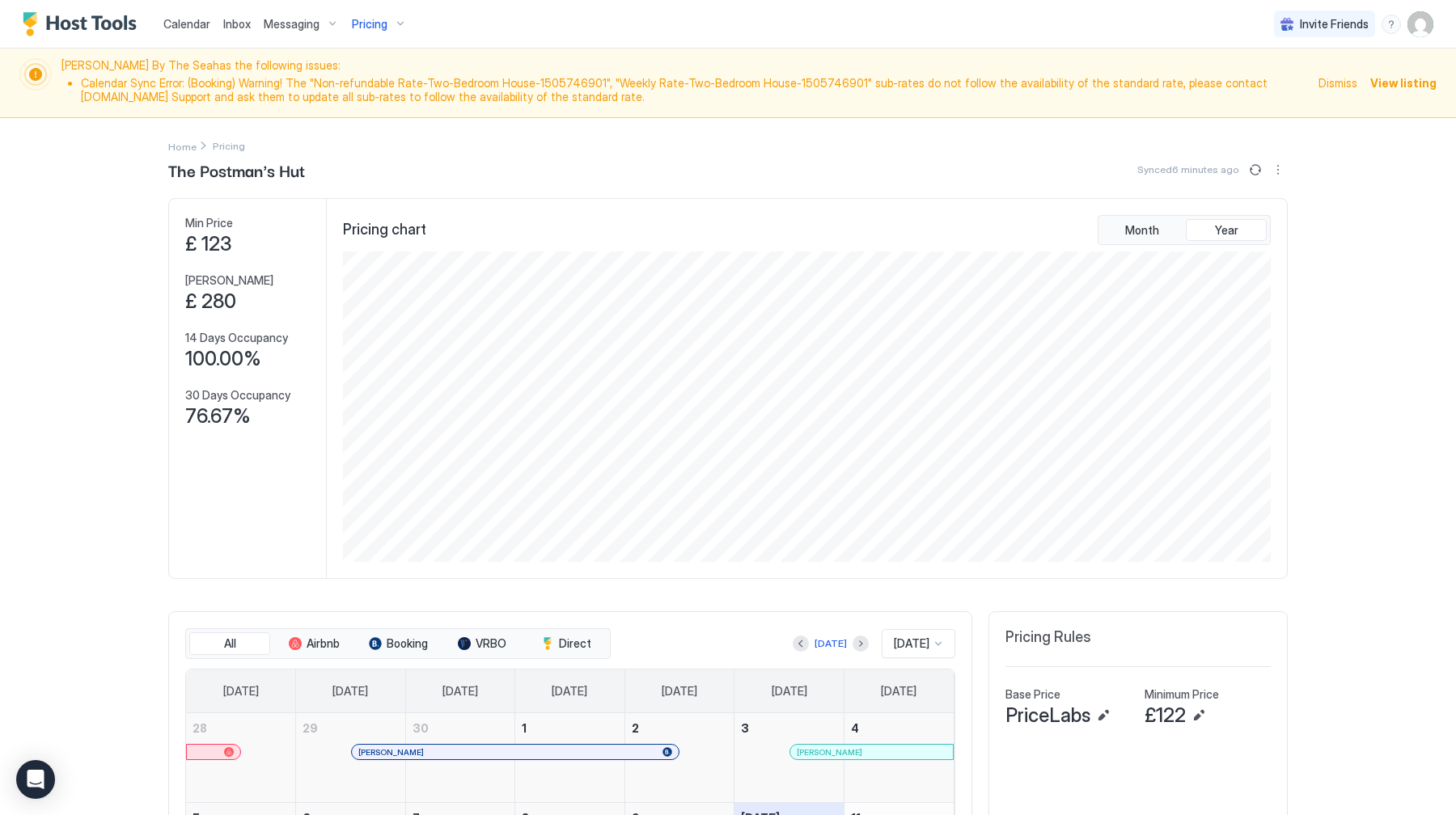
click at [1198, 716] on button "Edit" at bounding box center [1199, 716] width 20 height 20
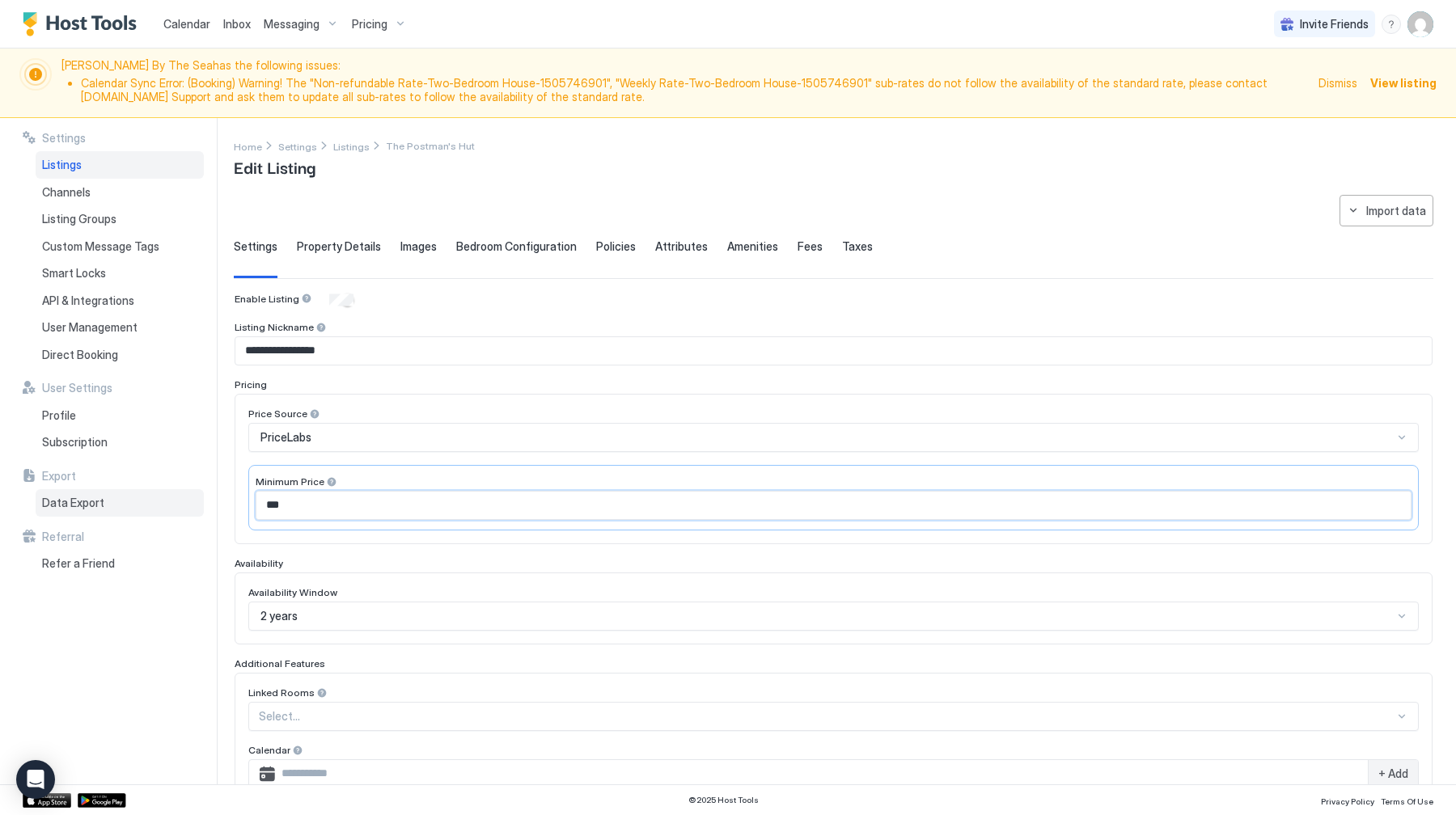
drag, startPoint x: 319, startPoint y: 509, endPoint x: 137, endPoint y: 509, distance: 182.0
click at [137, 509] on div "**********" at bounding box center [728, 452] width 1456 height 668
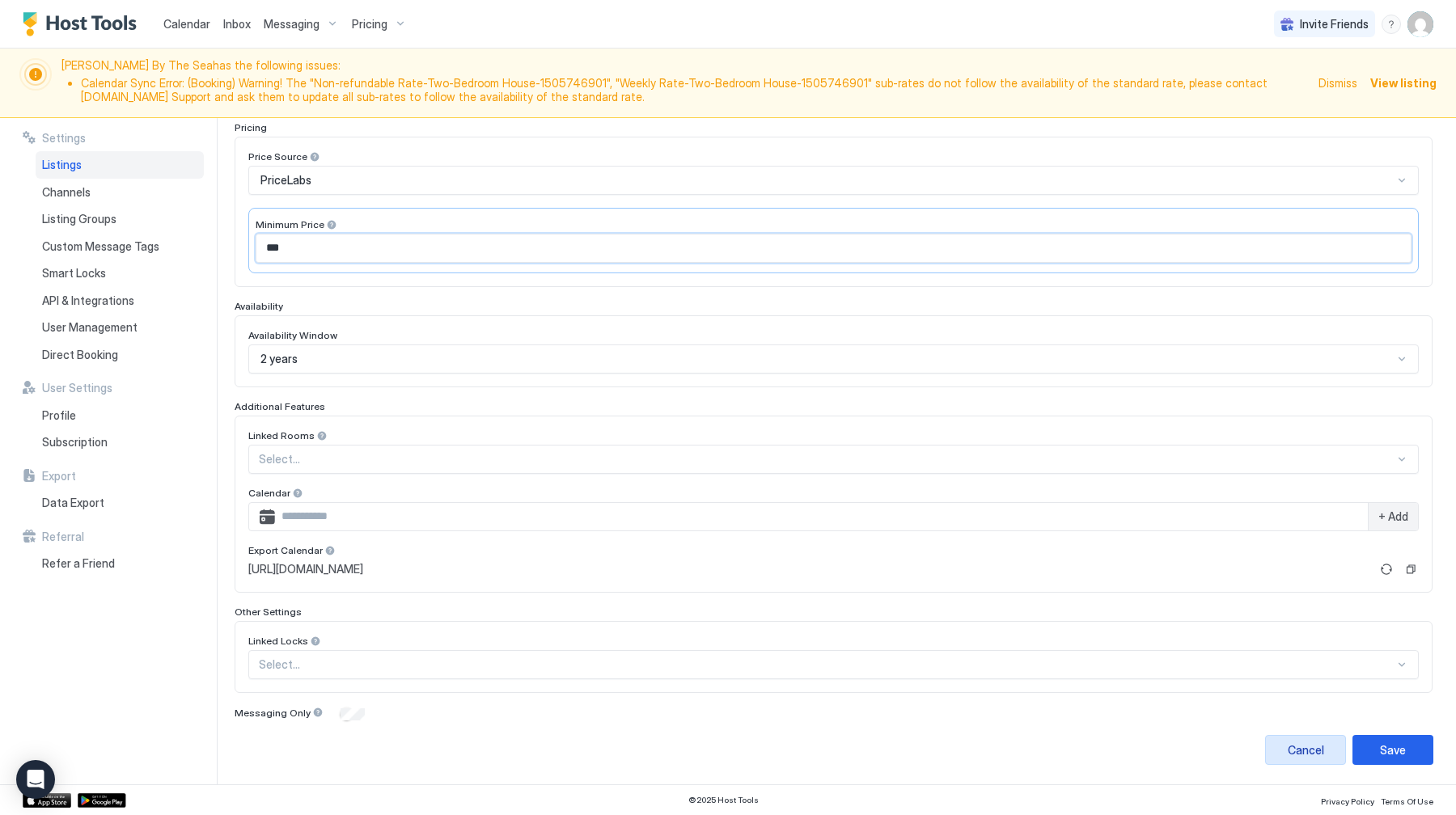
type input "***"
click at [1410, 759] on button "Save" at bounding box center [1393, 750] width 81 height 30
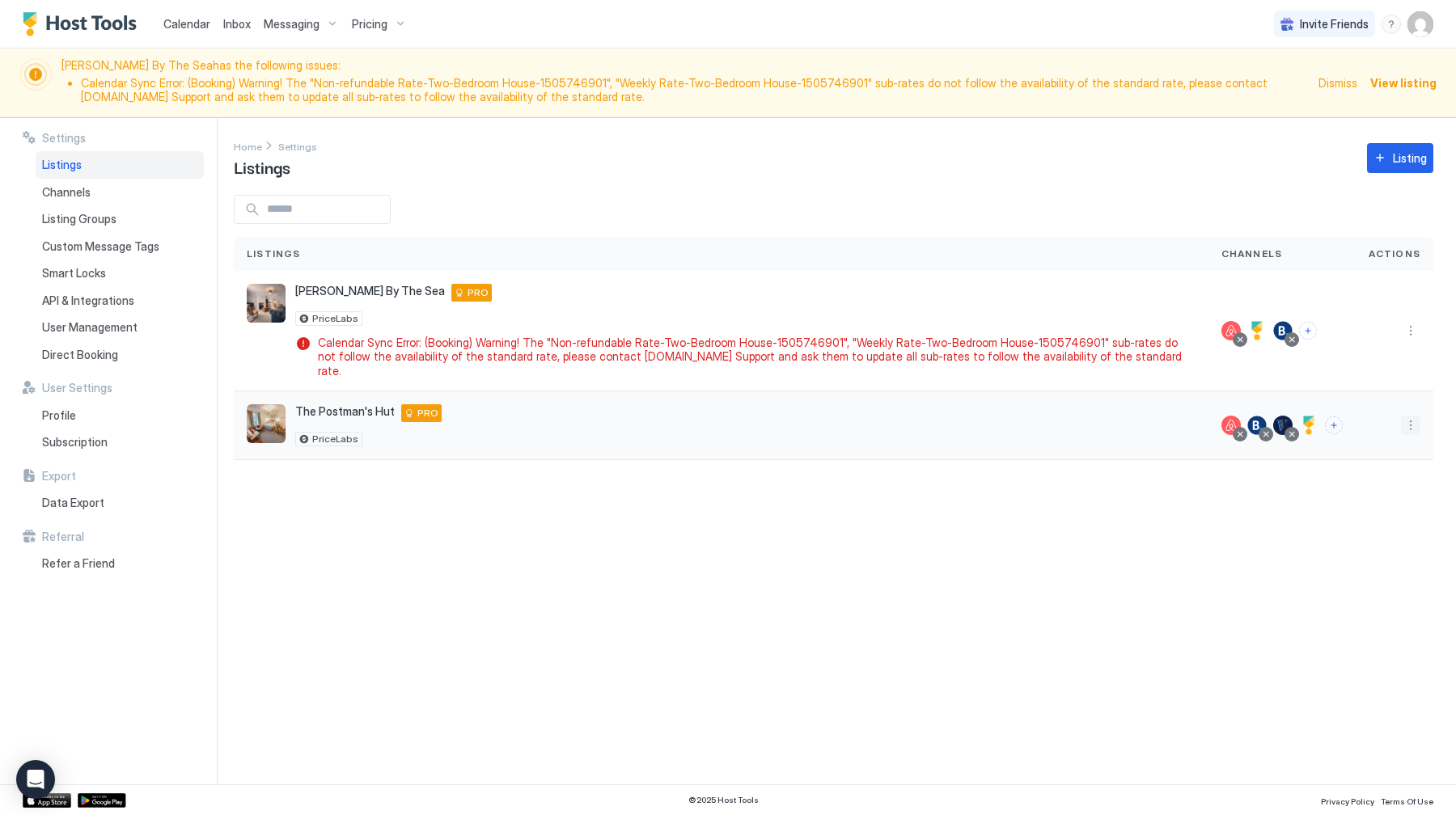
click at [1412, 416] on button "More options" at bounding box center [1411, 426] width 20 height 20
click at [1412, 415] on div at bounding box center [728, 407] width 1456 height 815
click at [1407, 416] on button "More options" at bounding box center [1411, 426] width 20 height 20
click at [1385, 457] on div "Pricing" at bounding box center [1369, 460] width 111 height 26
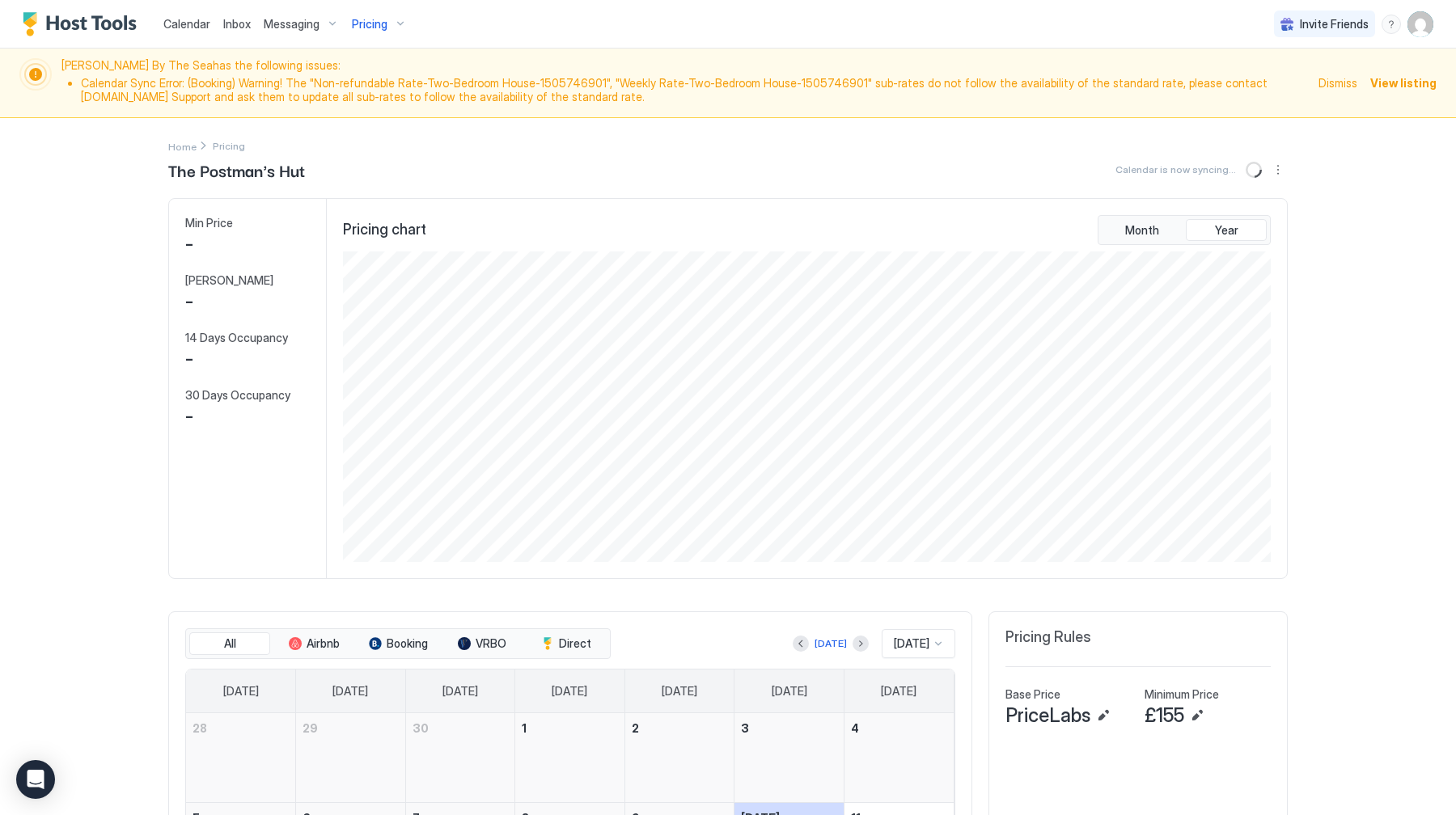
scroll to position [310, 931]
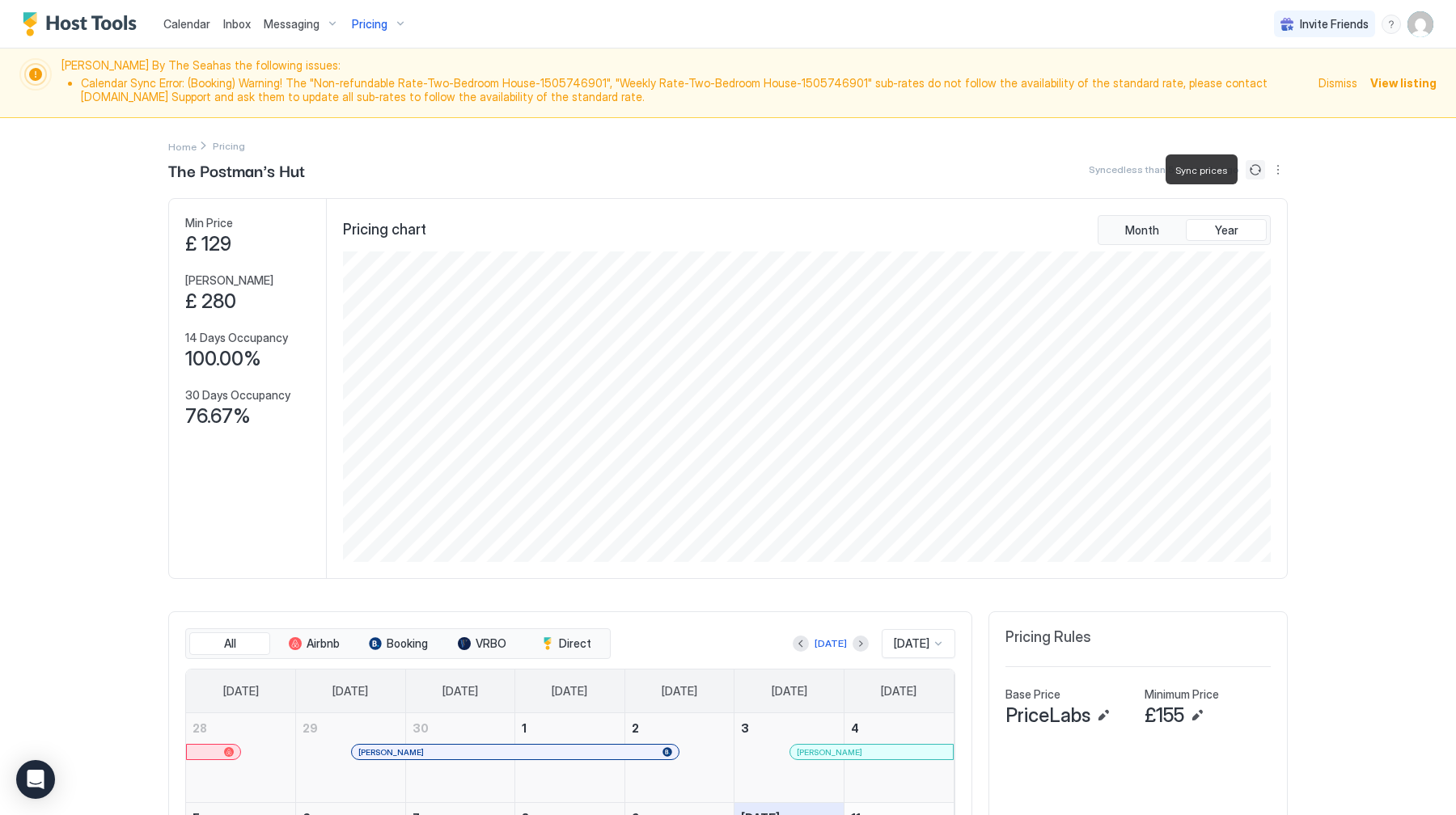
click at [1254, 169] on button "Sync prices" at bounding box center [1255, 170] width 20 height 20
click at [173, 27] on span "Calendar" at bounding box center [186, 24] width 46 height 14
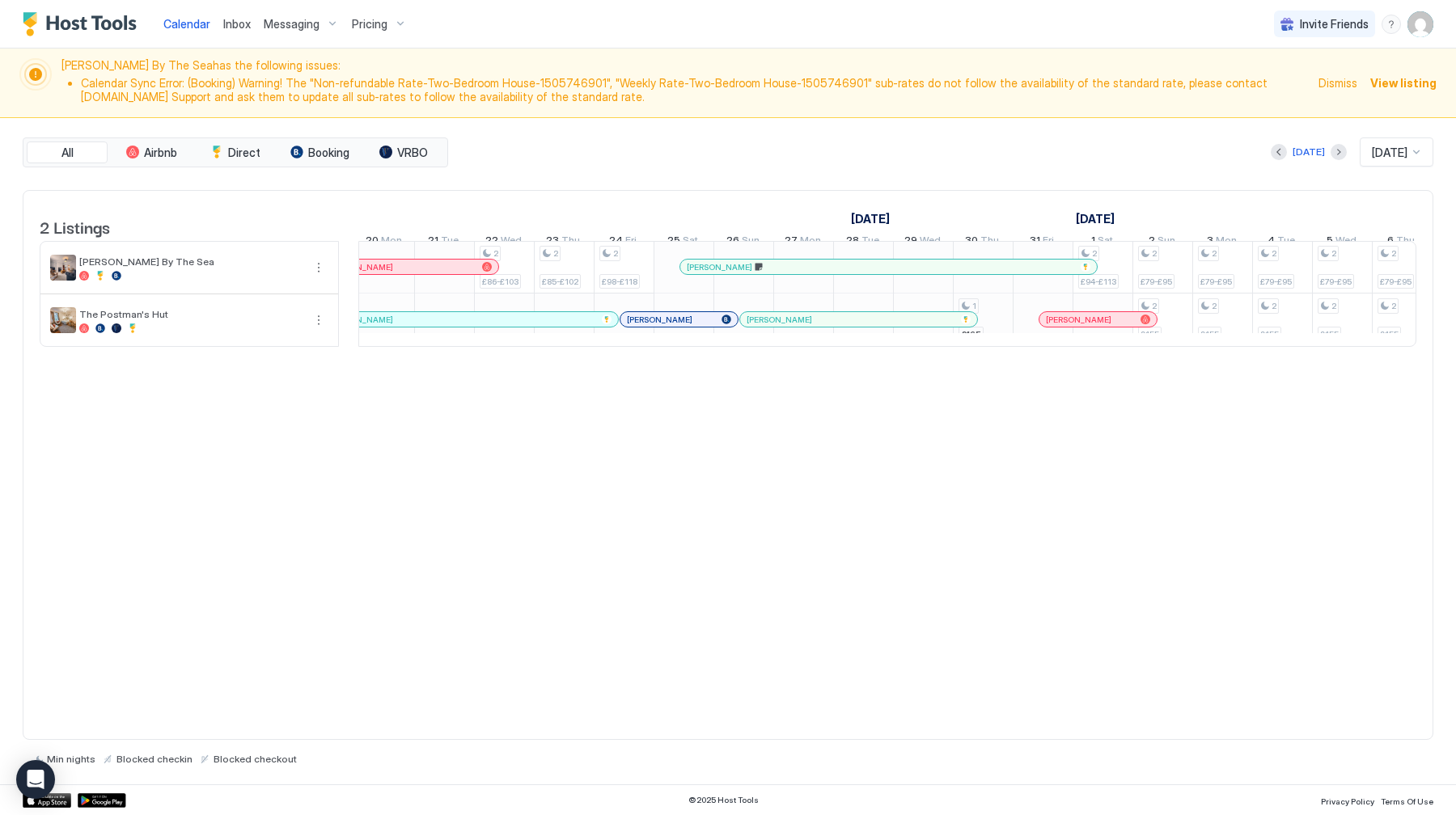
click at [988, 339] on div "2 £88-£106 2 £86-£103 2 £85-£102 2 £98-£118 1 £165 2 £94-£113 2 £79-£95 2 £155 …" at bounding box center [594, 293] width 3472 height 105
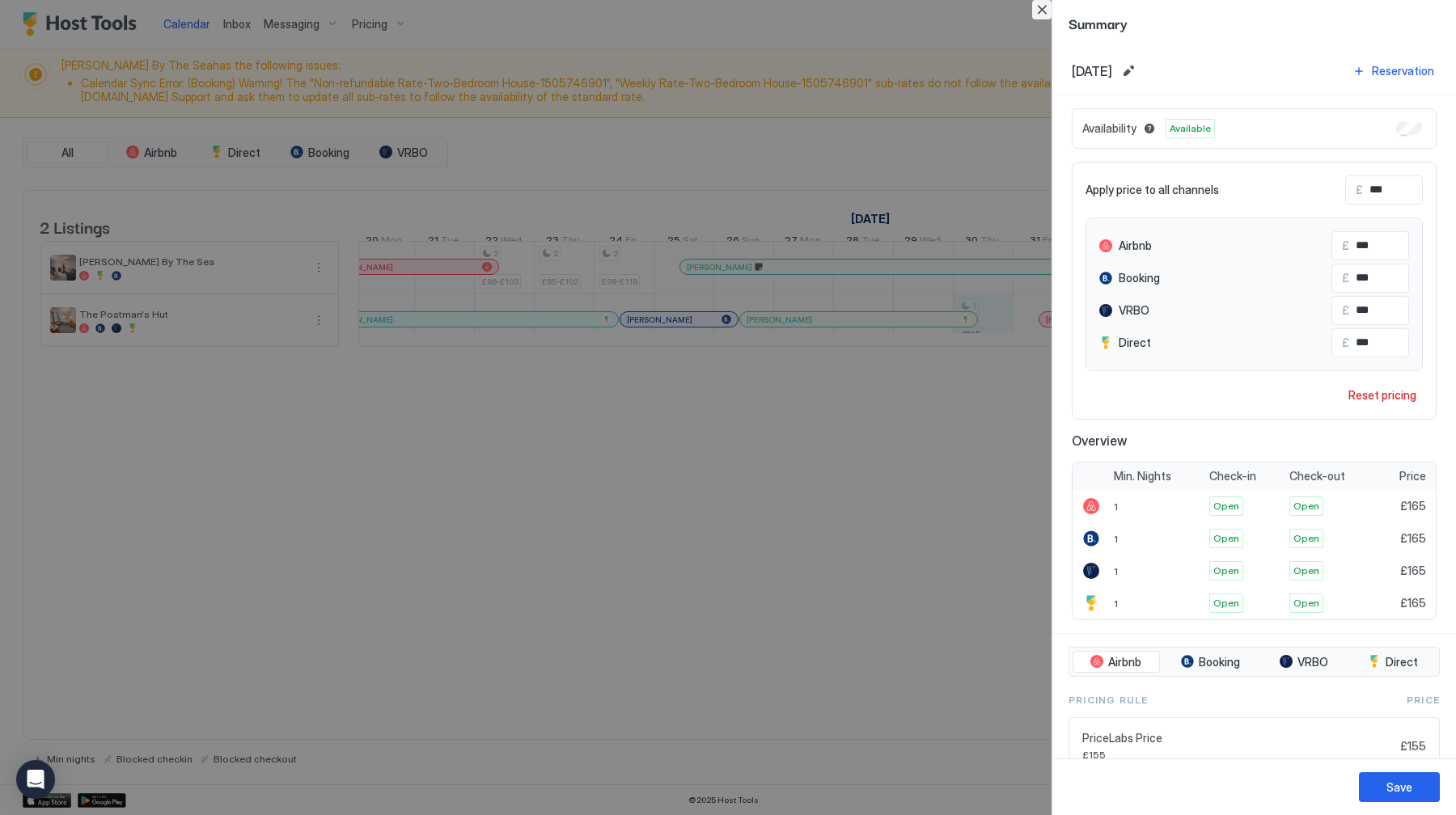
click at [1033, 9] on button "Close" at bounding box center [1042, 10] width 20 height 20
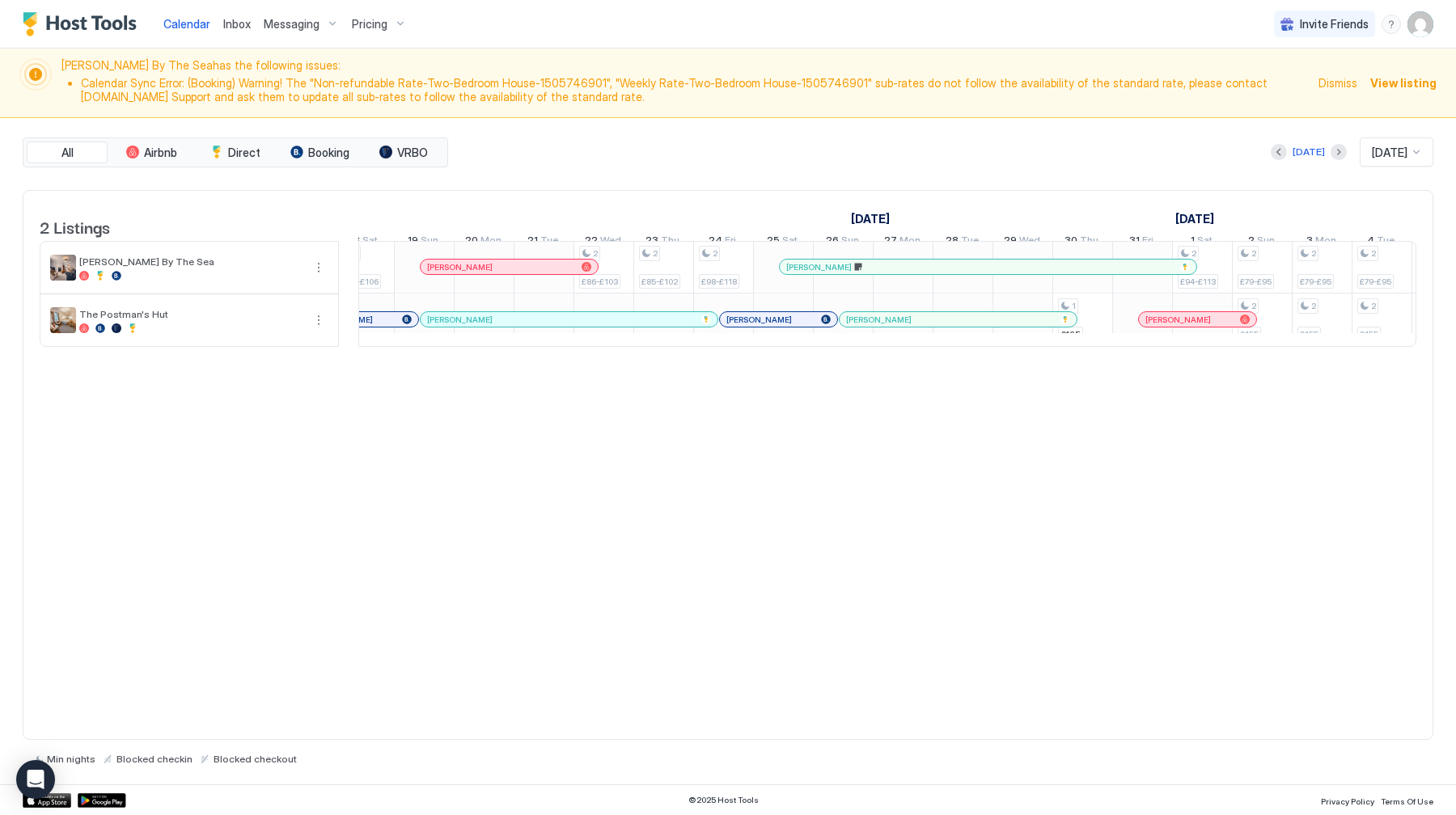
click at [498, 325] on div "[PERSON_NAME]" at bounding box center [560, 320] width 268 height 11
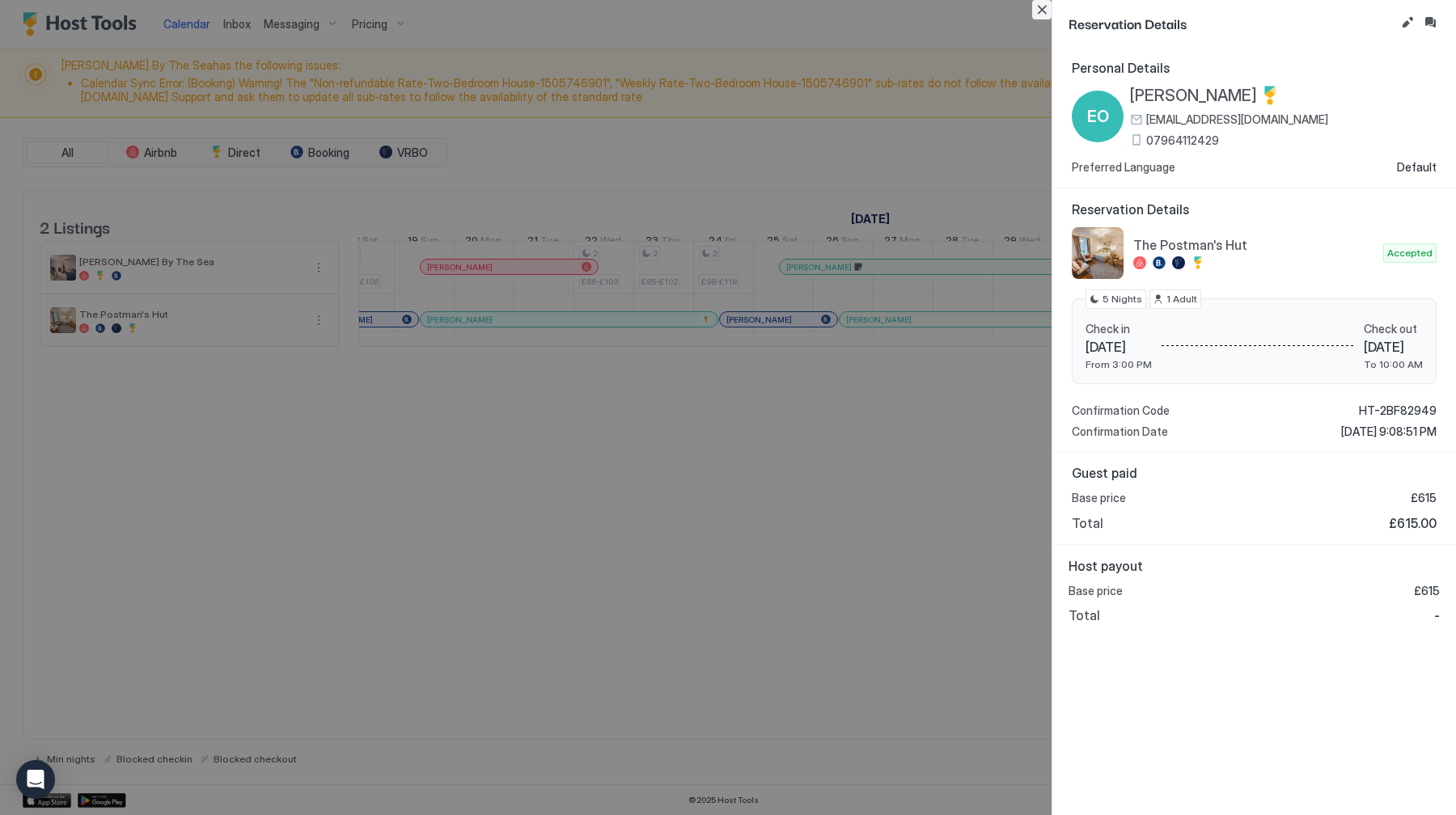
click at [1040, 9] on button "Close" at bounding box center [1042, 10] width 20 height 20
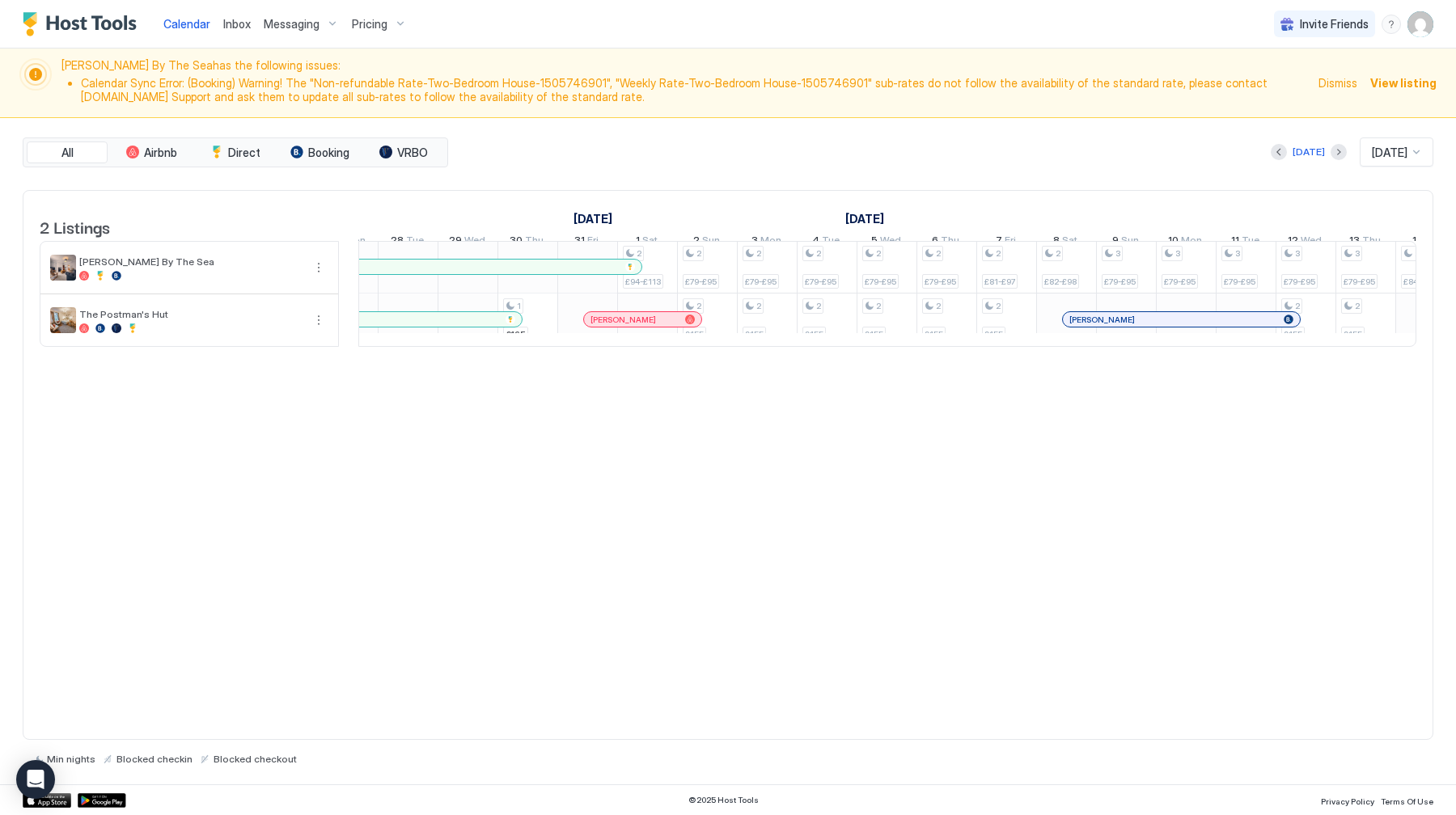
scroll to position [1, 2156]
